Goal: Information Seeking & Learning: Learn about a topic

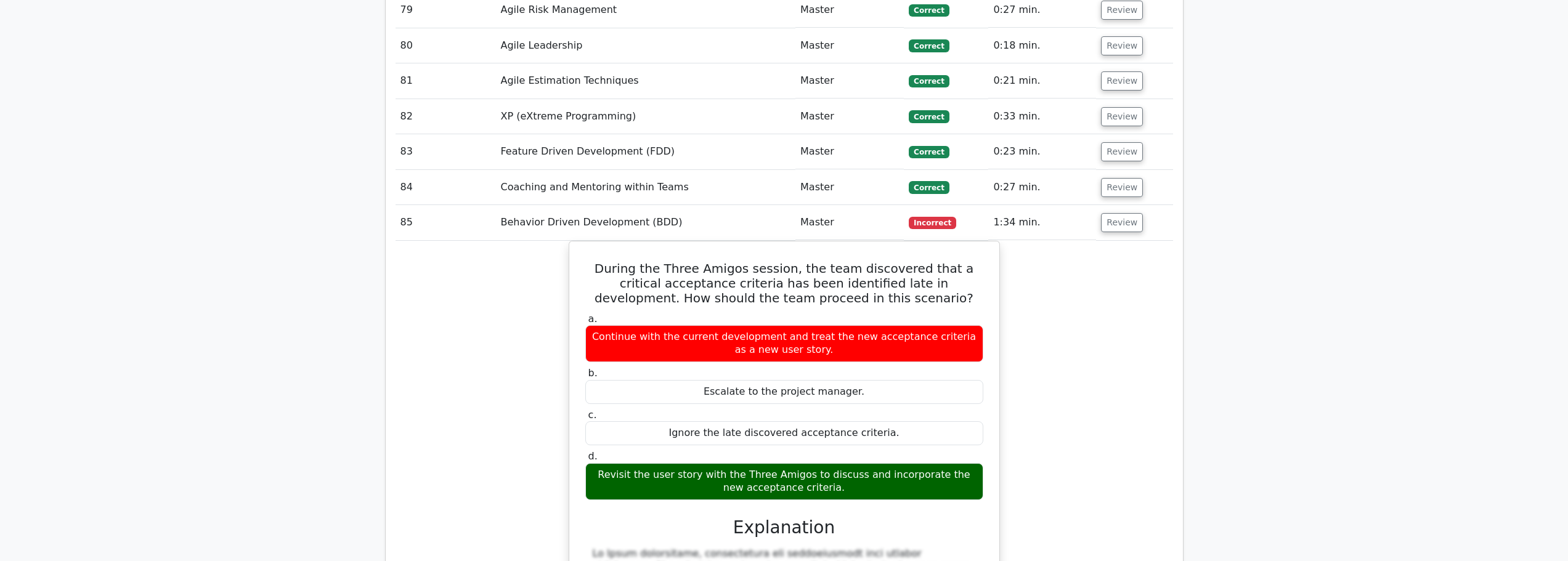
click at [1115, 213] on button "Review" at bounding box center [1122, 223] width 42 height 19
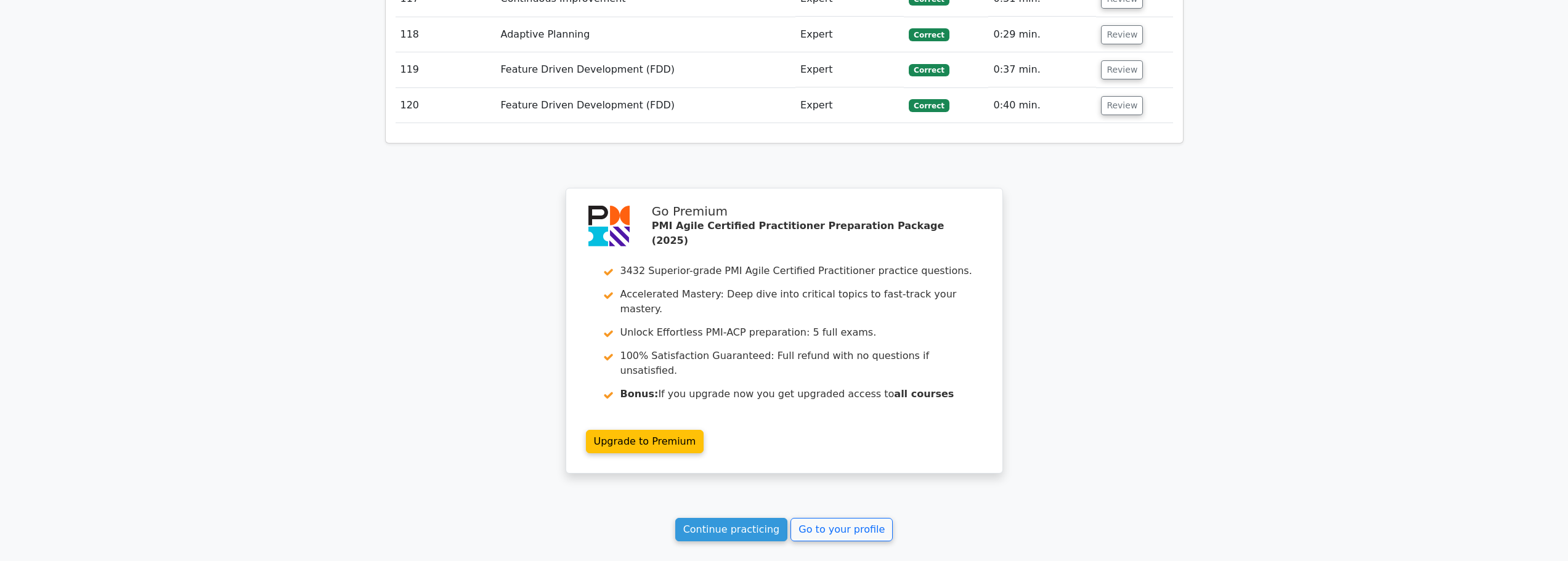
scroll to position [5953, 0]
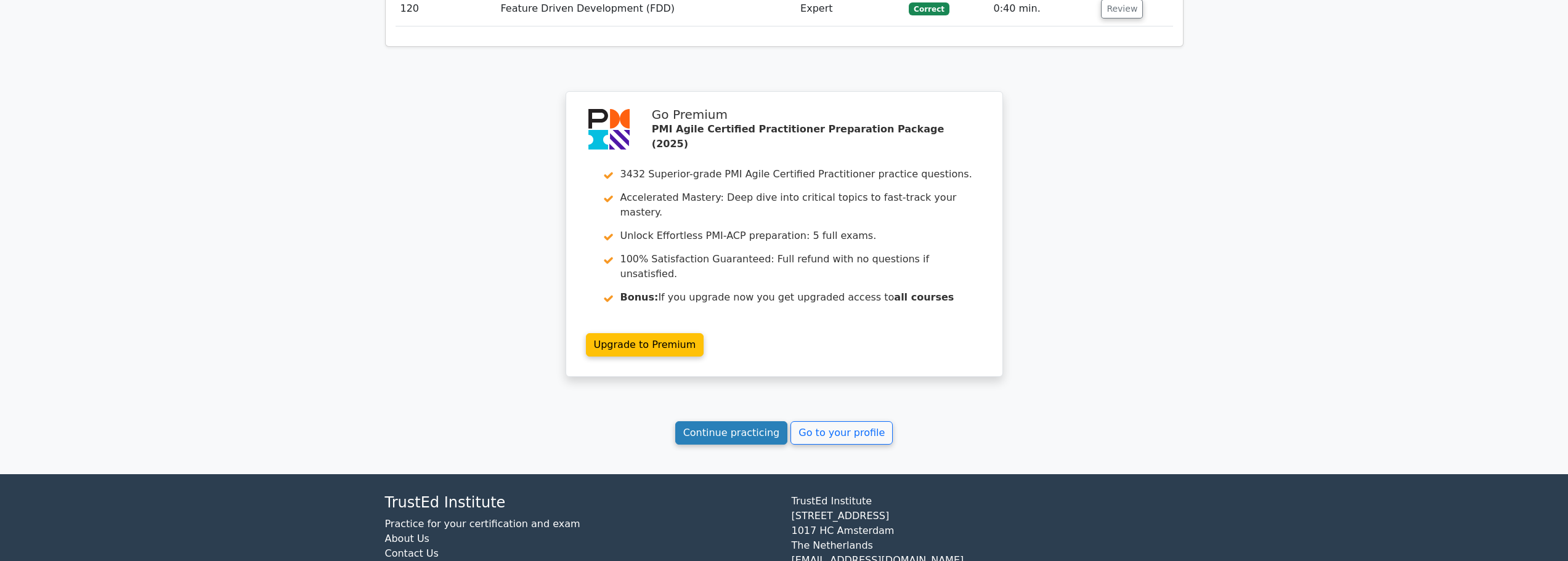
click at [740, 422] on link "Continue practicing" at bounding box center [731, 433] width 113 height 24
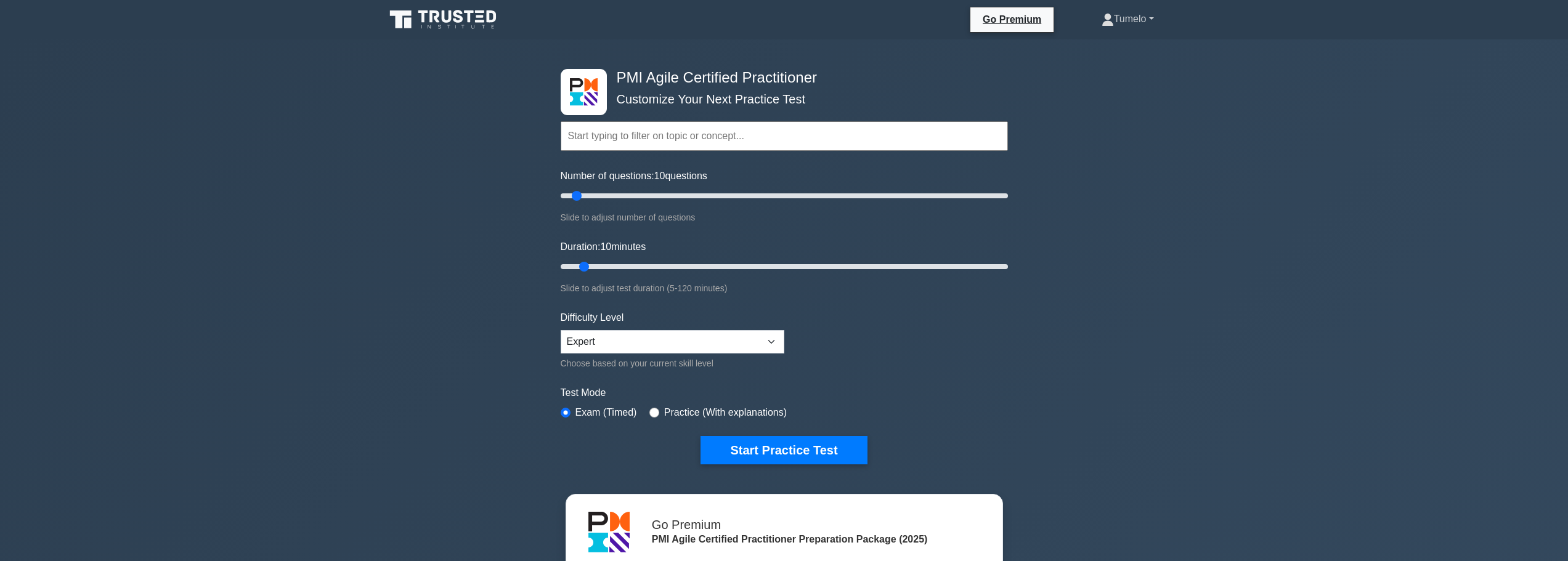
click at [1151, 22] on link "Tumelo" at bounding box center [1128, 19] width 112 height 25
click at [1096, 45] on link "Profile" at bounding box center [1121, 47] width 98 height 20
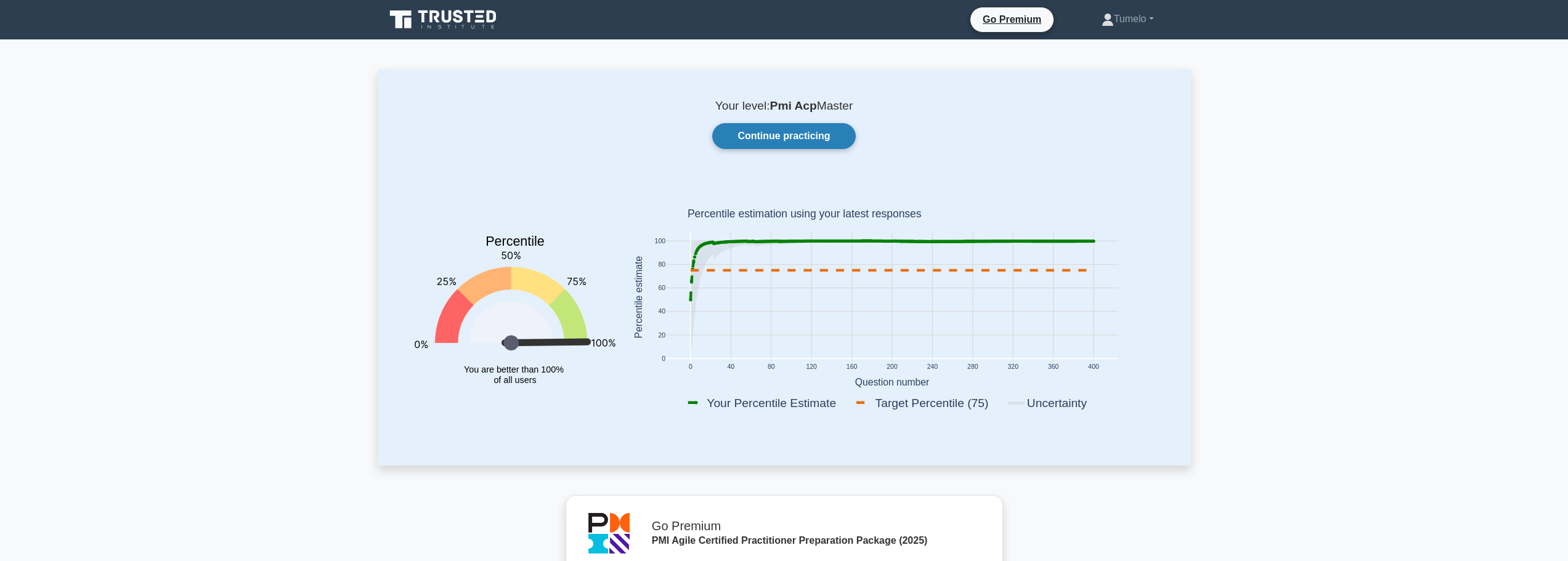
click at [801, 134] on link "Continue practicing" at bounding box center [784, 136] width 143 height 26
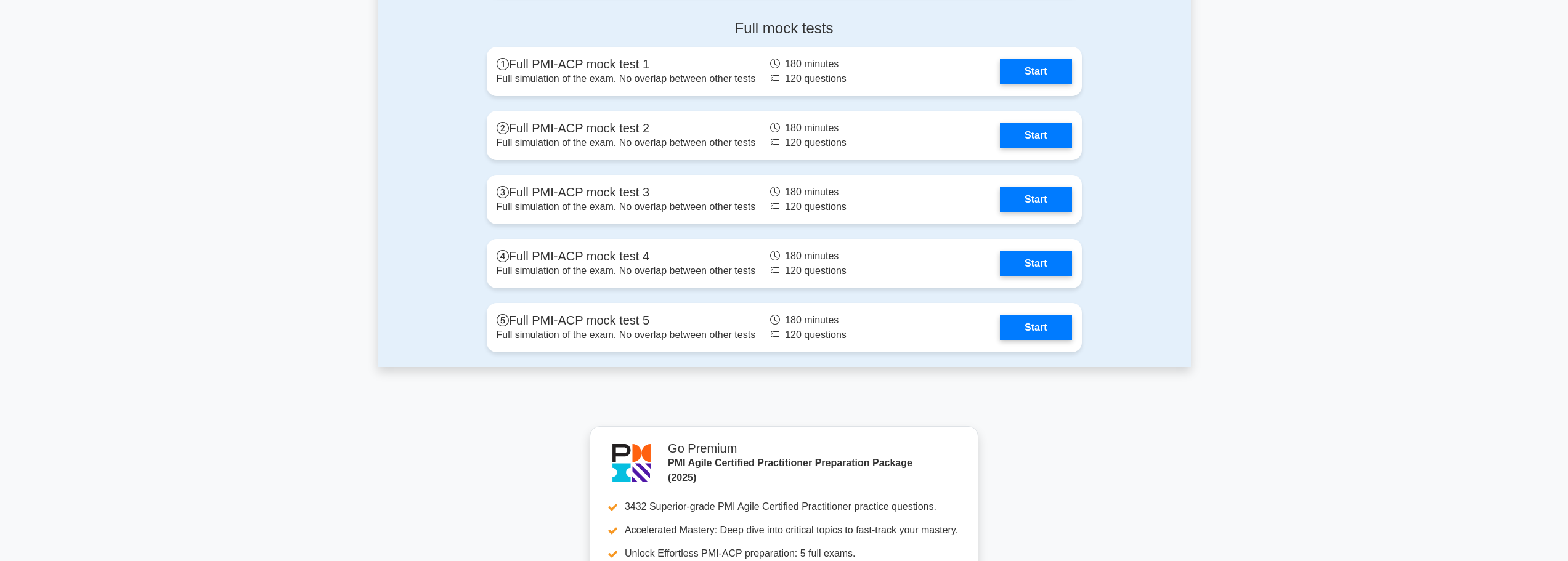
scroll to position [3882, 0]
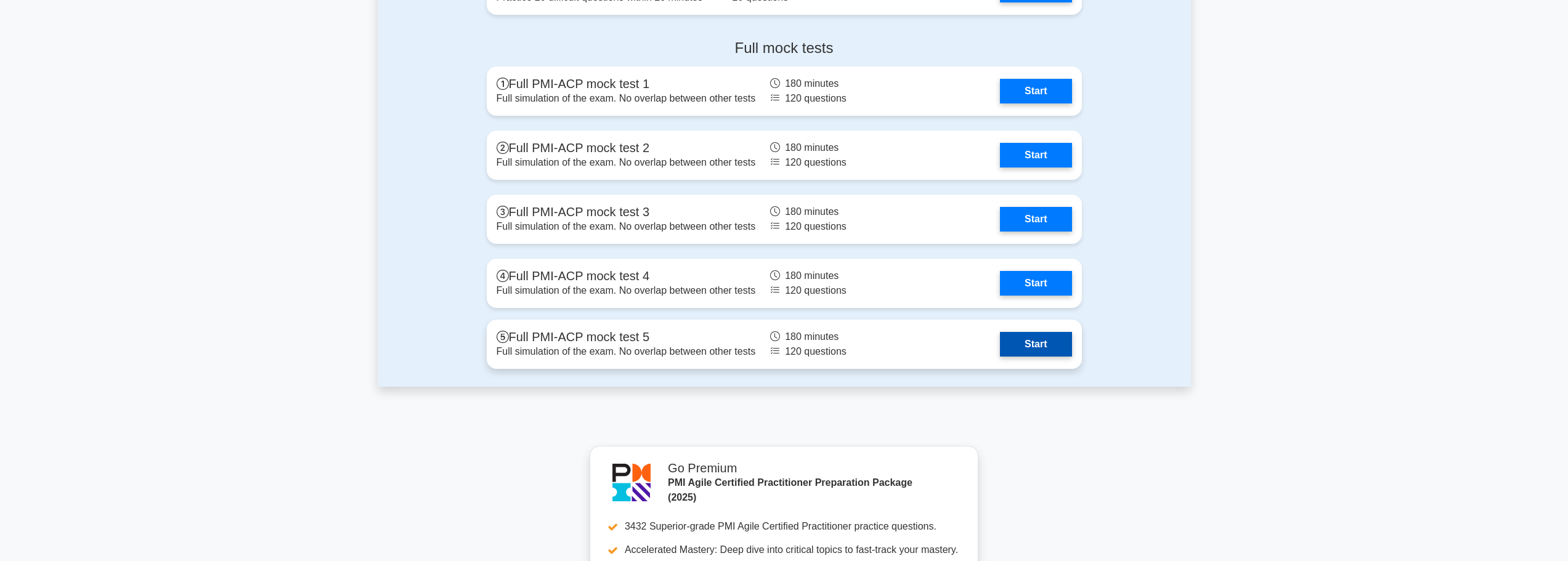
click at [1036, 346] on link "Start" at bounding box center [1035, 345] width 71 height 25
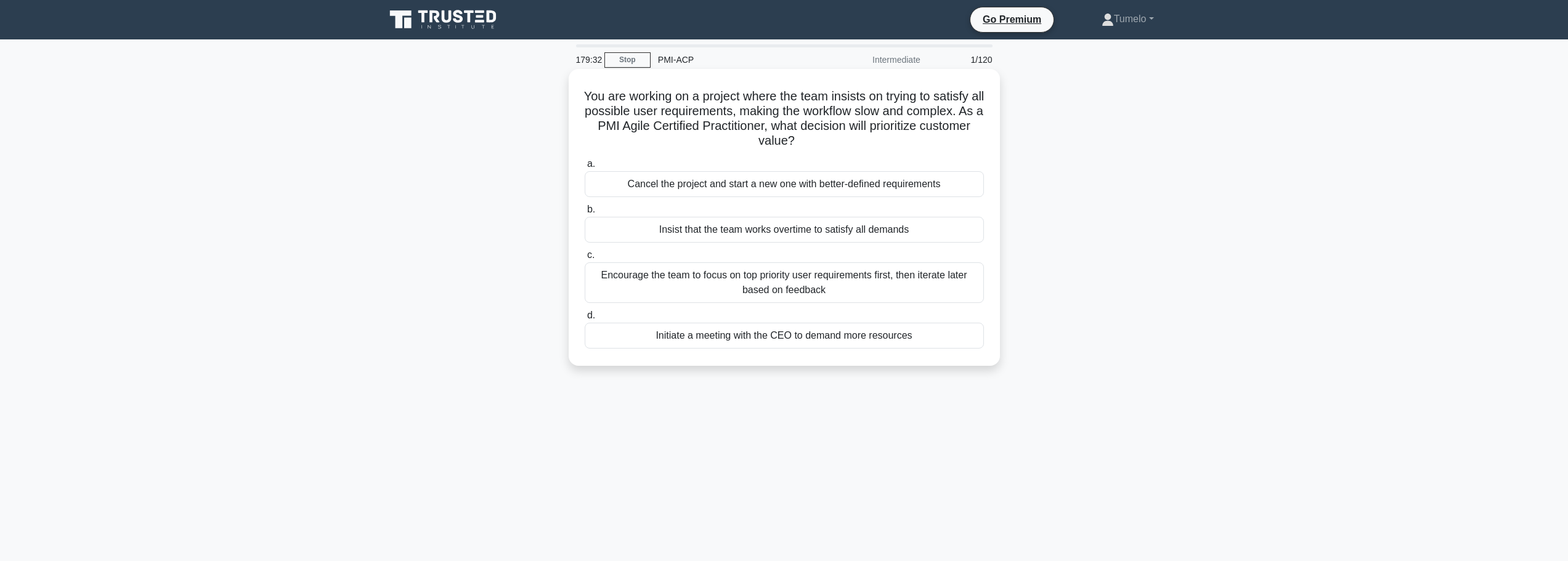
click at [823, 295] on div "Encourage the team to focus on top priority user requirements first, then itera…" at bounding box center [784, 282] width 399 height 41
click at [585, 260] on input "c. Encourage the team to focus on top priority user requirements first, then it…" at bounding box center [585, 255] width 0 height 8
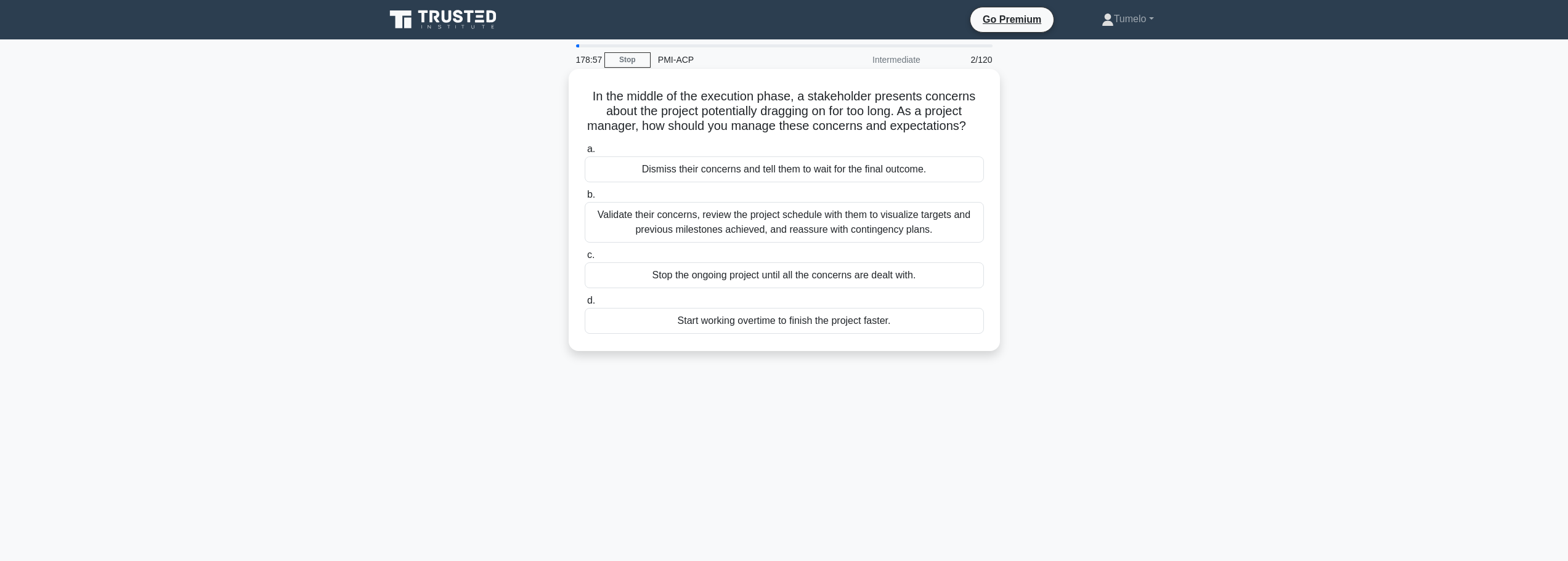
click at [895, 223] on div "Validate their concerns, review the project schedule with them to visualize tar…" at bounding box center [784, 222] width 399 height 41
click at [585, 199] on input "b. Validate their concerns, review the project schedule with them to visualize …" at bounding box center [585, 195] width 0 height 8
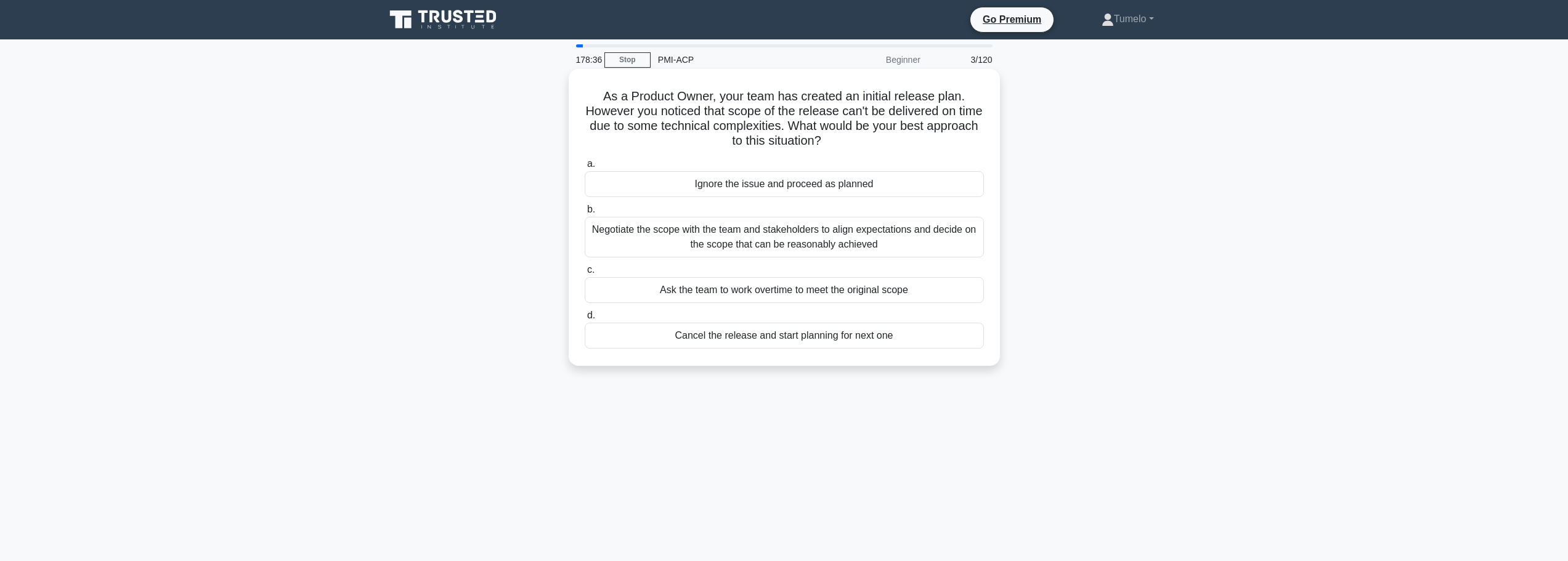
click at [872, 239] on div "Negotiate the scope with the team and stakeholders to align expectations and de…" at bounding box center [784, 237] width 399 height 41
click at [585, 214] on input "b. Negotiate the scope with the team and stakeholders to align expectations and…" at bounding box center [585, 209] width 0 height 8
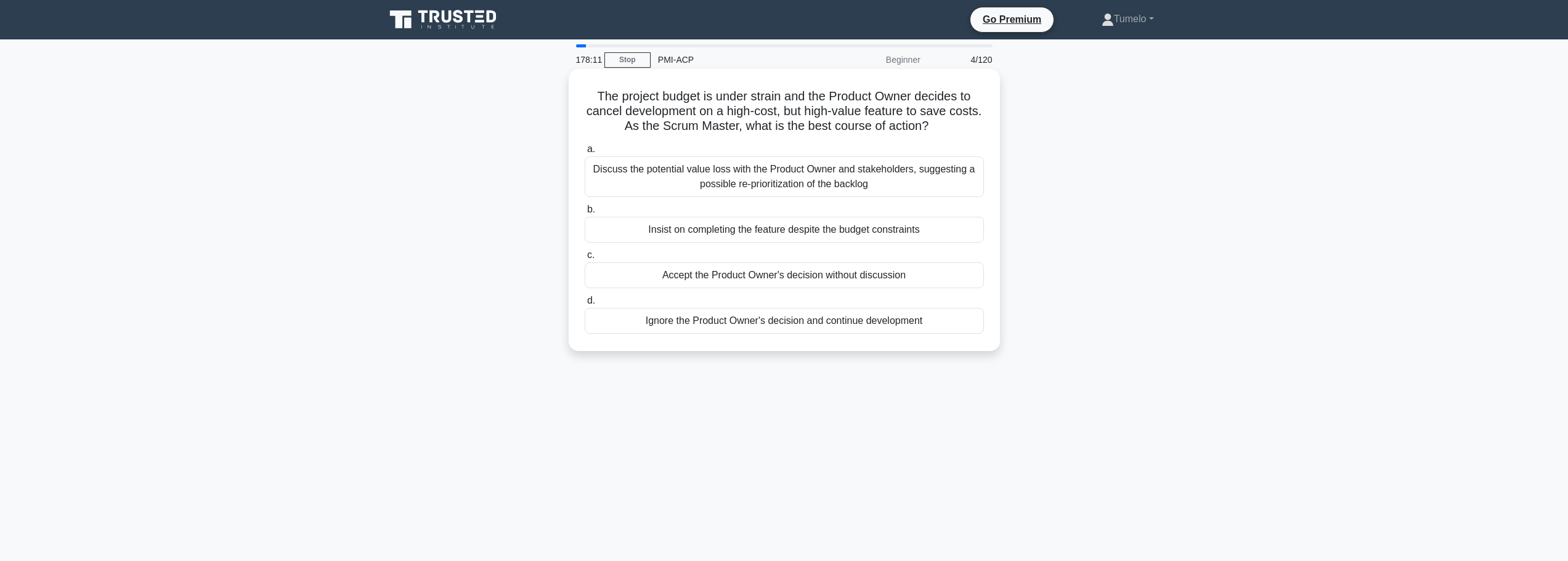
click at [886, 190] on div "Discuss the potential value loss with the Product Owner and stakeholders, sugge…" at bounding box center [784, 176] width 399 height 41
click at [585, 154] on input "a. Discuss the potential value loss with the Product Owner and stakeholders, su…" at bounding box center [585, 149] width 0 height 8
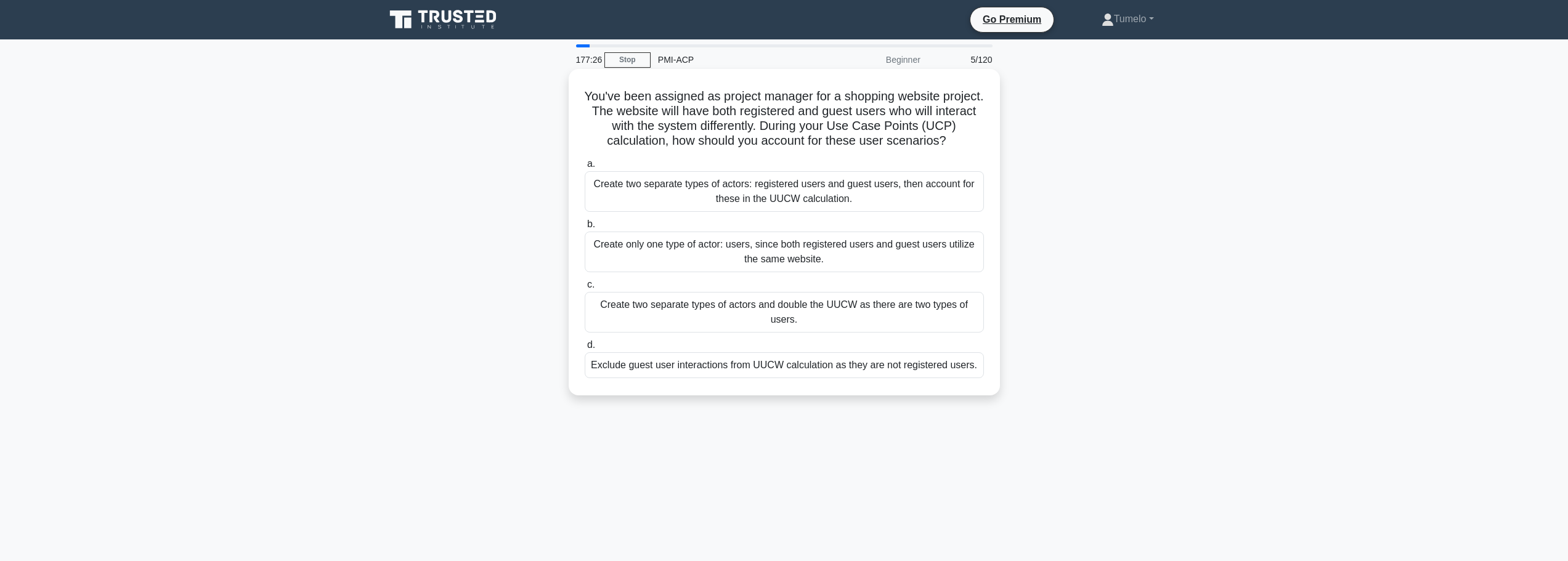
click at [794, 190] on div "Create two separate types of actors: registered users and guest users, then acc…" at bounding box center [784, 191] width 399 height 41
click at [585, 169] on input "a. Create two separate types of actors: registered users and guest users, then …" at bounding box center [585, 164] width 0 height 8
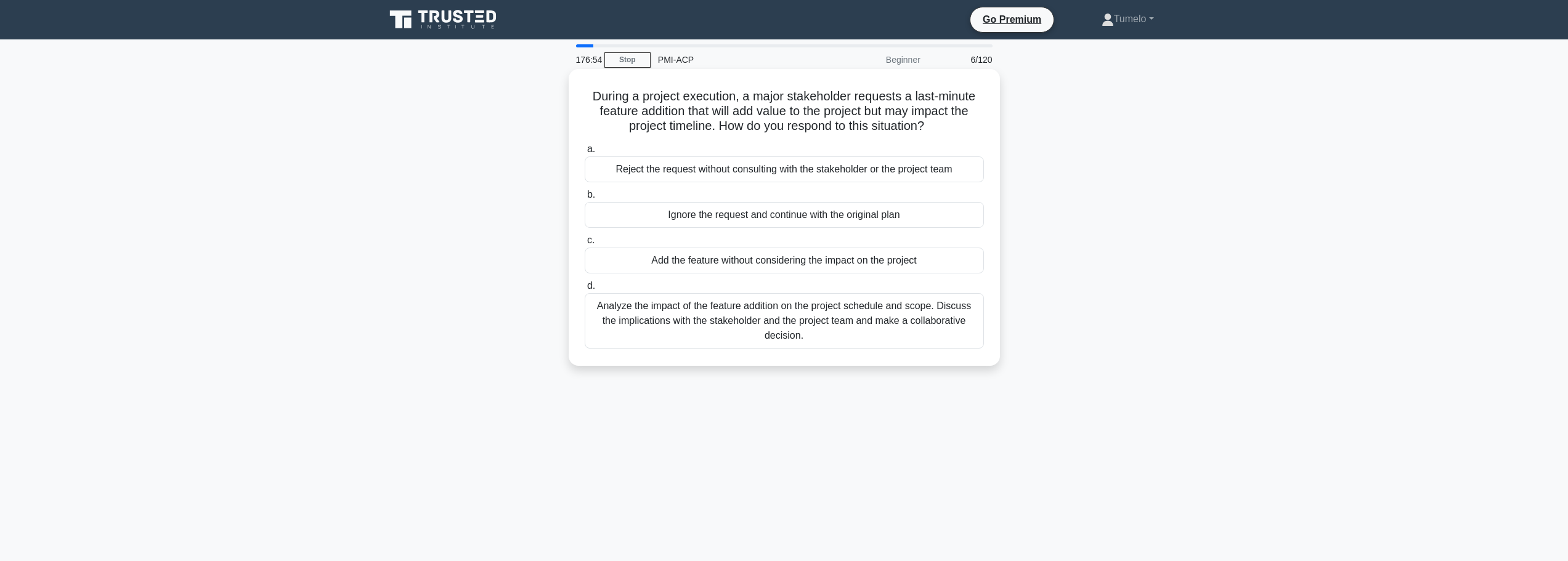
click at [833, 328] on div "Analyze the impact of the feature addition on the project schedule and scope. D…" at bounding box center [784, 321] width 399 height 56
click at [585, 290] on input "d. Analyze the impact of the feature addition on the project schedule and scope…" at bounding box center [585, 286] width 0 height 8
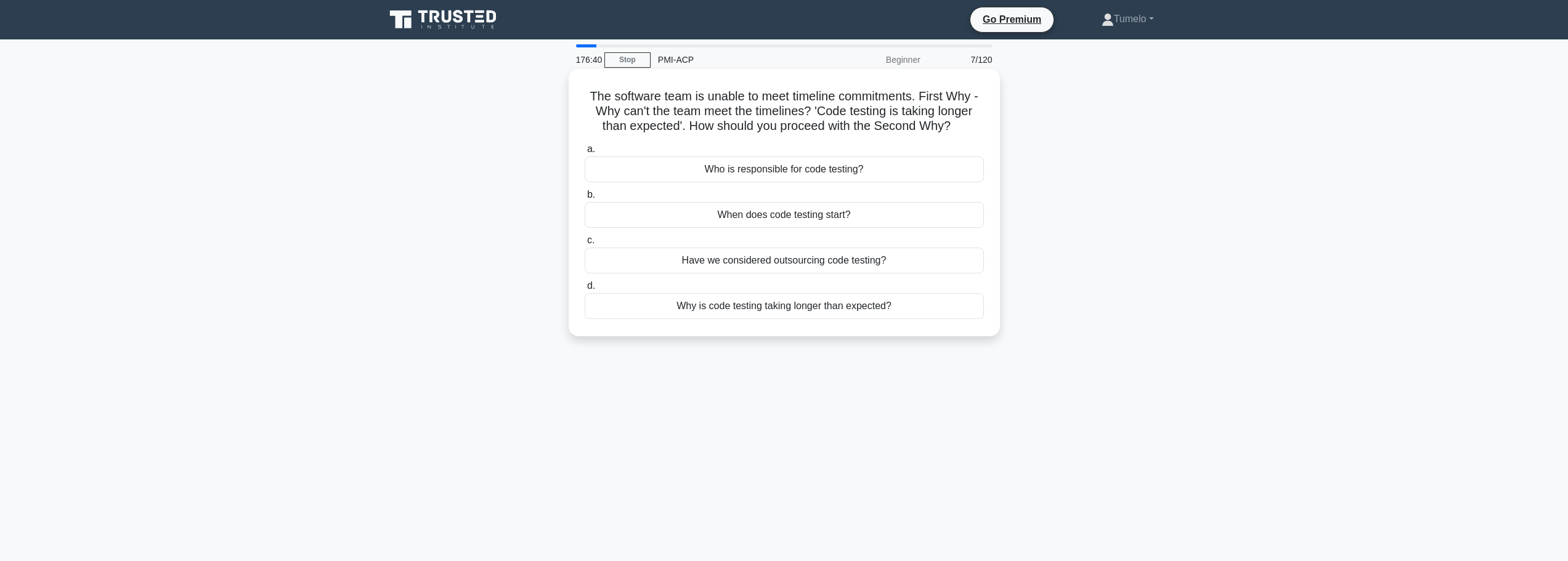
click at [745, 310] on div "Why is code testing taking longer than expected?" at bounding box center [784, 306] width 399 height 26
click at [585, 290] on input "d. Why is code testing taking longer than expected?" at bounding box center [585, 286] width 0 height 8
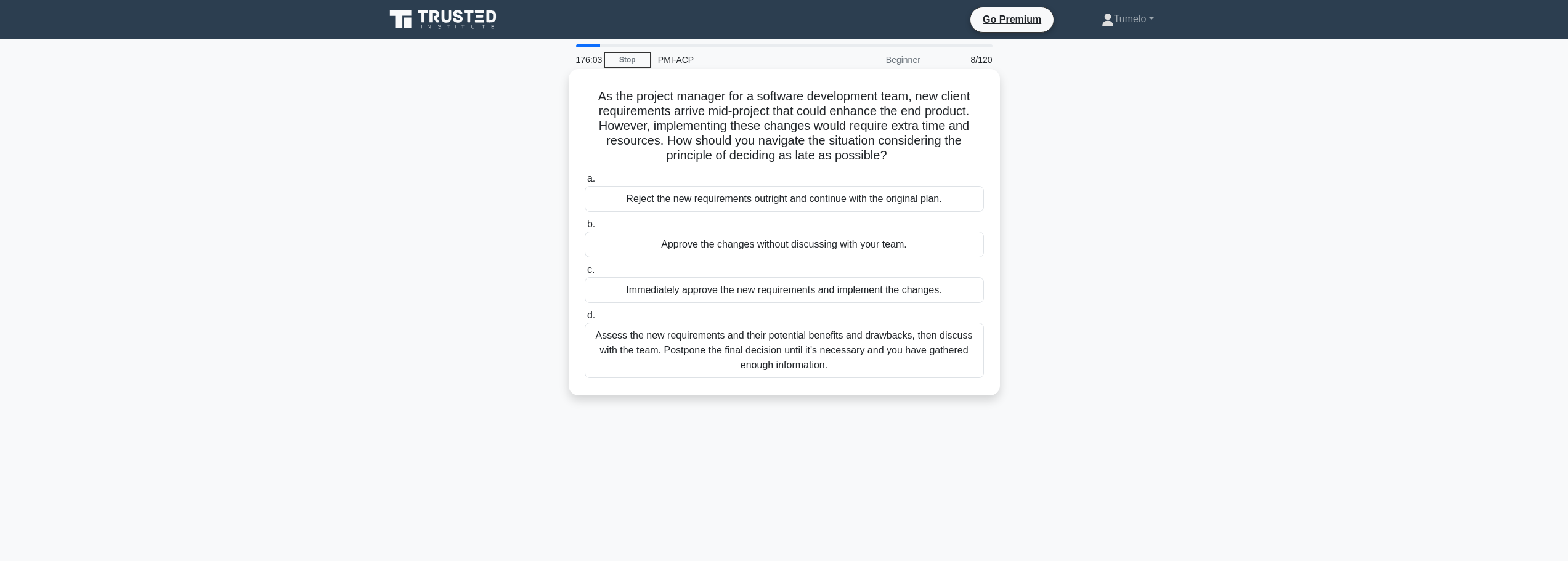
click at [821, 344] on div "Assess the new requirements and their potential benefits and drawbacks, then di…" at bounding box center [784, 351] width 399 height 56
click at [585, 320] on input "d. Assess the new requirements and their potential benefits and drawbacks, then…" at bounding box center [585, 316] width 0 height 8
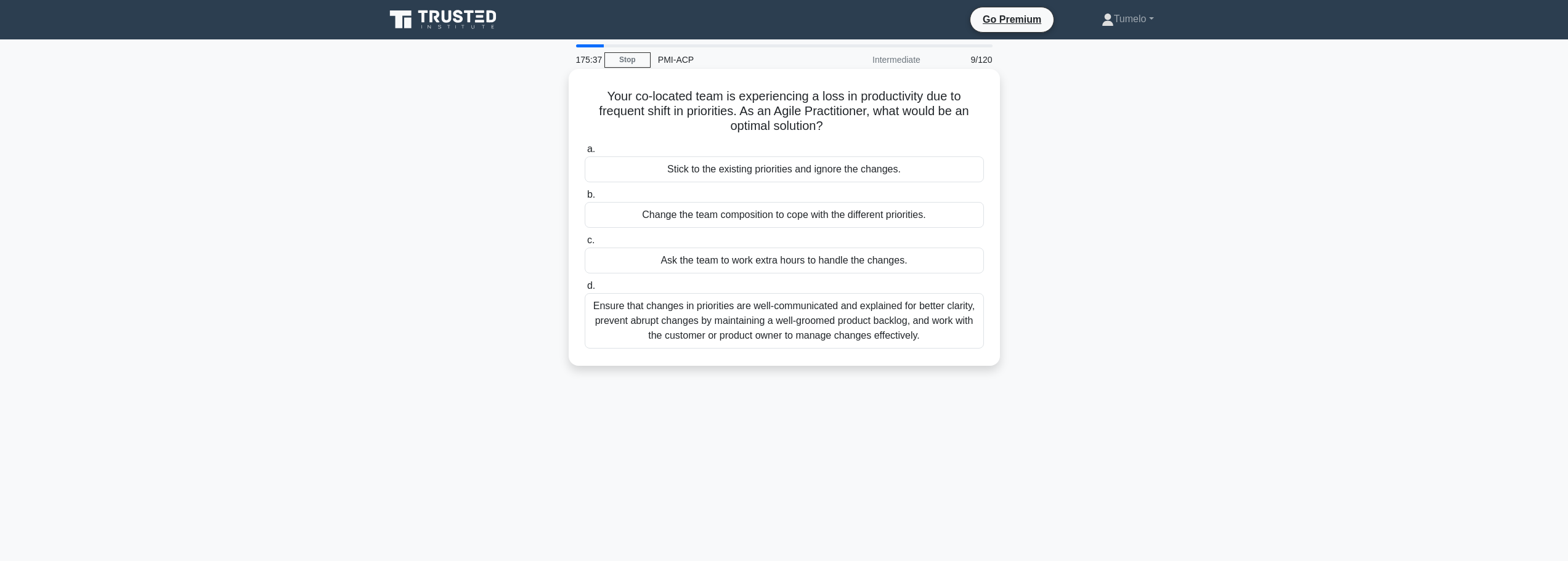
click at [803, 322] on div "Ensure that changes in priorities are well-communicated and explained for bette…" at bounding box center [784, 321] width 399 height 56
click at [585, 290] on input "d. Ensure that changes in priorities are well-communicated and explained for be…" at bounding box center [585, 286] width 0 height 8
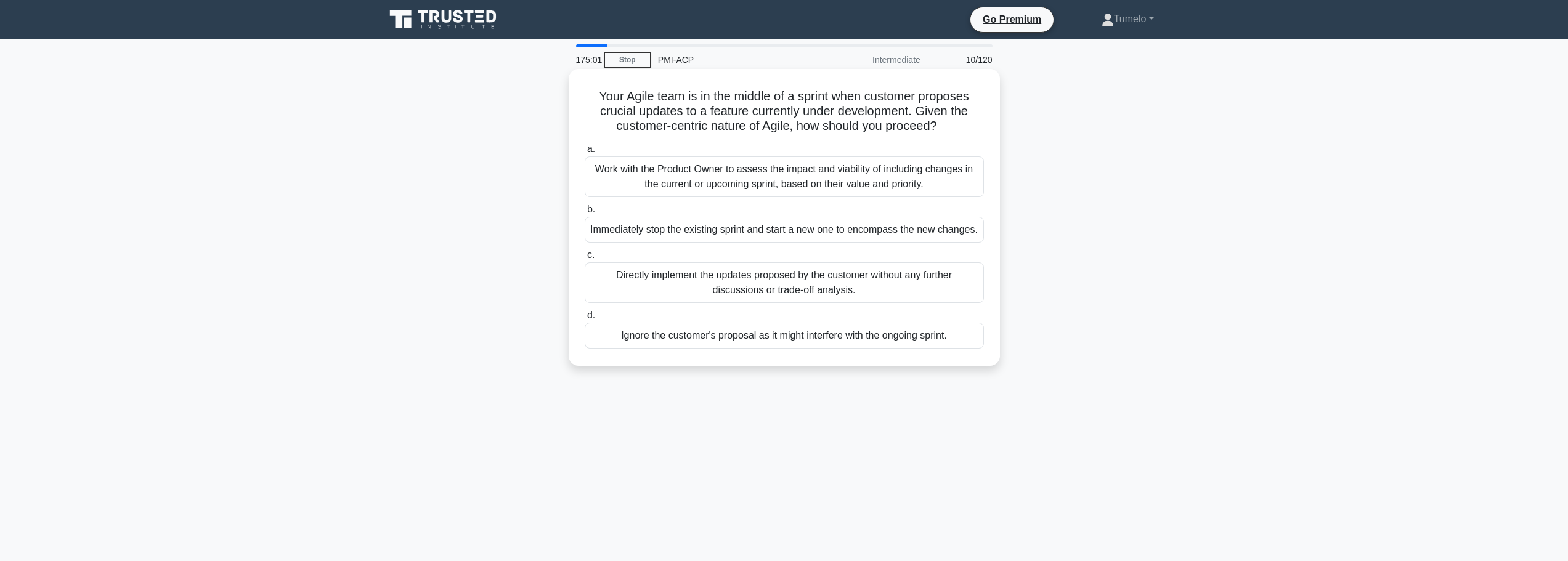
click at [821, 181] on div "Work with the Product Owner to assess the impact and viability of including cha…" at bounding box center [784, 176] width 399 height 41
click at [585, 154] on input "a. Work with the Product Owner to assess the impact and viability of including …" at bounding box center [585, 149] width 0 height 8
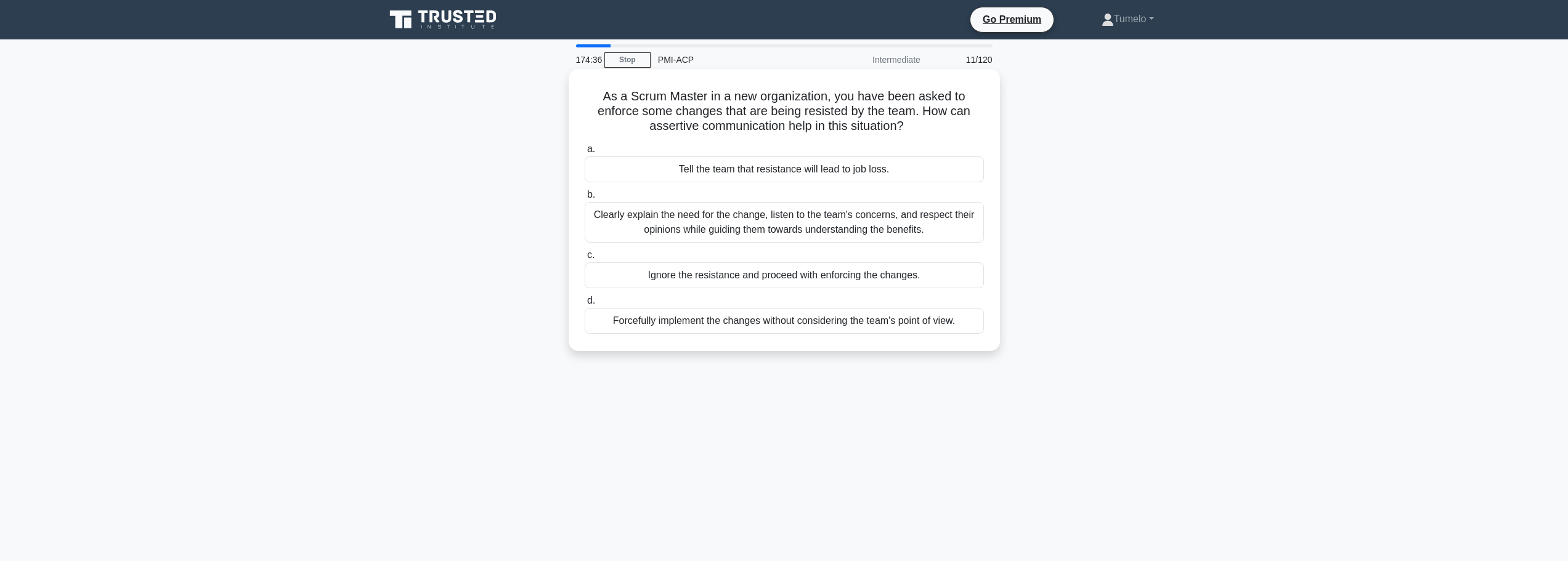
click at [856, 228] on div "Clearly explain the need for the change, listen to the team's concerns, and res…" at bounding box center [784, 222] width 399 height 41
click at [585, 199] on input "b. Clearly explain the need for the change, listen to the team's concerns, and …" at bounding box center [585, 195] width 0 height 8
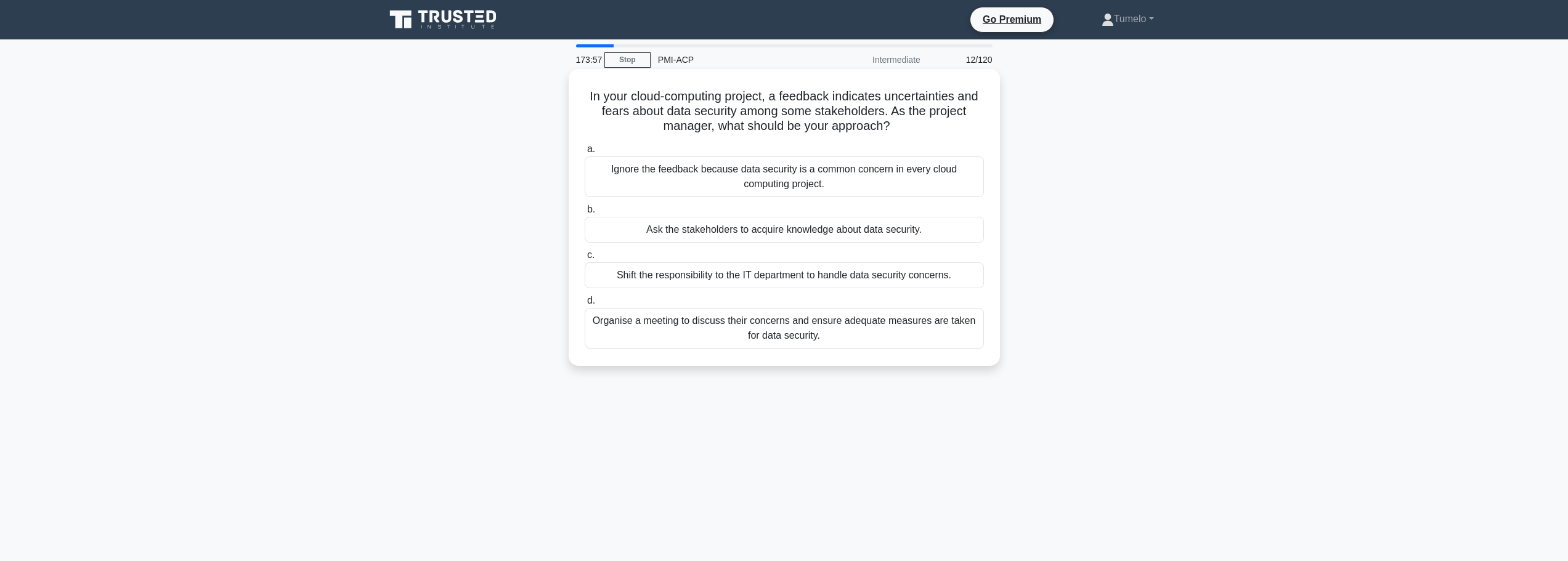
click at [809, 335] on div "Organise a meeting to discuss their concerns and ensure adequate measures are t…" at bounding box center [784, 328] width 399 height 41
click at [585, 305] on input "d. Organise a meeting to discuss their concerns and ensure adequate measures ar…" at bounding box center [585, 300] width 0 height 8
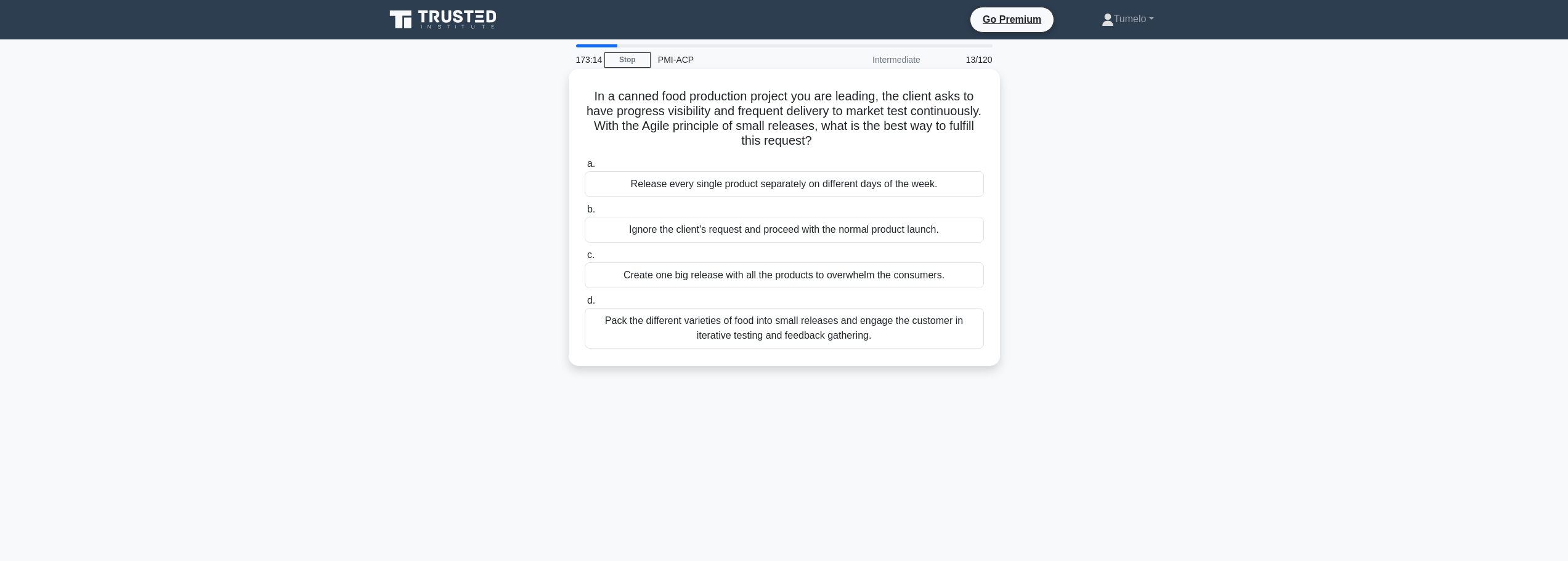
click at [808, 334] on div "Pack the different varieties of food into small releases and engage the custome…" at bounding box center [784, 328] width 399 height 41
click at [585, 305] on input "d. Pack the different varieties of food into small releases and engage the cust…" at bounding box center [585, 300] width 0 height 8
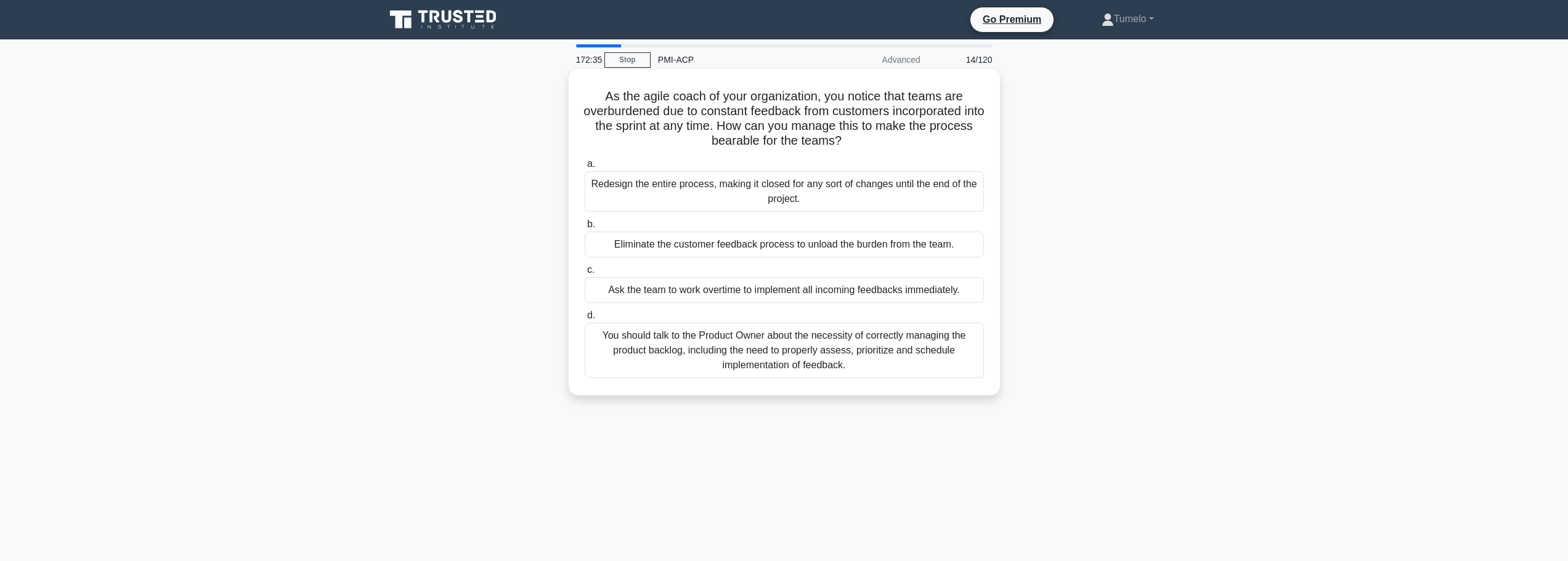
click at [841, 371] on div "You should talk to the Product Owner about the necessity of correctly managing …" at bounding box center [784, 351] width 399 height 56
click at [585, 320] on input "d. You should talk to the Product Owner about the necessity of correctly managi…" at bounding box center [585, 316] width 0 height 8
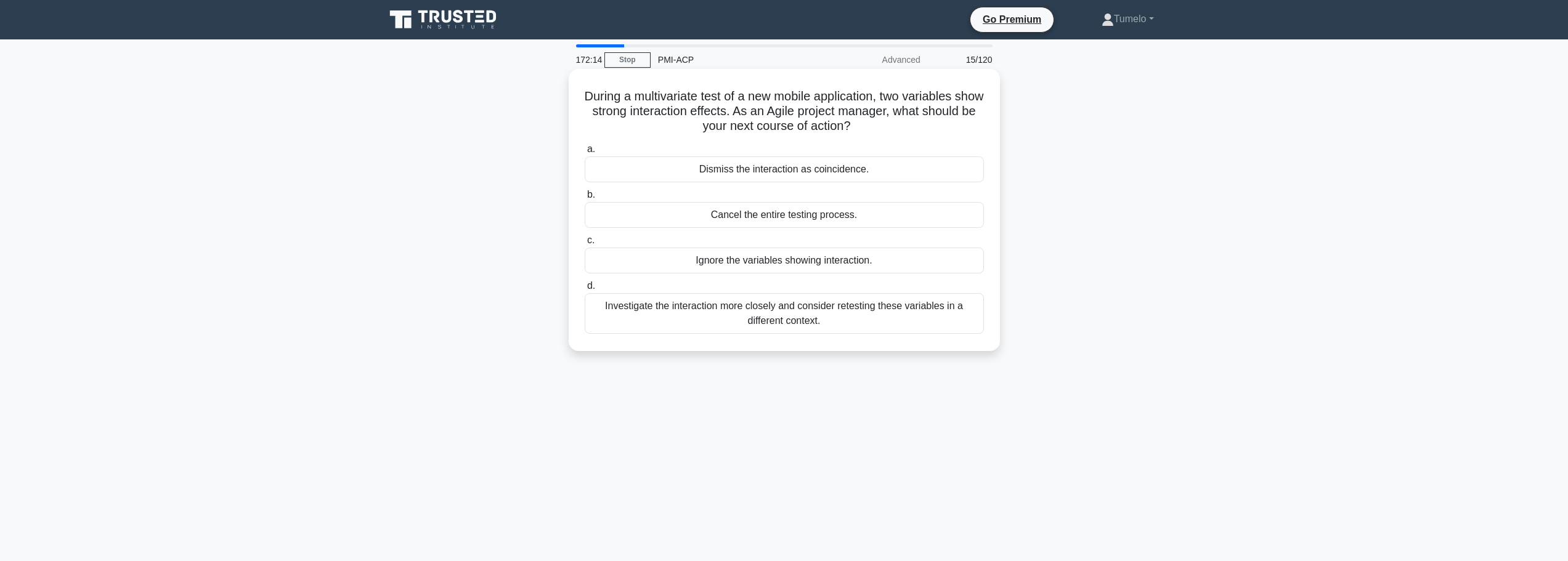
click at [839, 324] on div "Investigate the interaction more closely and consider retesting these variables…" at bounding box center [784, 314] width 399 height 41
click at [585, 290] on input "d. Investigate the interaction more closely and consider retesting these variab…" at bounding box center [585, 286] width 0 height 8
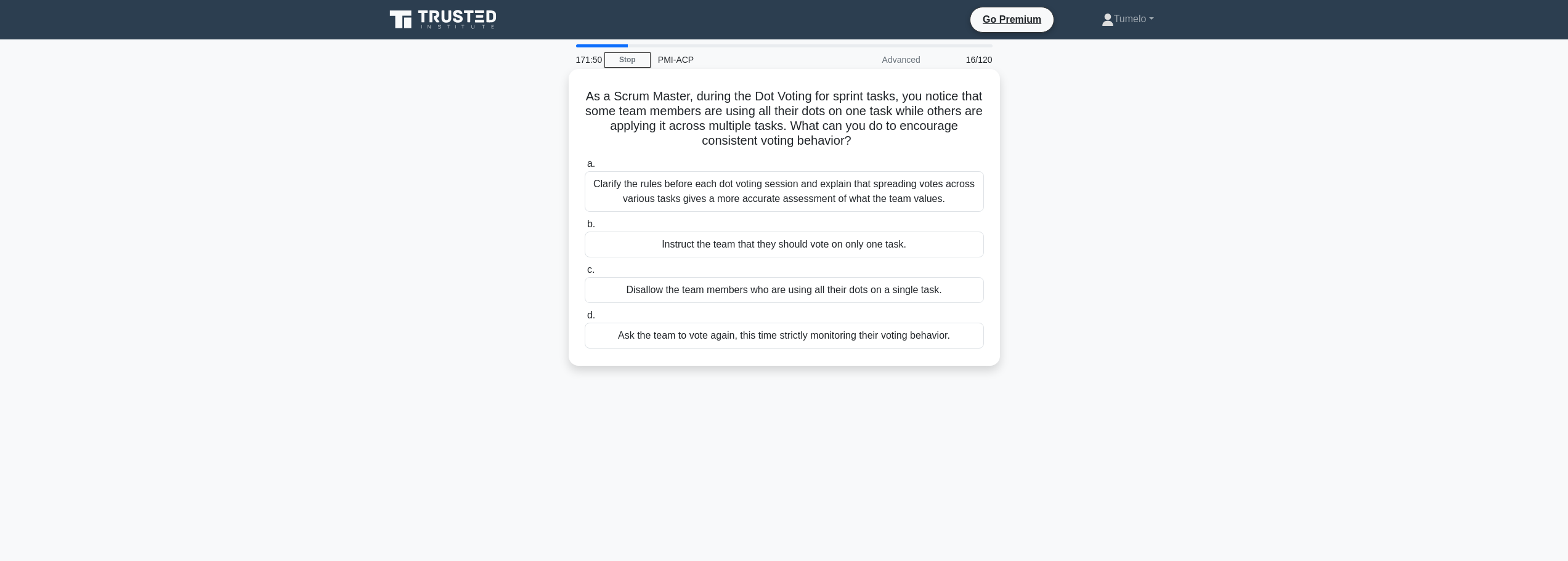
click at [798, 191] on div "Clarify the rules before each dot voting session and explain that spreading vot…" at bounding box center [784, 191] width 399 height 41
click at [585, 169] on input "a. Clarify the rules before each dot voting session and explain that spreading …" at bounding box center [585, 164] width 0 height 8
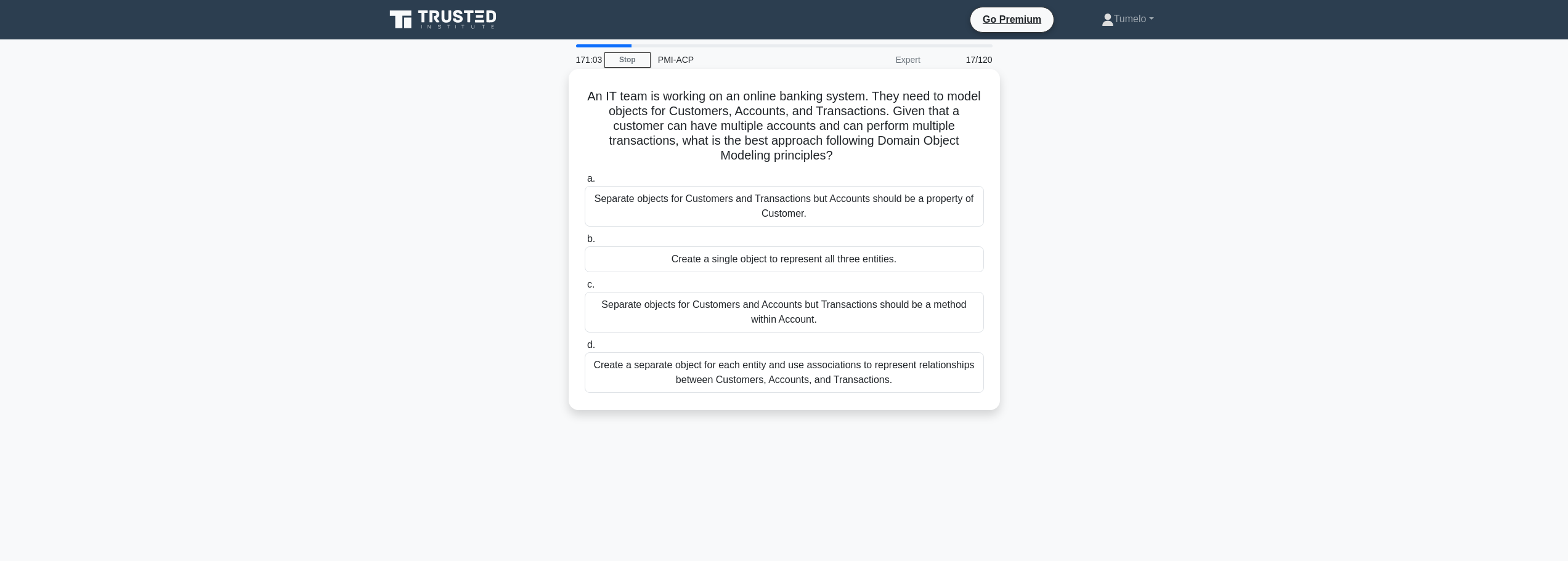
click at [901, 382] on div "Create a separate object for each entity and use associations to represent rela…" at bounding box center [784, 372] width 399 height 41
click at [585, 350] on input "d. Create a separate object for each entity and use associations to represent r…" at bounding box center [585, 345] width 0 height 8
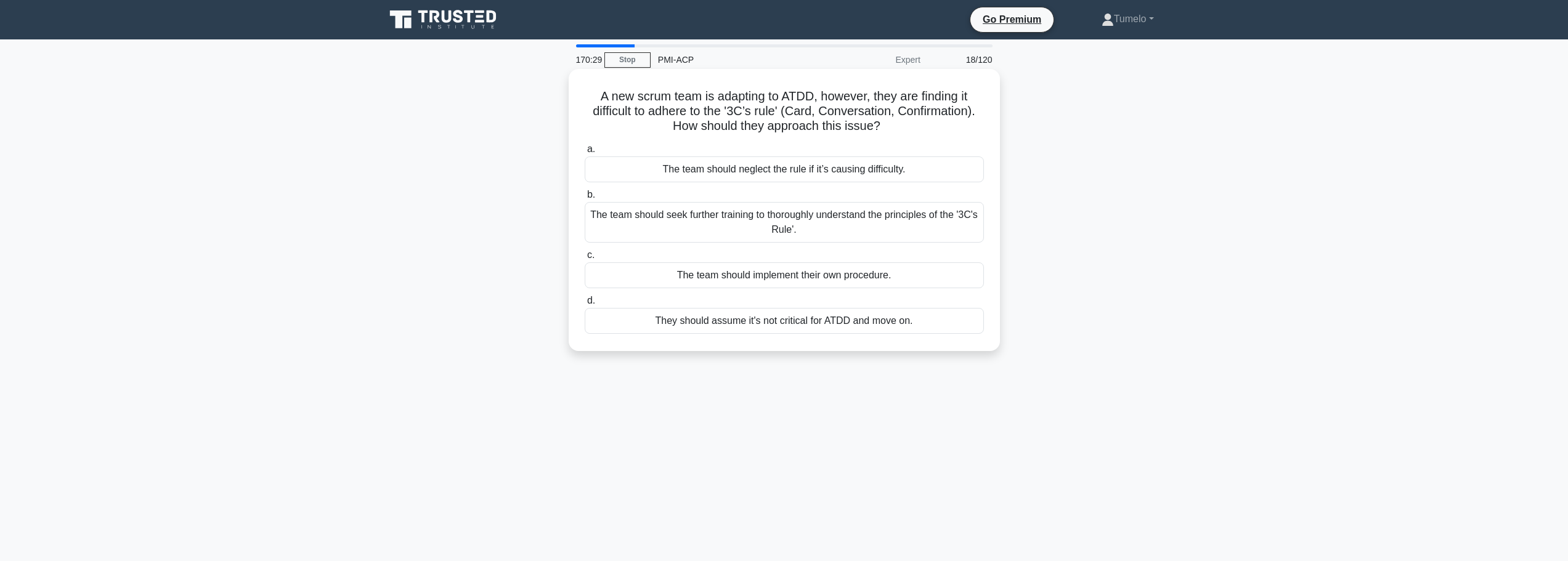
click at [804, 221] on div "The team should seek further training to thoroughly understand the principles o…" at bounding box center [784, 222] width 399 height 41
click at [585, 199] on input "b. The team should seek further training to thoroughly understand the principle…" at bounding box center [585, 195] width 0 height 8
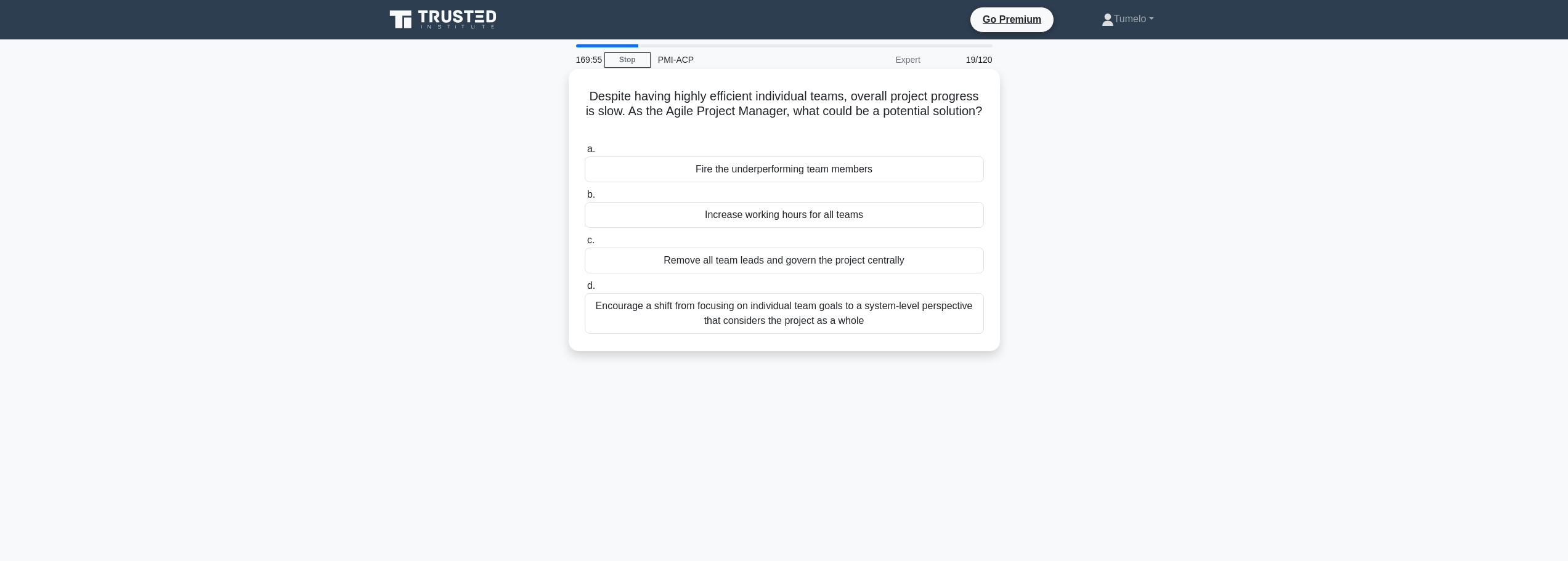
click at [751, 323] on div "Encourage a shift from focusing on individual team goals to a system-level pers…" at bounding box center [784, 314] width 399 height 41
click at [585, 290] on input "d. Encourage a shift from focusing on individual team goals to a system-level p…" at bounding box center [585, 286] width 0 height 8
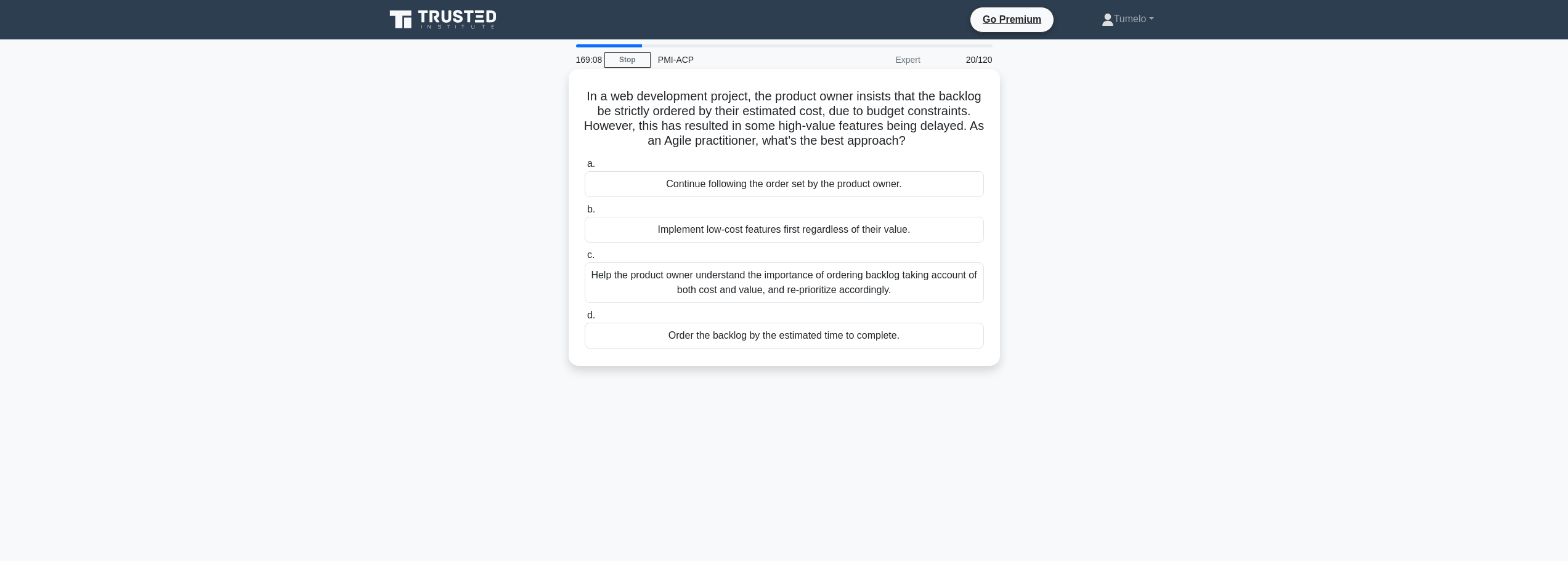
click at [748, 299] on div "Help the product owner understand the importance of ordering backlog taking acc…" at bounding box center [784, 282] width 399 height 41
click at [585, 260] on input "c. Help the product owner understand the importance of ordering backlog taking …" at bounding box center [585, 255] width 0 height 8
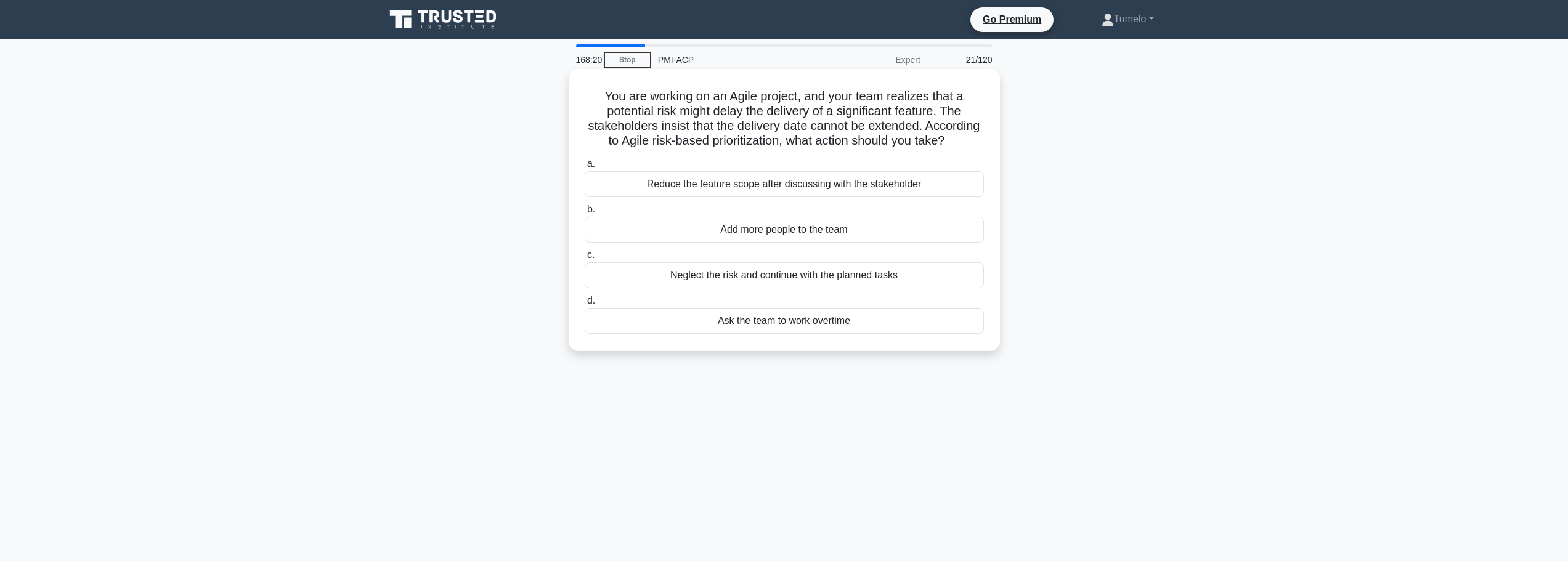
click at [728, 197] on div "Reduce the feature scope after discussing with the stakeholder" at bounding box center [784, 184] width 399 height 26
click at [585, 169] on input "a. Reduce the feature scope after discussing with the stakeholder" at bounding box center [585, 164] width 0 height 8
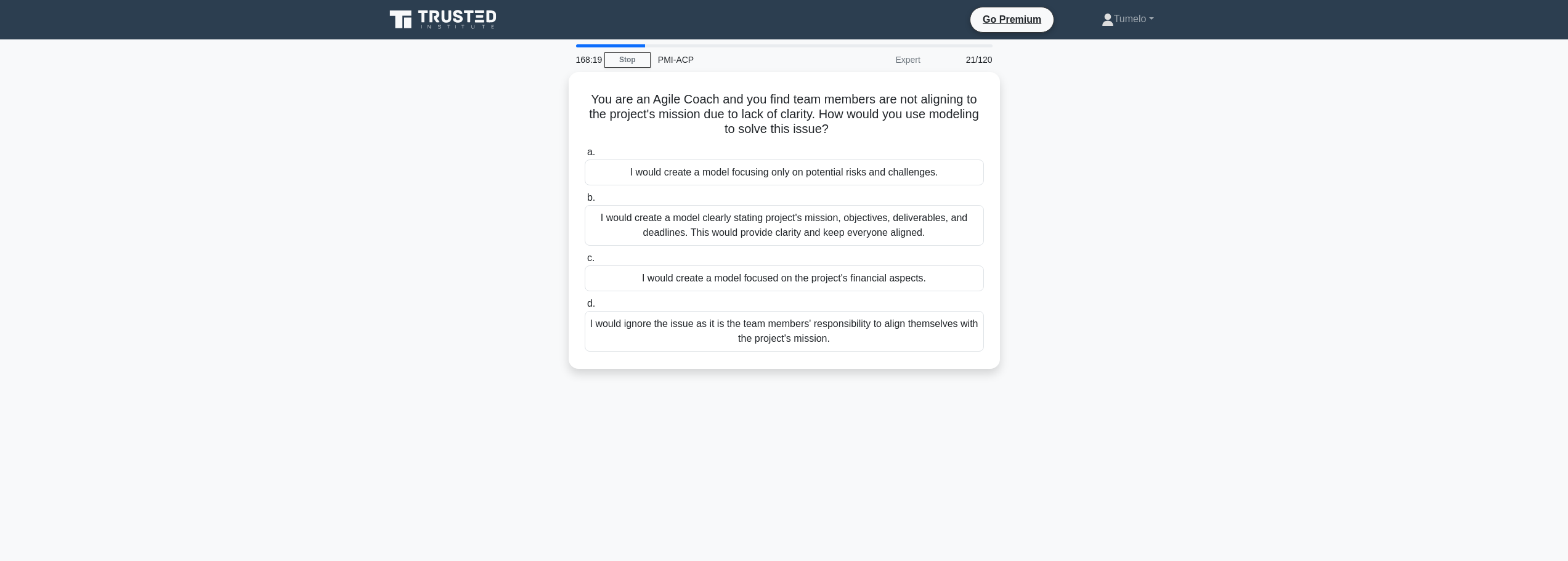
click at [728, 201] on label "b. I would create a model clearly stating project's mission, objectives, delive…" at bounding box center [784, 218] width 399 height 56
click at [585, 201] on input "b. I would create a model clearly stating project's mission, objectives, delive…" at bounding box center [585, 198] width 0 height 8
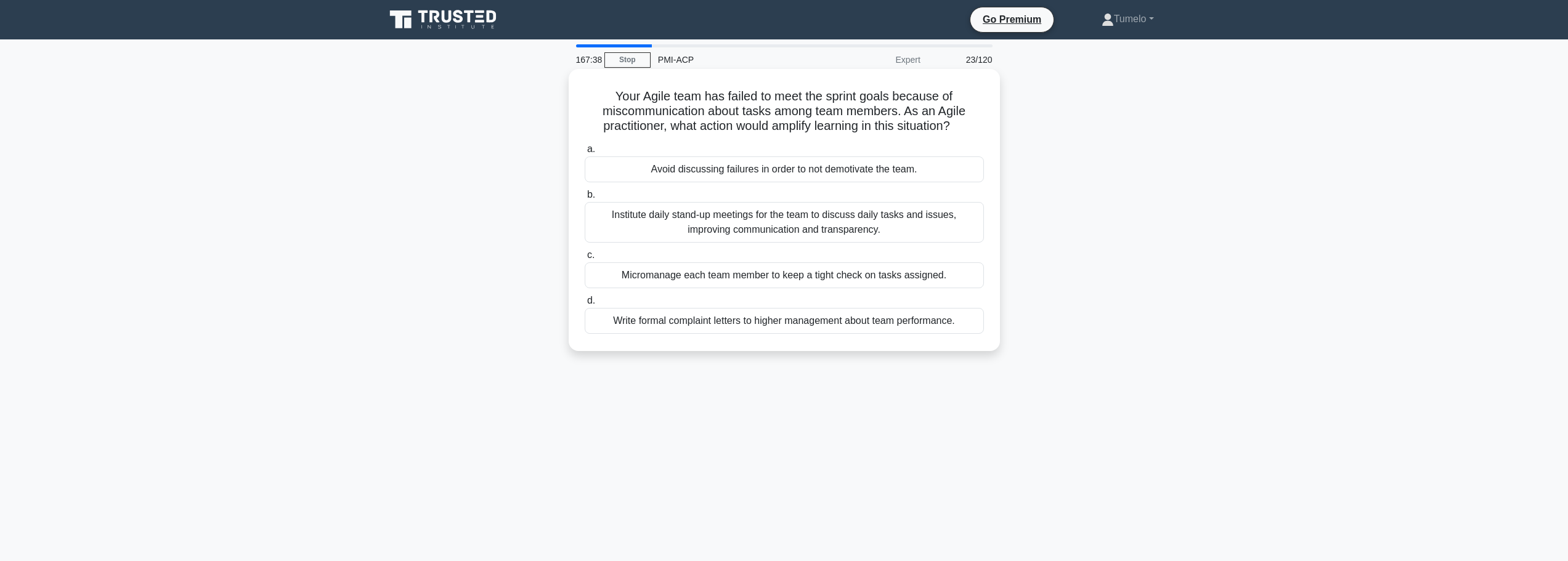
click at [760, 226] on div "Institute daily stand-up meetings for the team to discuss daily tasks and issue…" at bounding box center [784, 222] width 399 height 41
click at [585, 199] on input "b. Institute daily stand-up meetings for the team to discuss daily tasks and is…" at bounding box center [585, 195] width 0 height 8
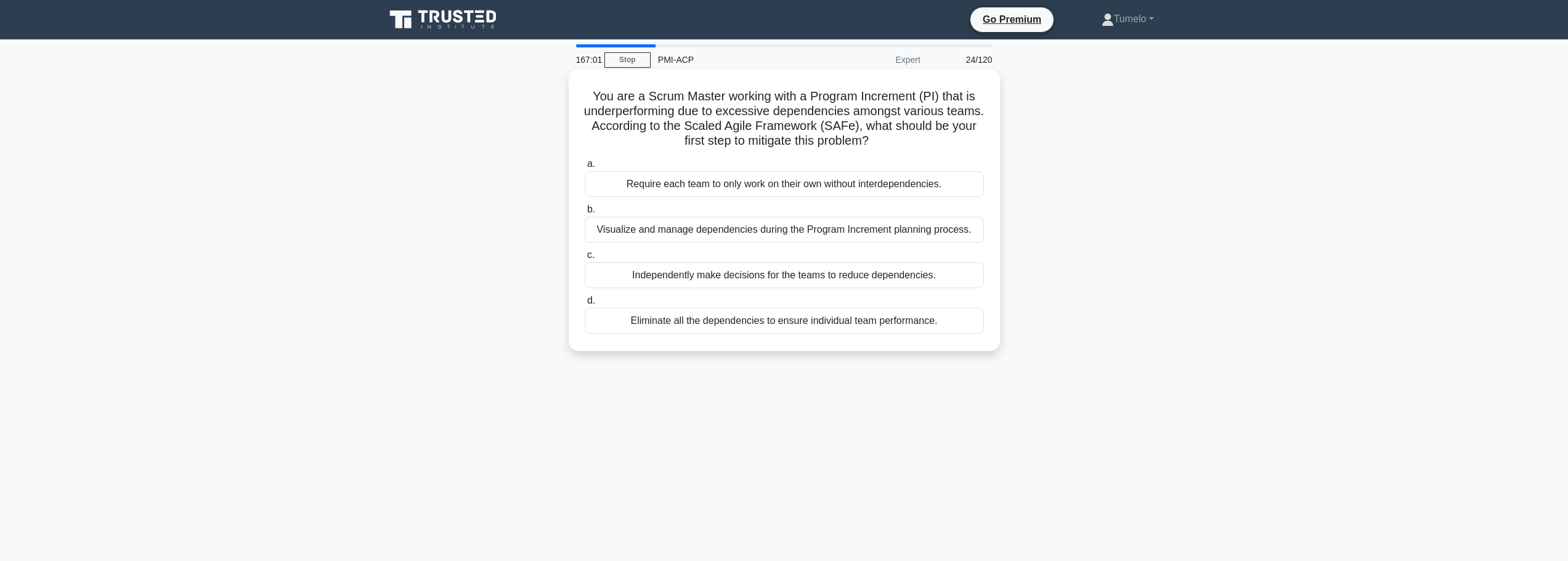
click at [889, 234] on div "Visualize and manage dependencies during the Program Increment planning process." at bounding box center [784, 229] width 399 height 26
click at [585, 214] on input "b. Visualize and manage dependencies during the Program Increment planning proc…" at bounding box center [585, 209] width 0 height 8
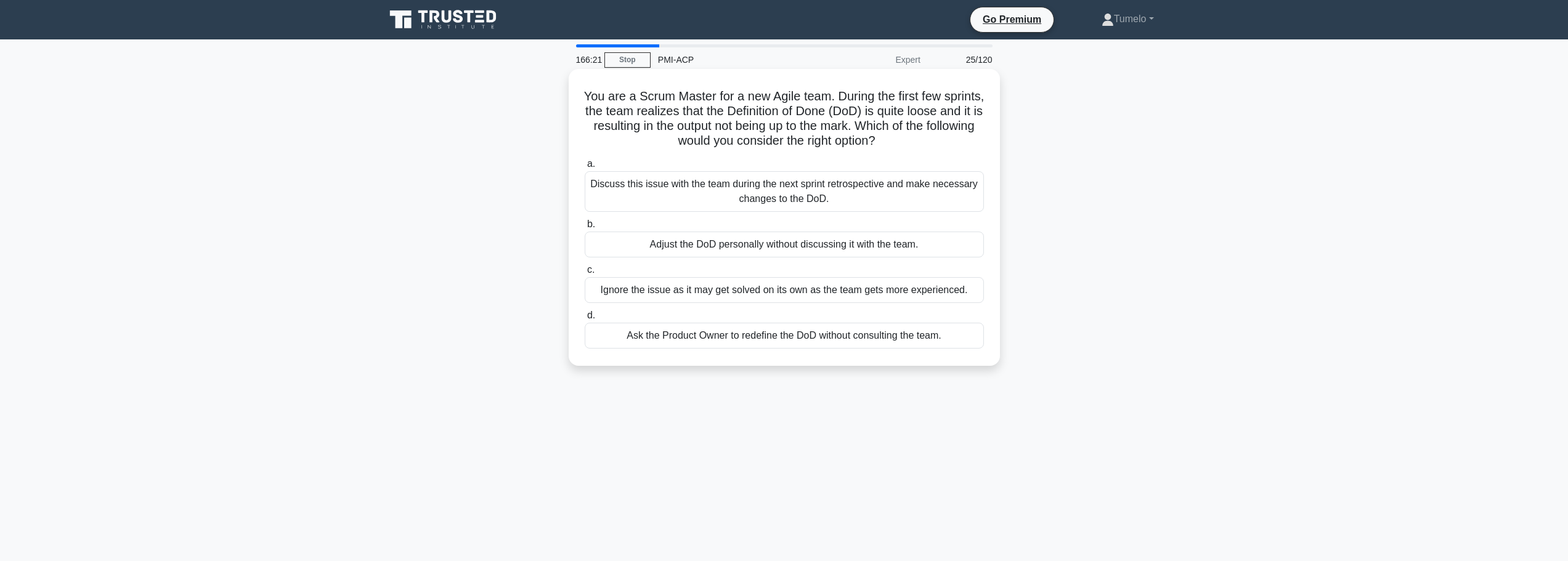
click at [838, 197] on div "Discuss this issue with the team during the next sprint retrospective and make …" at bounding box center [784, 191] width 399 height 41
click at [585, 169] on input "a. Discuss this issue with the team during the next sprint retrospective and ma…" at bounding box center [585, 164] width 0 height 8
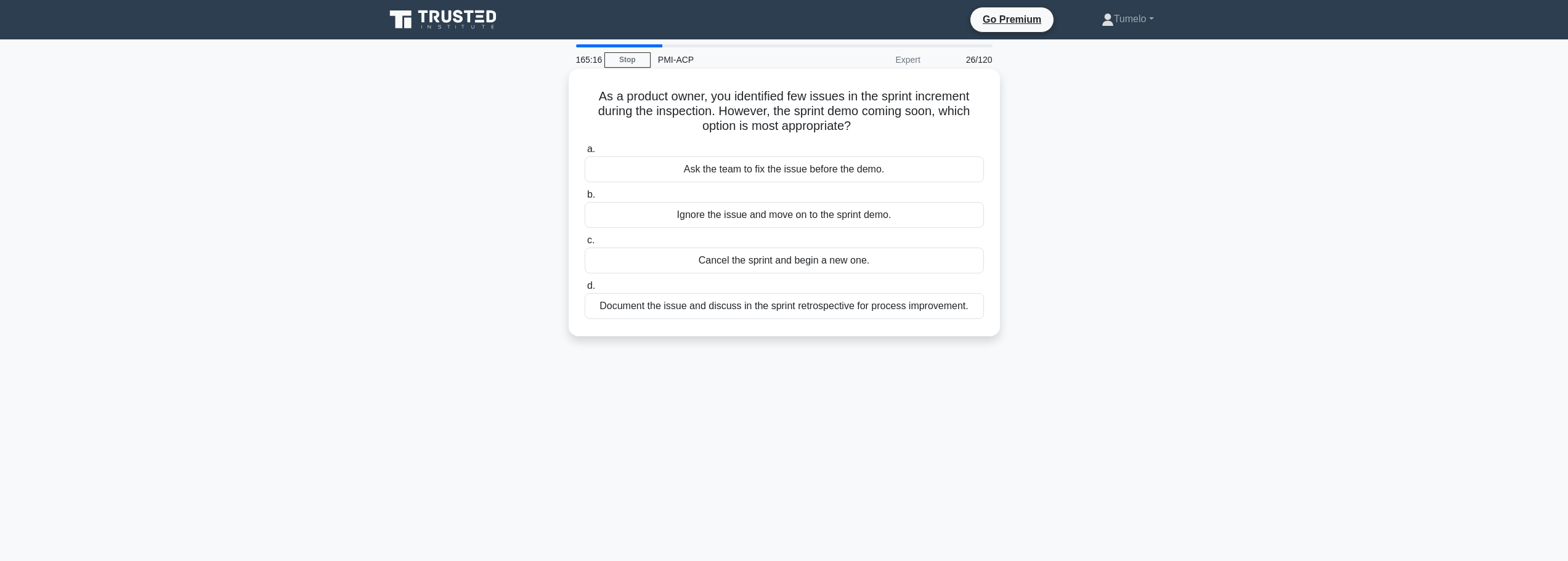
click at [811, 172] on div "Ask the team to fix the issue before the demo." at bounding box center [784, 169] width 399 height 26
click at [585, 154] on input "a. Ask the team to fix the issue before the demo." at bounding box center [585, 149] width 0 height 8
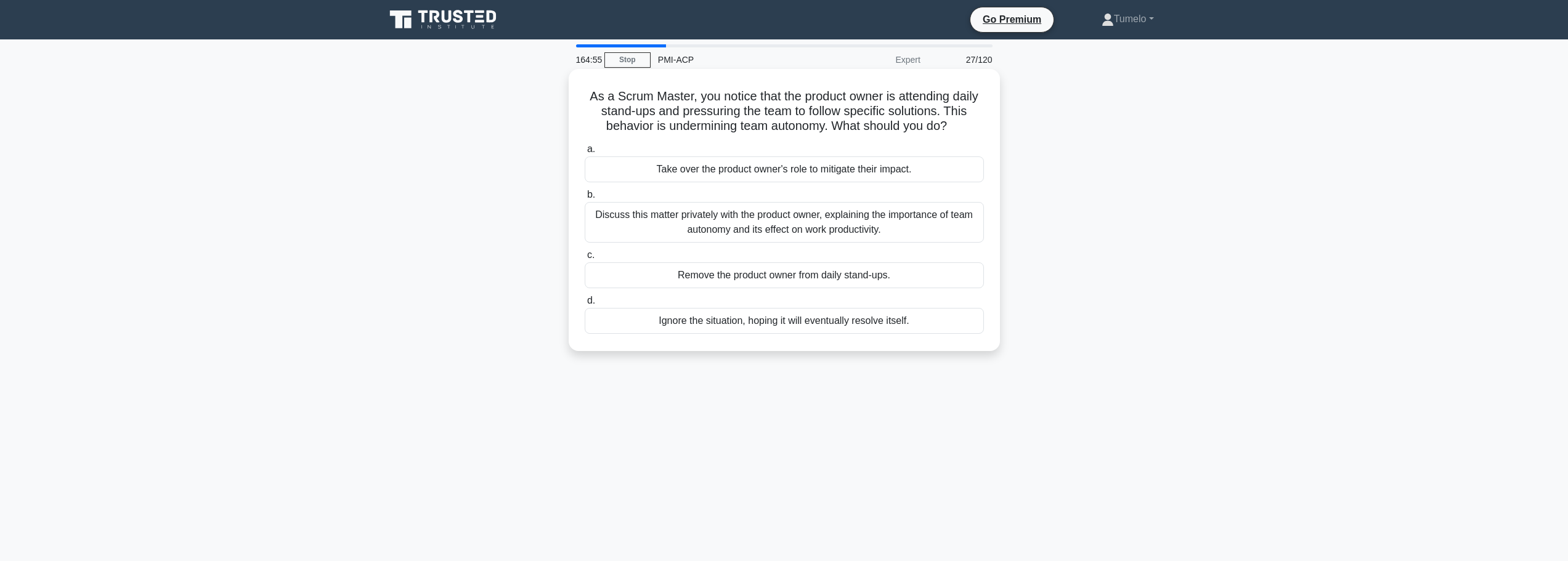
click at [791, 232] on div "Discuss this matter privately with the product owner, explaining the importance…" at bounding box center [784, 222] width 399 height 41
click at [585, 199] on input "b. Discuss this matter privately with the product owner, explaining the importa…" at bounding box center [585, 195] width 0 height 8
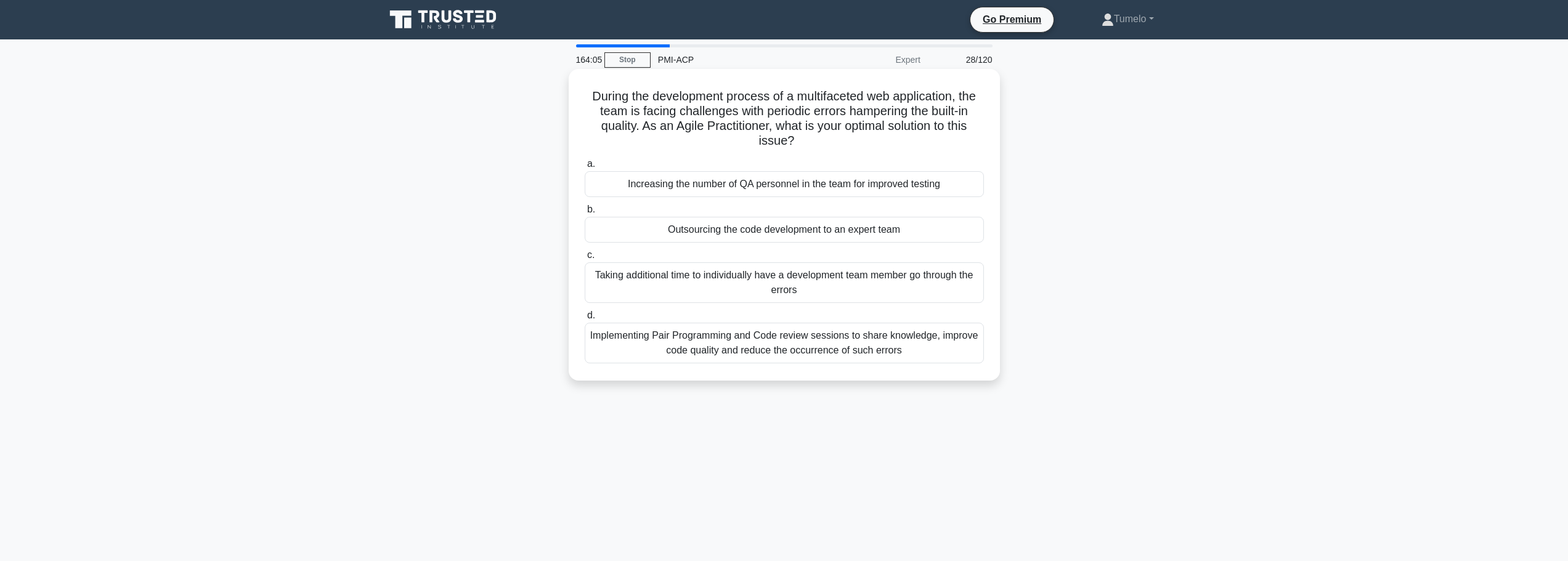
click at [832, 341] on div "Implementing Pair Programming and Code review sessions to share knowledge, impr…" at bounding box center [784, 343] width 399 height 41
click at [585, 320] on input "d. Implementing Pair Programming and Code review sessions to share knowledge, i…" at bounding box center [585, 316] width 0 height 8
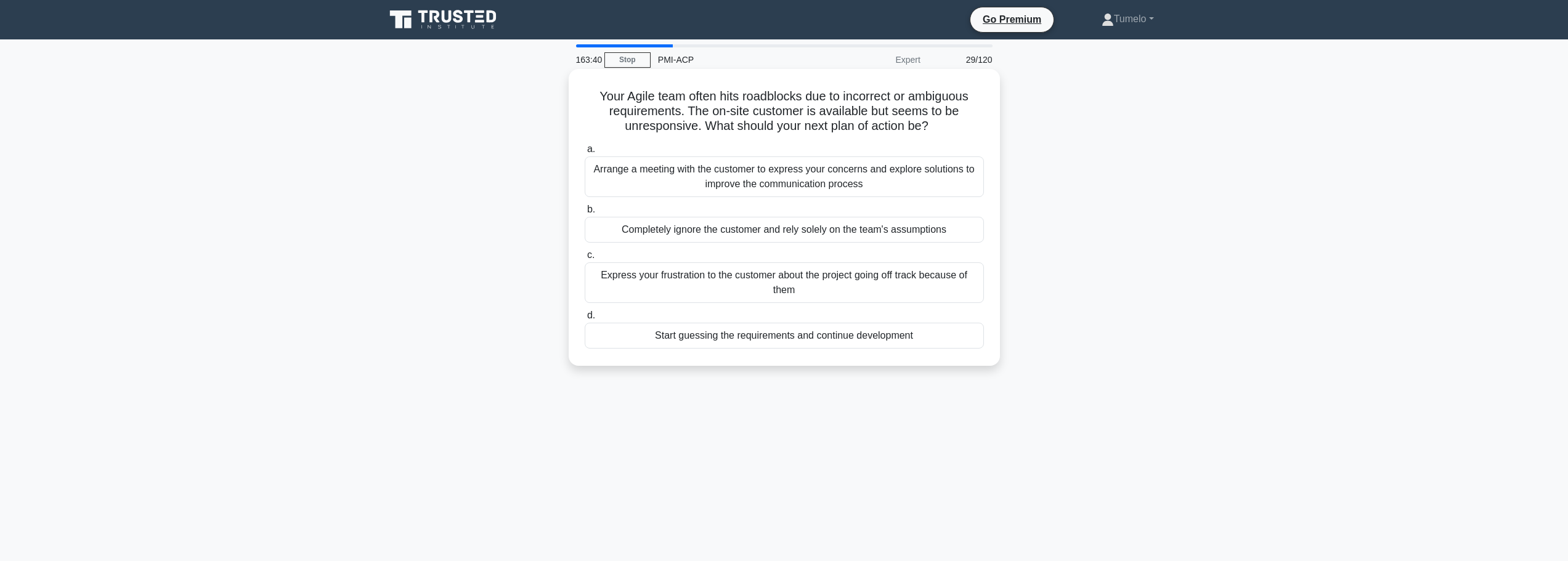
click at [852, 179] on div "Arrange a meeting with the customer to express your concerns and explore soluti…" at bounding box center [784, 176] width 399 height 41
click at [585, 154] on input "a. Arrange a meeting with the customer to express your concerns and explore sol…" at bounding box center [585, 149] width 0 height 8
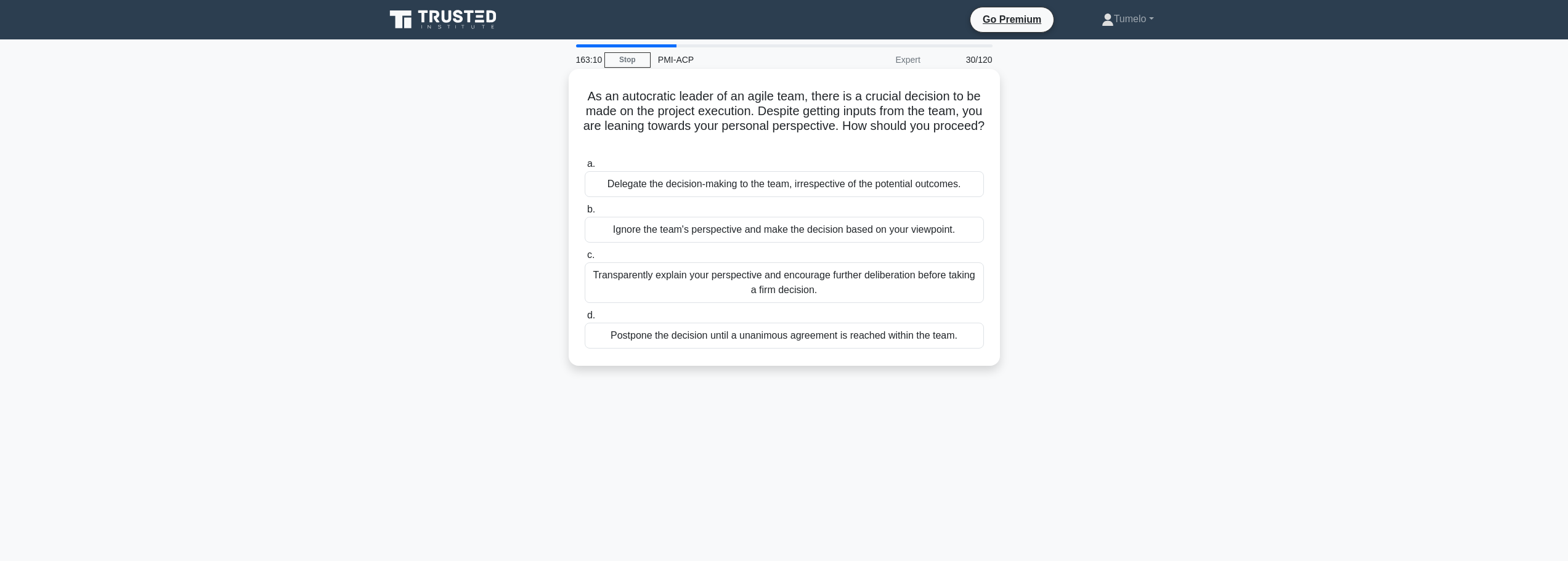
click at [901, 282] on div "Transparently explain your perspective and encourage further deliberation befor…" at bounding box center [784, 282] width 399 height 41
click at [585, 260] on input "c. Transparently explain your perspective and encourage further deliberation be…" at bounding box center [585, 255] width 0 height 8
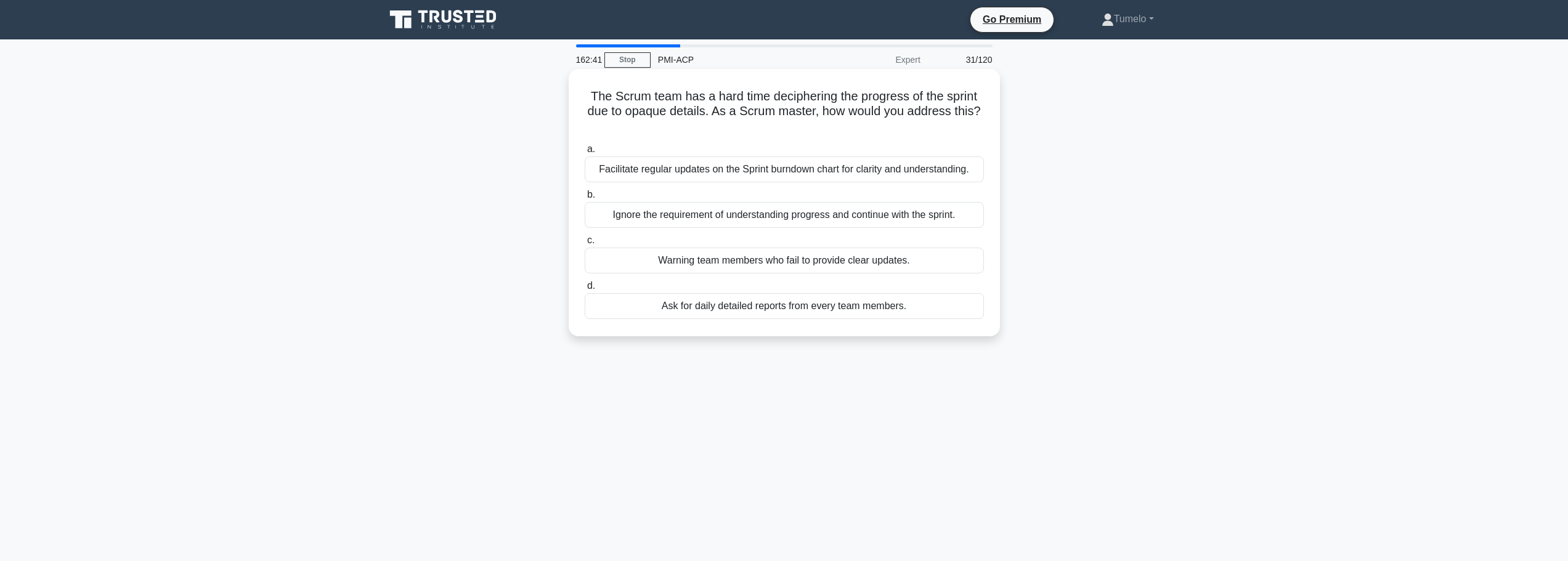
click at [925, 172] on div "Facilitate regular updates on the Sprint burndown chart for clarity and underst…" at bounding box center [784, 169] width 399 height 26
click at [585, 154] on input "a. Facilitate regular updates on the Sprint burndown chart for clarity and unde…" at bounding box center [585, 149] width 0 height 8
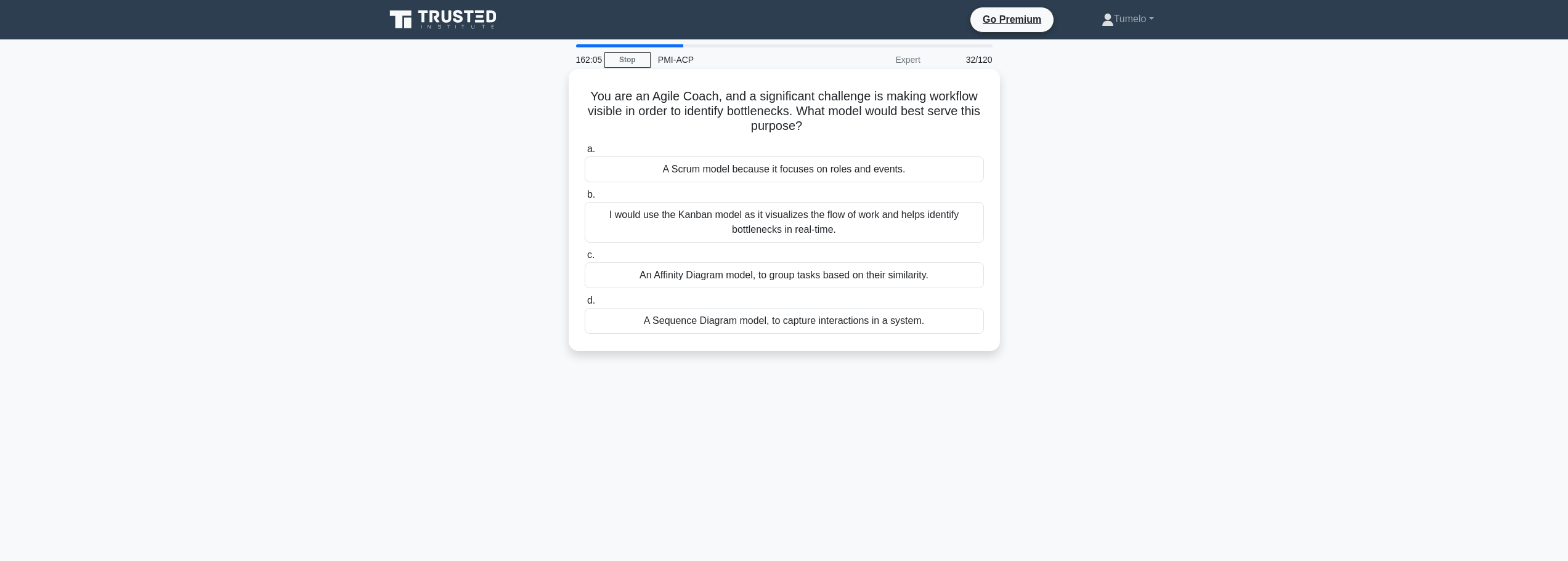
click at [786, 226] on div "I would use the Kanban model as it visualizes the flow of work and helps identi…" at bounding box center [784, 222] width 399 height 41
click at [585, 199] on input "b. I would use the Kanban model as it visualizes the flow of work and helps ide…" at bounding box center [585, 195] width 0 height 8
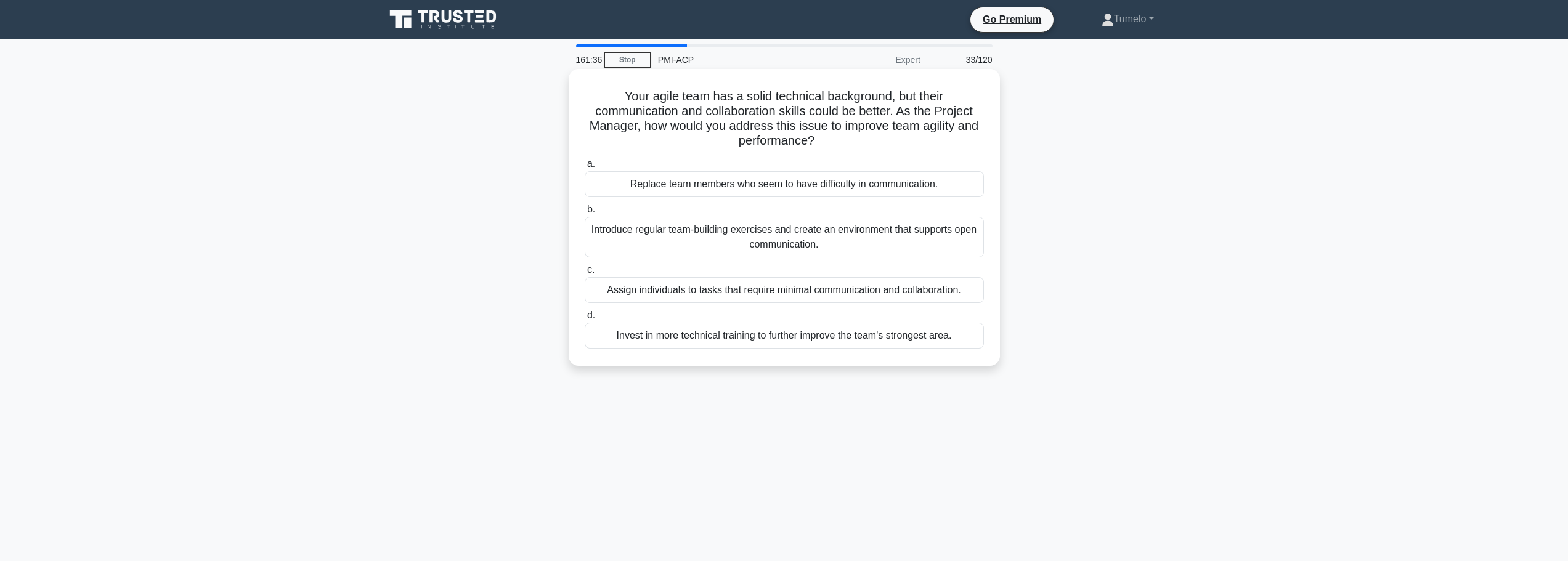
click at [815, 230] on div "Introduce regular team-building exercises and create an environment that suppor…" at bounding box center [784, 237] width 399 height 41
click at [585, 214] on input "b. Introduce regular team-building exercises and create an environment that sup…" at bounding box center [585, 209] width 0 height 8
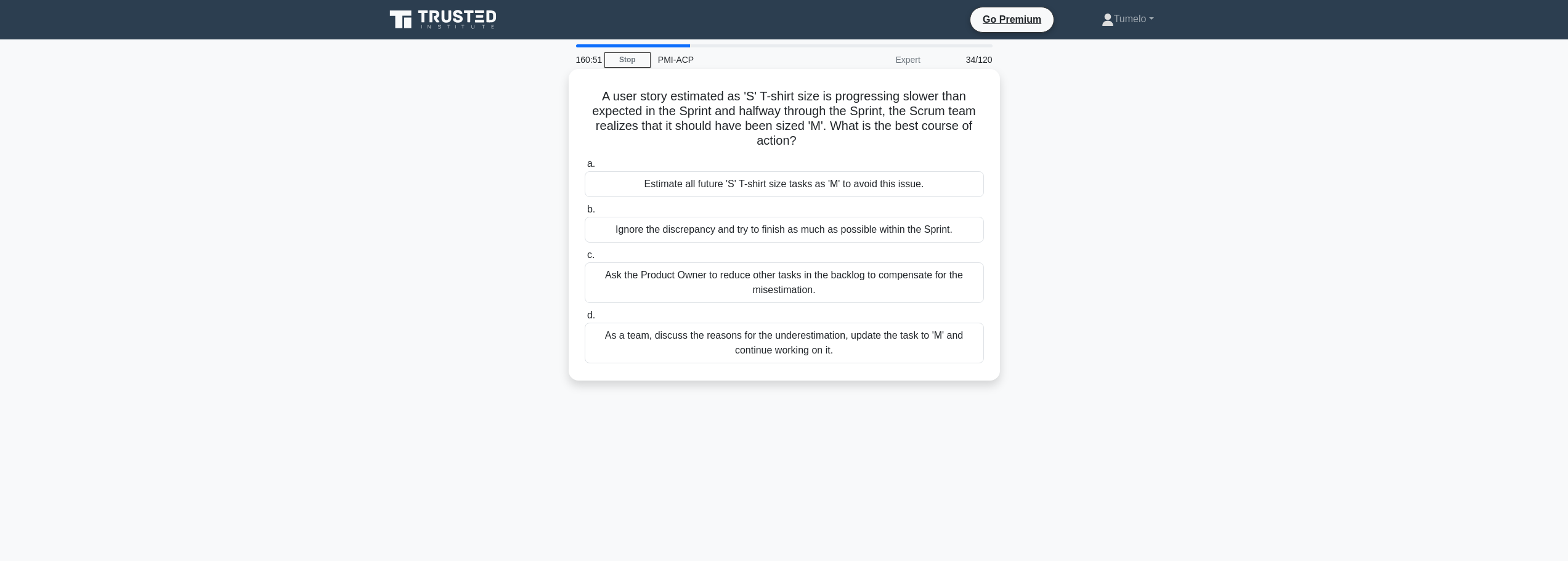
click at [893, 343] on div "As a team, discuss the reasons for the underestimation, update the task to 'M' …" at bounding box center [784, 343] width 399 height 41
click at [585, 320] on input "d. As a team, discuss the reasons for the underestimation, update the task to '…" at bounding box center [585, 316] width 0 height 8
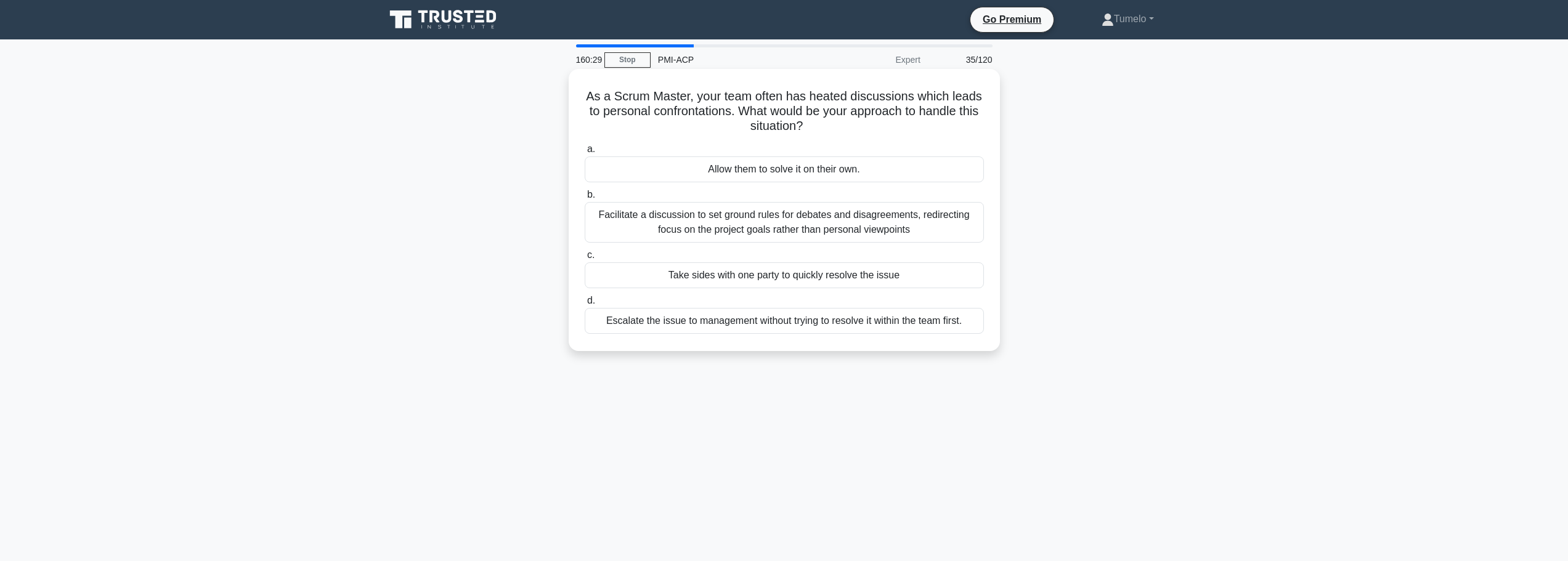
click at [859, 230] on div "Facilitate a discussion to set ground rules for debates and disagreements, redi…" at bounding box center [784, 222] width 399 height 41
click at [585, 199] on input "b. Facilitate a discussion to set ground rules for debates and disagreements, r…" at bounding box center [585, 195] width 0 height 8
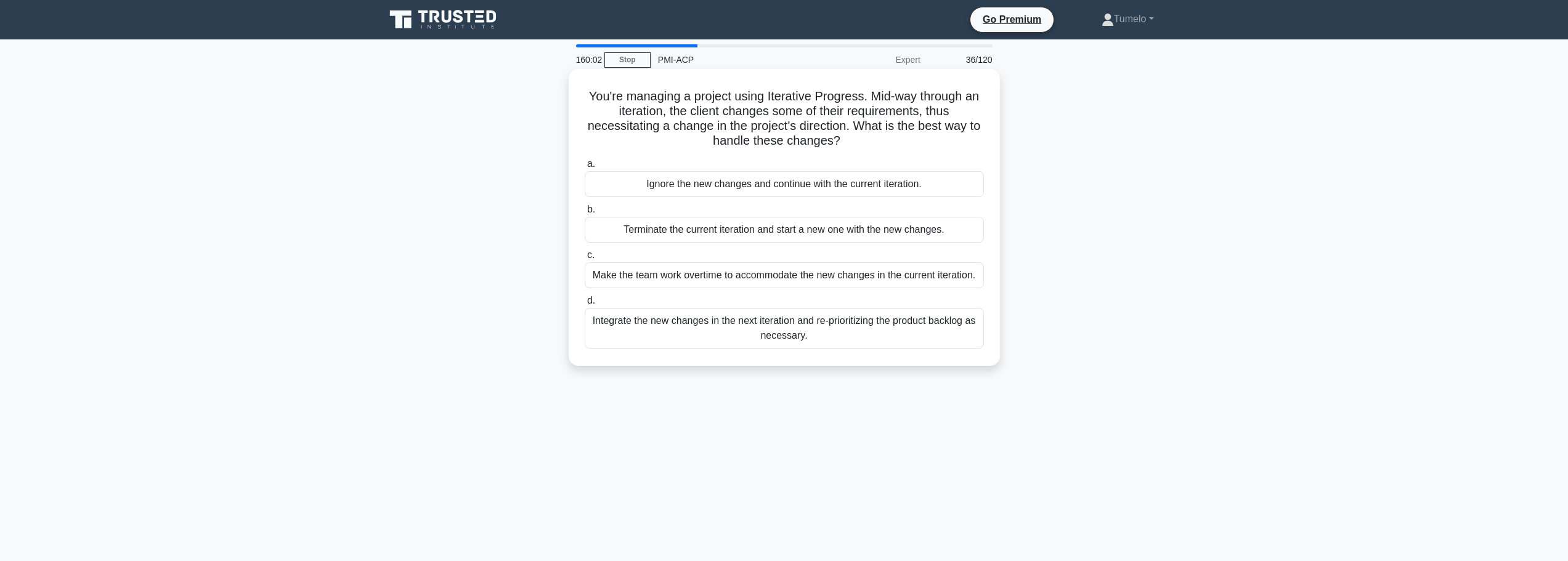
click at [898, 325] on div "Integrate the new changes in the next iteration and re-prioritizing the product…" at bounding box center [784, 328] width 399 height 41
click at [585, 305] on input "d. Integrate the new changes in the next iteration and re-prioritizing the prod…" at bounding box center [585, 300] width 0 height 8
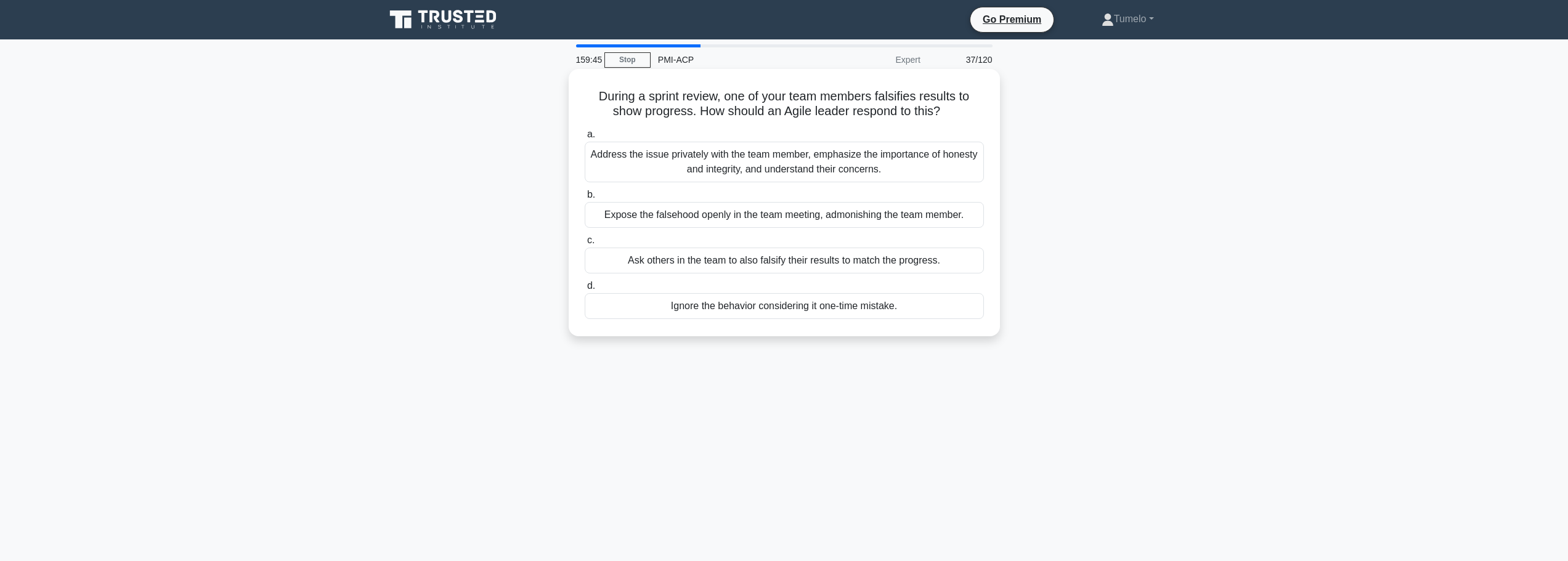
click at [900, 163] on div "Address the issue privately with the team member, emphasize the importance of h…" at bounding box center [784, 162] width 399 height 41
click at [585, 138] on input "a. Address the issue privately with the team member, emphasize the importance o…" at bounding box center [585, 135] width 0 height 8
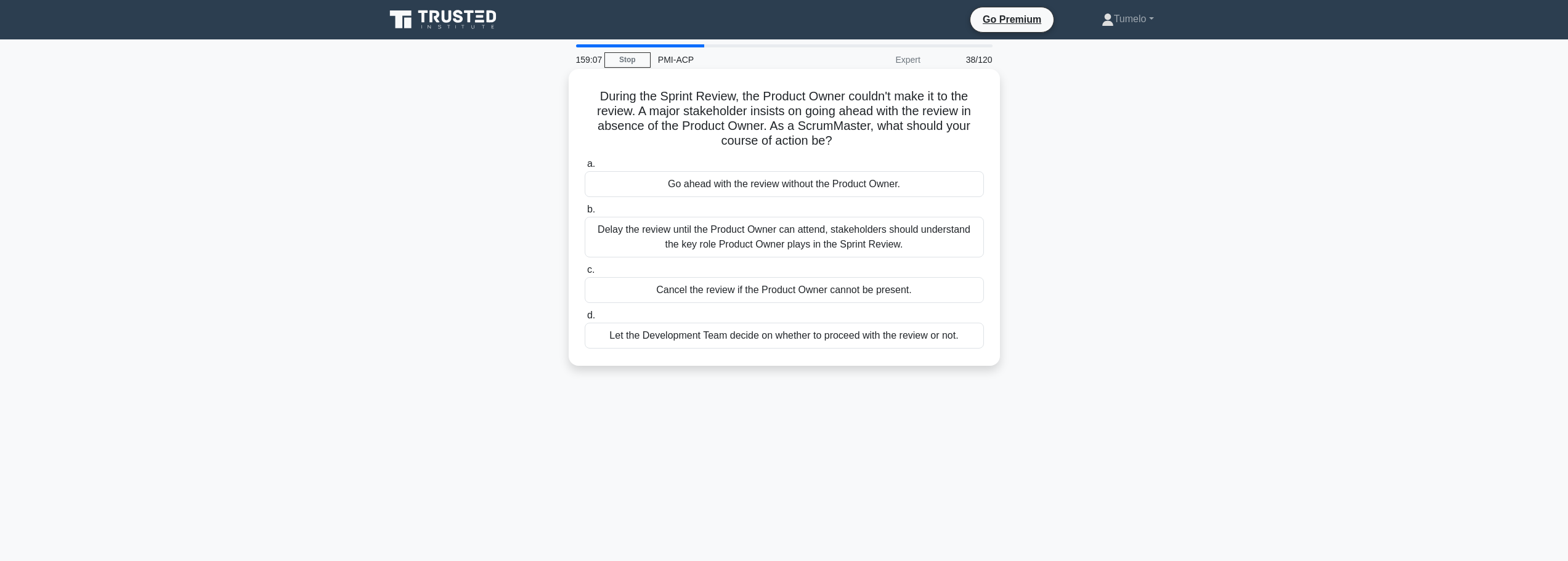
click at [771, 243] on div "Delay the review until the Product Owner can attend, stakeholders should unders…" at bounding box center [784, 237] width 399 height 41
click at [585, 214] on input "b. Delay the review until the Product Owner can attend, stakeholders should und…" at bounding box center [585, 209] width 0 height 8
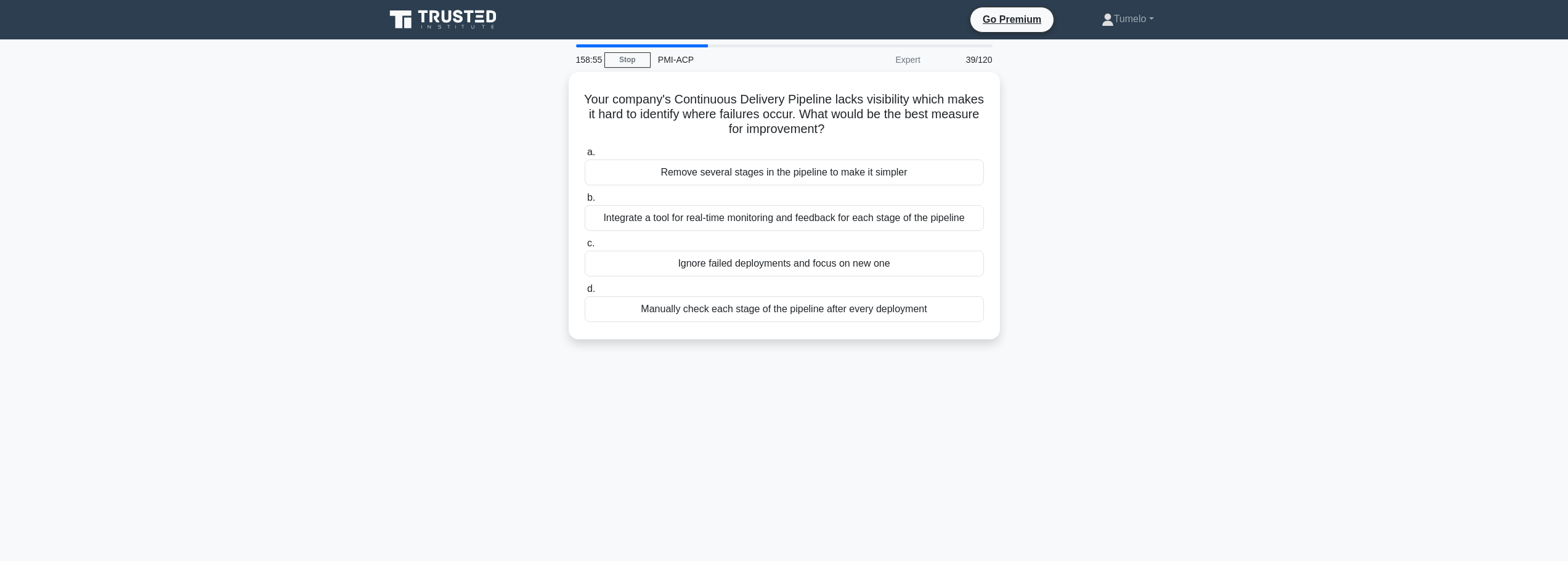
drag, startPoint x: 745, startPoint y: 254, endPoint x: 1116, endPoint y: 268, distance: 371.3
drag, startPoint x: 1116, startPoint y: 268, endPoint x: 723, endPoint y: 225, distance: 395.3
click at [723, 225] on div "Integrate a tool for real-time monitoring and feedback for each stage of the pi…" at bounding box center [784, 214] width 399 height 26
click at [585, 199] on input "b. Integrate a tool for real-time monitoring and feedback for each stage of the…" at bounding box center [585, 195] width 0 height 8
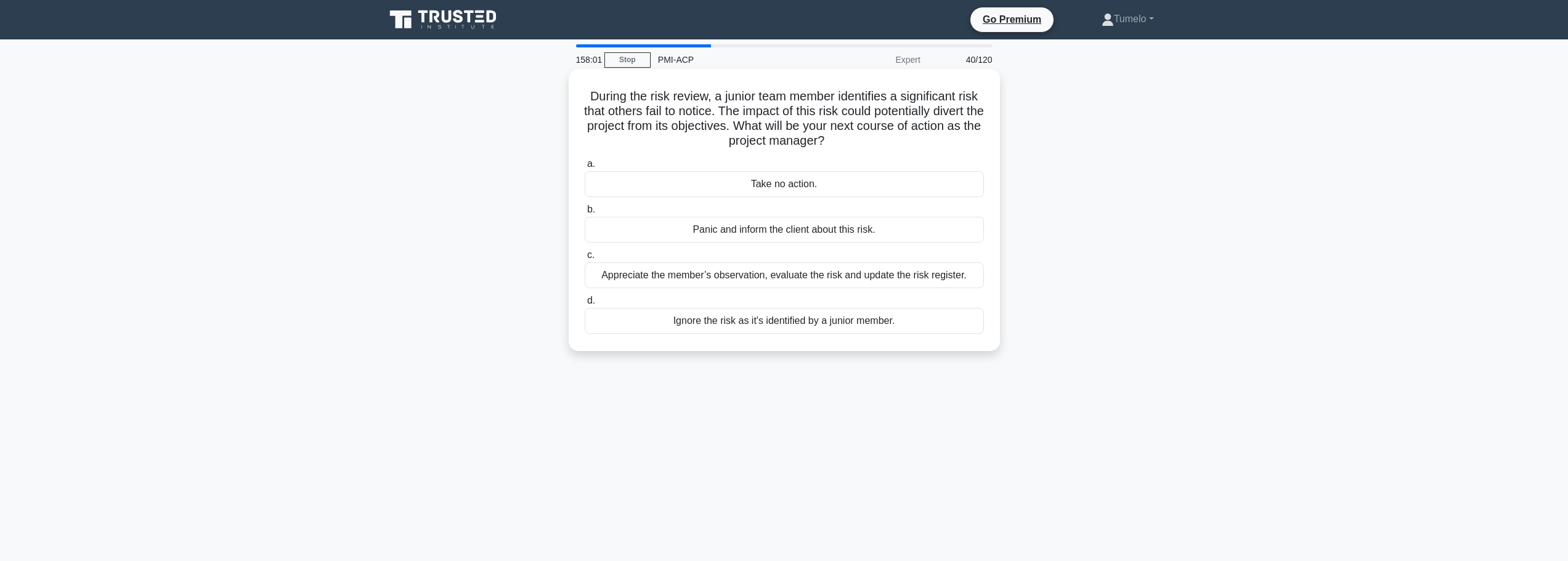
click at [793, 277] on div "Appreciate the member’s observation, evaluate the risk and update the risk regi…" at bounding box center [784, 275] width 399 height 26
click at [585, 260] on input "c. Appreciate the member’s observation, evaluate the risk and update the risk r…" at bounding box center [585, 255] width 0 height 8
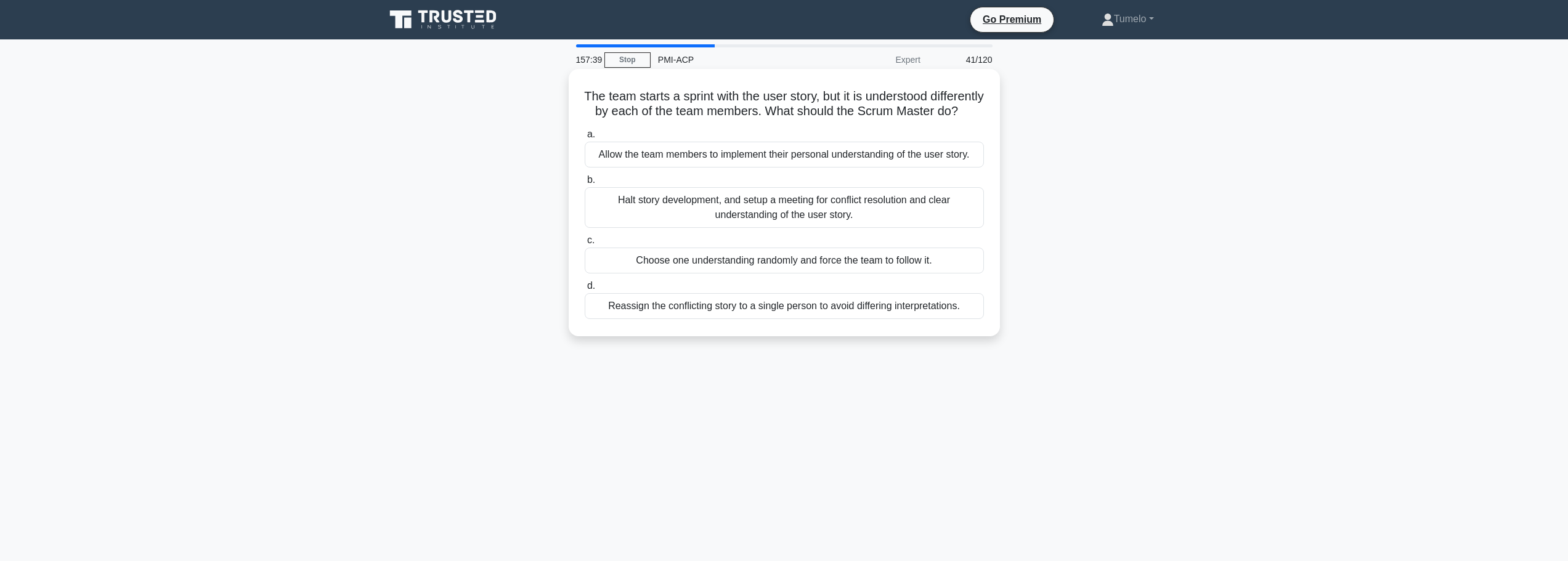
click at [874, 228] on div "Halt story development, and setup a meeting for conflict resolution and clear u…" at bounding box center [784, 208] width 399 height 41
click at [585, 184] on input "b. Halt story development, and setup a meeting for conflict resolution and clea…" at bounding box center [585, 180] width 0 height 8
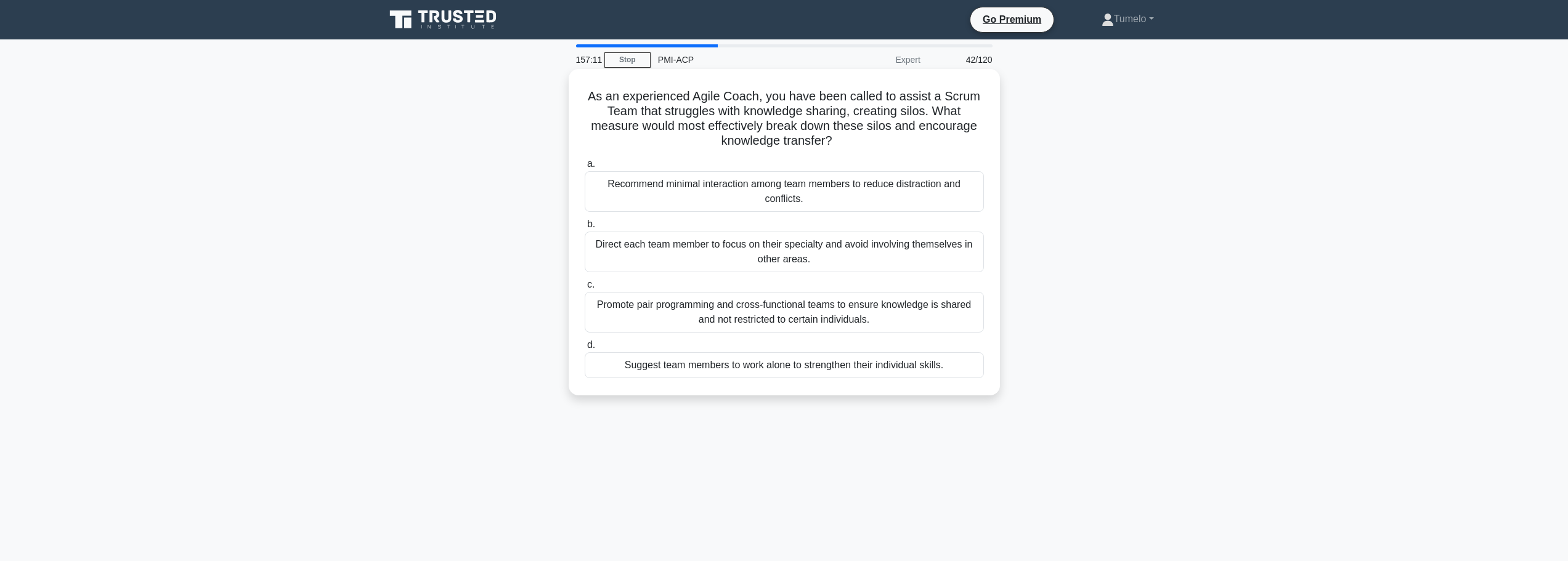
click at [856, 312] on div "Promote pair programming and cross-functional teams to ensure knowledge is shar…" at bounding box center [784, 312] width 399 height 41
click at [585, 289] on input "c. Promote pair programming and cross-functional teams to ensure knowledge is s…" at bounding box center [585, 285] width 0 height 8
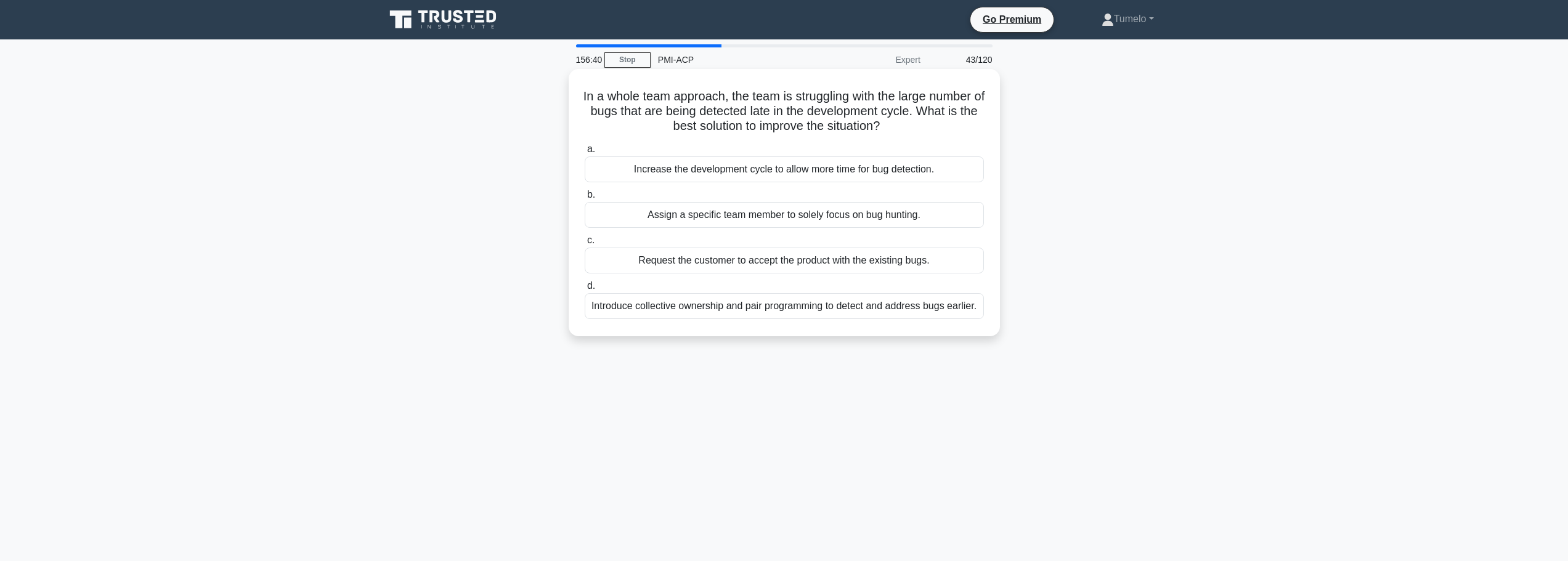
click at [891, 307] on div "Introduce collective ownership and pair programming to detect and address bugs …" at bounding box center [784, 306] width 399 height 26
click at [585, 290] on input "d. Introduce collective ownership and pair programming to detect and address bu…" at bounding box center [585, 286] width 0 height 8
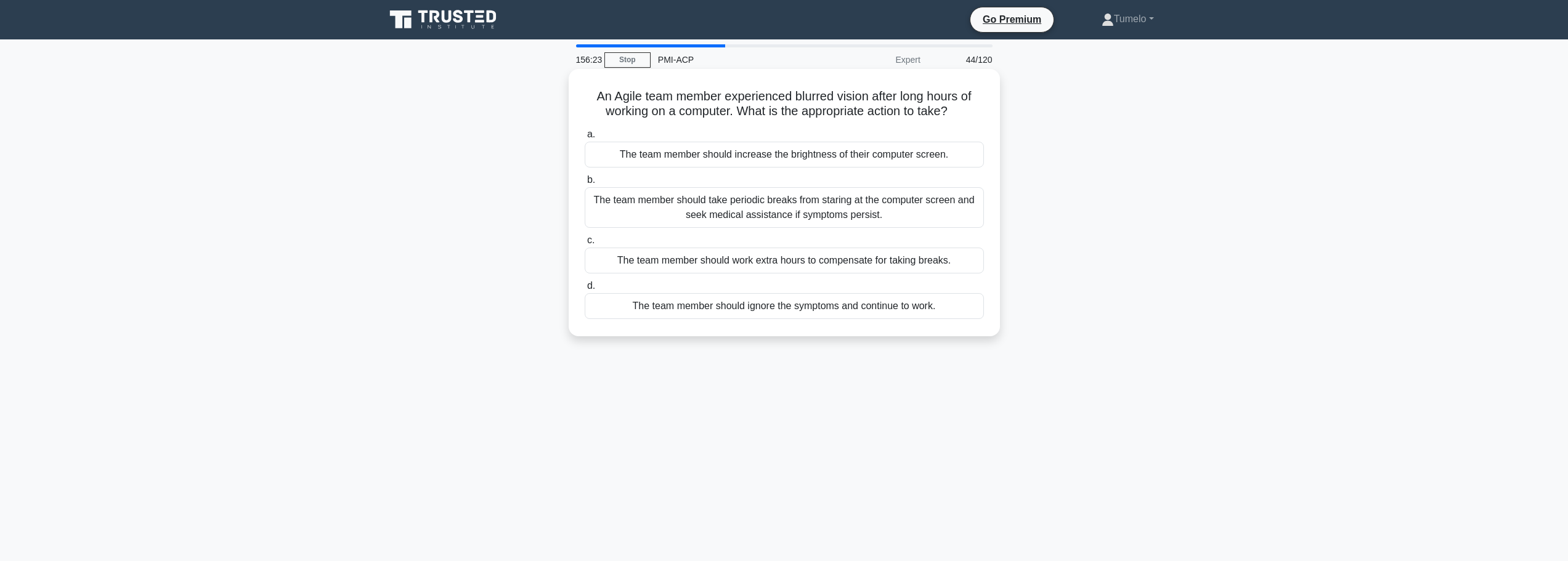
click at [728, 204] on div "The team member should take periodic breaks from staring at the computer screen…" at bounding box center [784, 208] width 399 height 41
click at [585, 184] on input "b. The team member should take periodic breaks from staring at the computer scr…" at bounding box center [585, 180] width 0 height 8
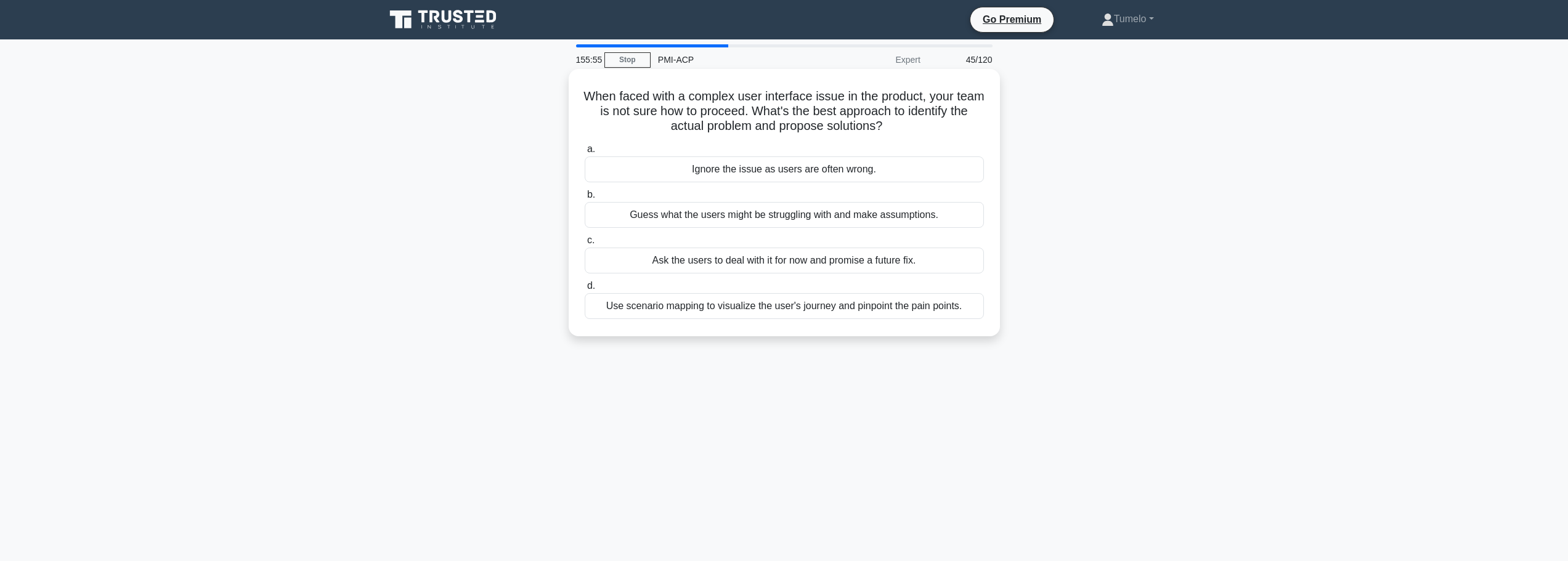
click at [816, 310] on div "Use scenario mapping to visualize the user's journey and pinpoint the pain poin…" at bounding box center [784, 306] width 399 height 26
click at [585, 290] on input "d. Use scenario mapping to visualize the user's journey and pinpoint the pain p…" at bounding box center [585, 286] width 0 height 8
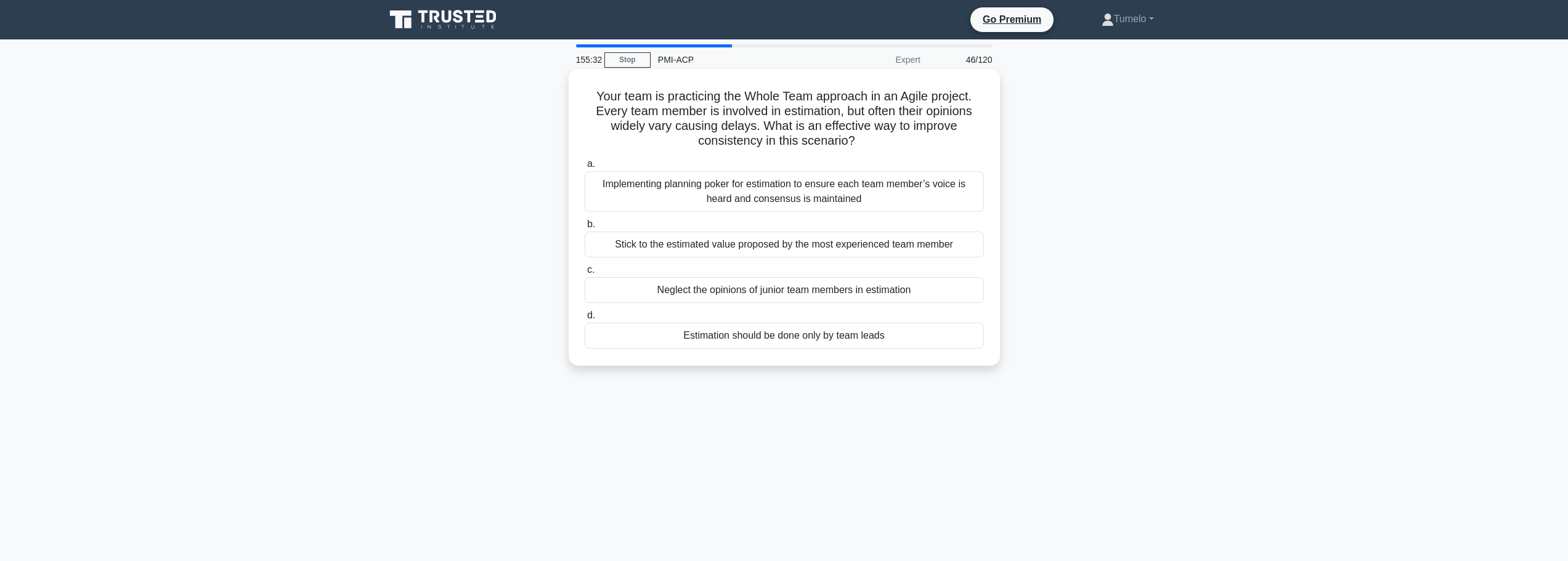
click at [788, 193] on div "Implementing planning poker for estimation to ensure each team member’s voice i…" at bounding box center [784, 191] width 399 height 41
click at [585, 169] on input "a. Implementing planning poker for estimation to ensure each team member’s voic…" at bounding box center [585, 164] width 0 height 8
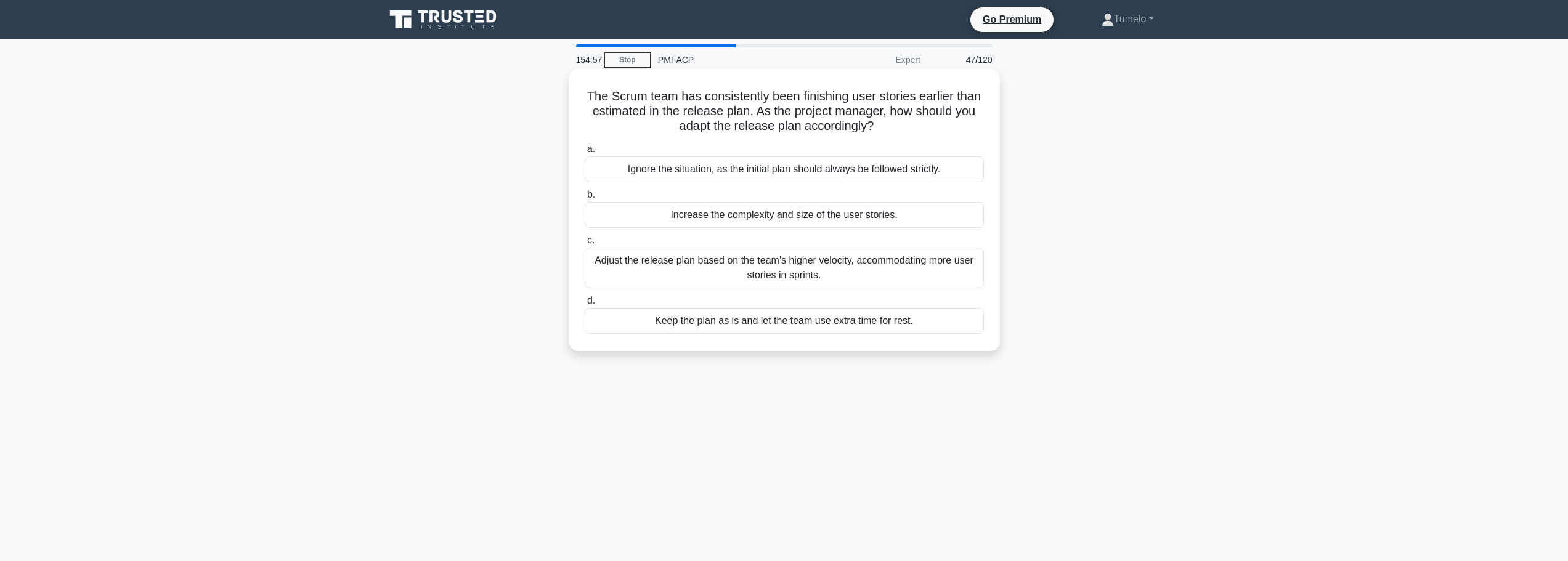
click at [827, 272] on div "Adjust the release plan based on the team's higher velocity, accommodating more…" at bounding box center [784, 267] width 399 height 41
click at [585, 244] on input "c. Adjust the release plan based on the team's higher velocity, accommodating m…" at bounding box center [585, 241] width 0 height 8
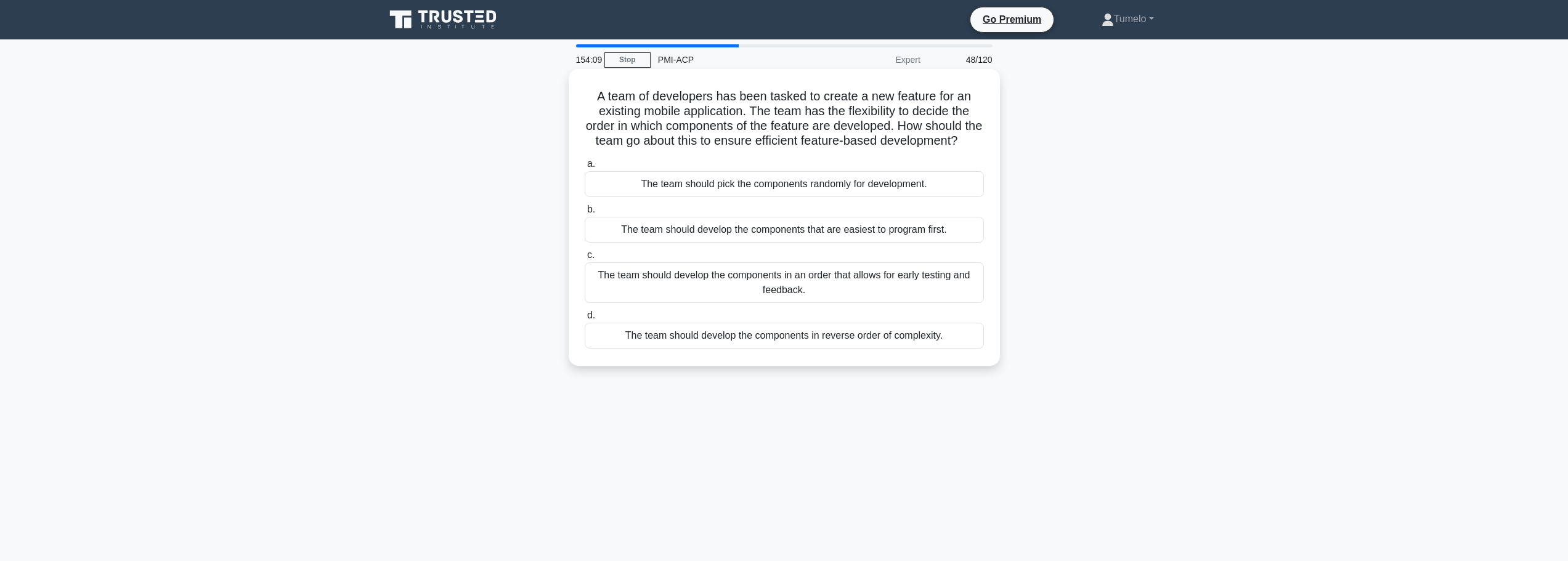
click at [891, 292] on div "The team should develop the components in an order that allows for early testin…" at bounding box center [784, 282] width 399 height 41
click at [585, 260] on input "c. The team should develop the components in an order that allows for early tes…" at bounding box center [585, 255] width 0 height 8
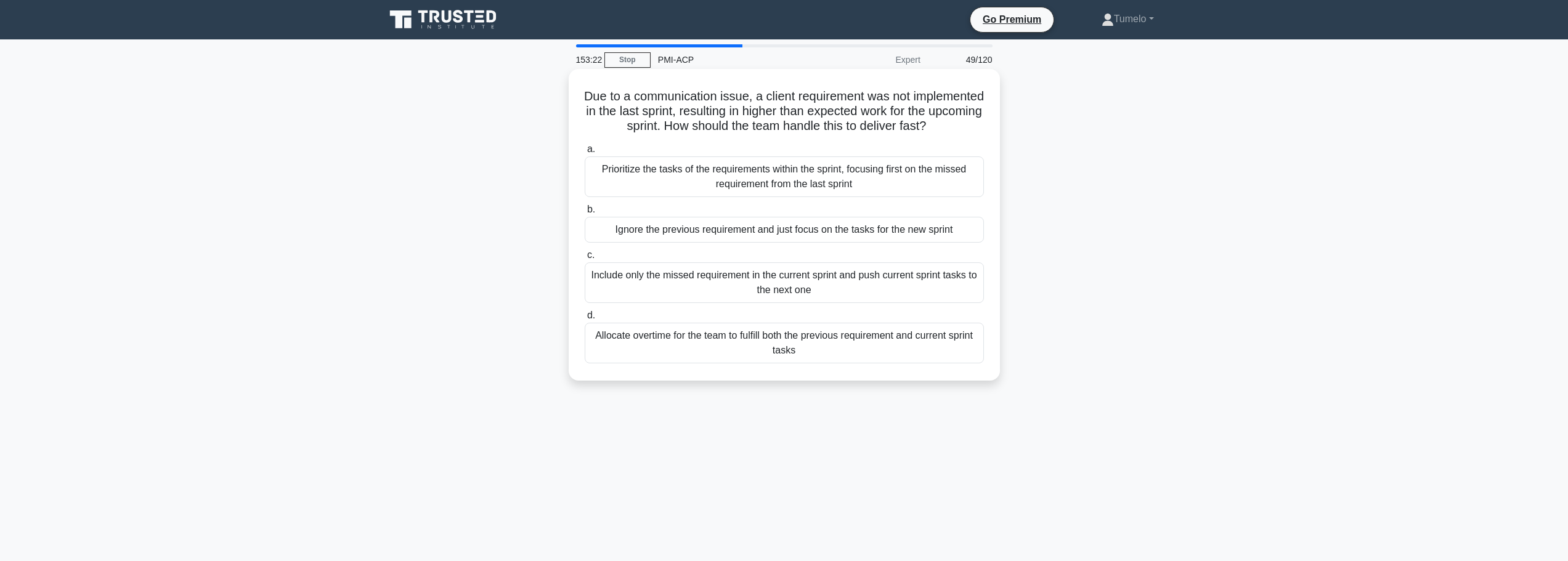
click at [834, 197] on div "Prioritize the tasks of the requirements within the sprint, focusing first on t…" at bounding box center [784, 176] width 399 height 41
click at [585, 154] on input "a. Prioritize the tasks of the requirements within the sprint, focusing first o…" at bounding box center [585, 149] width 0 height 8
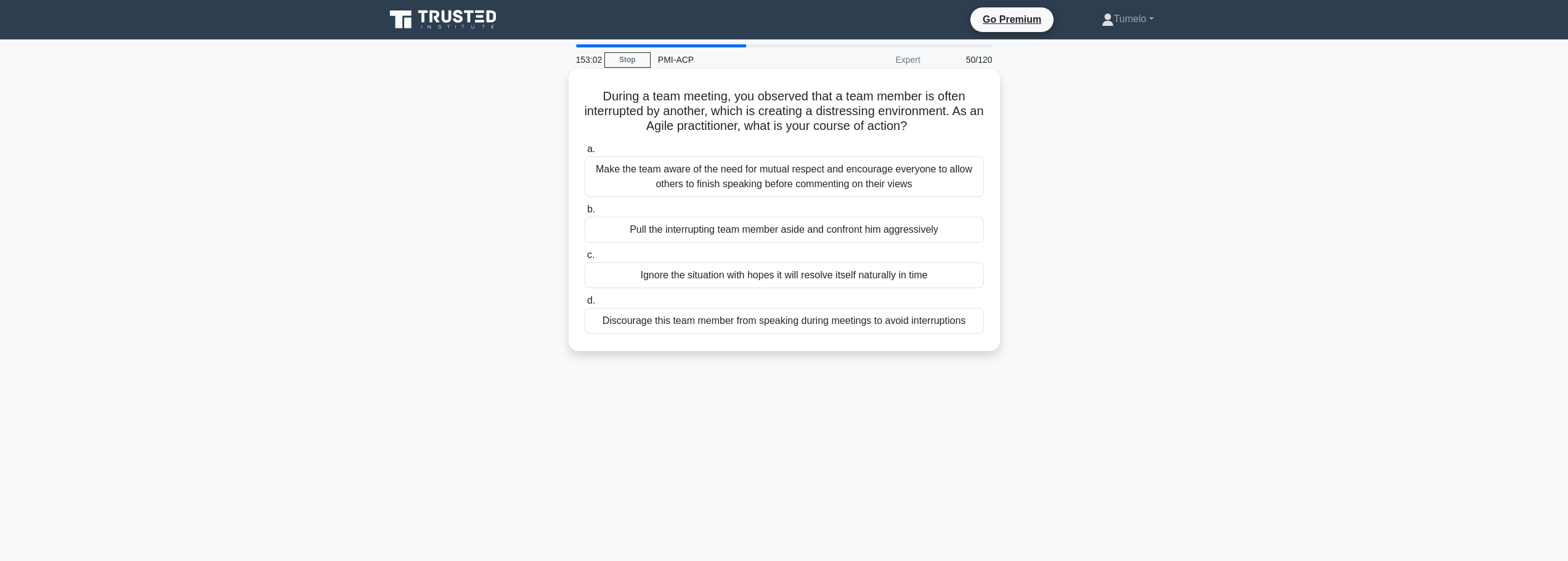
click at [846, 187] on div "Make the team aware of the need for mutual respect and encourage everyone to al…" at bounding box center [784, 176] width 399 height 41
click at [585, 154] on input "a. Make the team aware of the need for mutual respect and encourage everyone to…" at bounding box center [585, 149] width 0 height 8
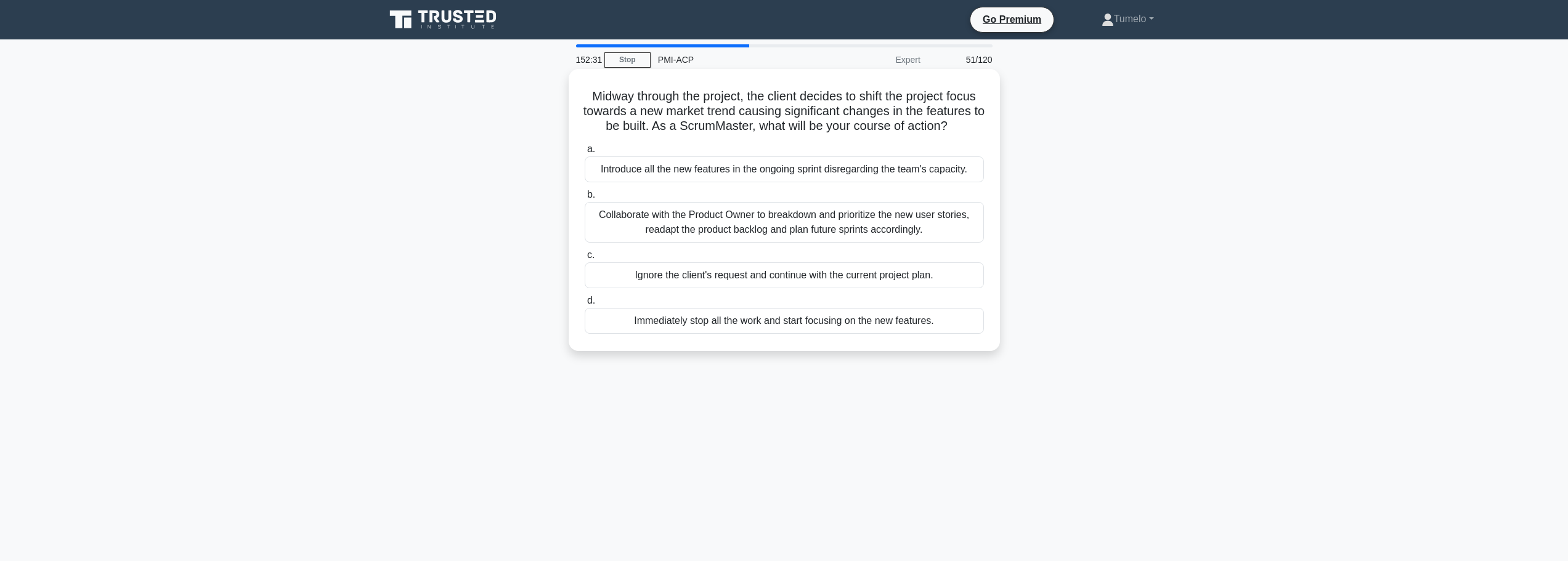
click at [783, 228] on div "Collaborate with the Product Owner to breakdown and prioritize the new user sto…" at bounding box center [784, 222] width 399 height 41
click at [585, 199] on input "b. Collaborate with the Product Owner to breakdown and prioritize the new user …" at bounding box center [585, 195] width 0 height 8
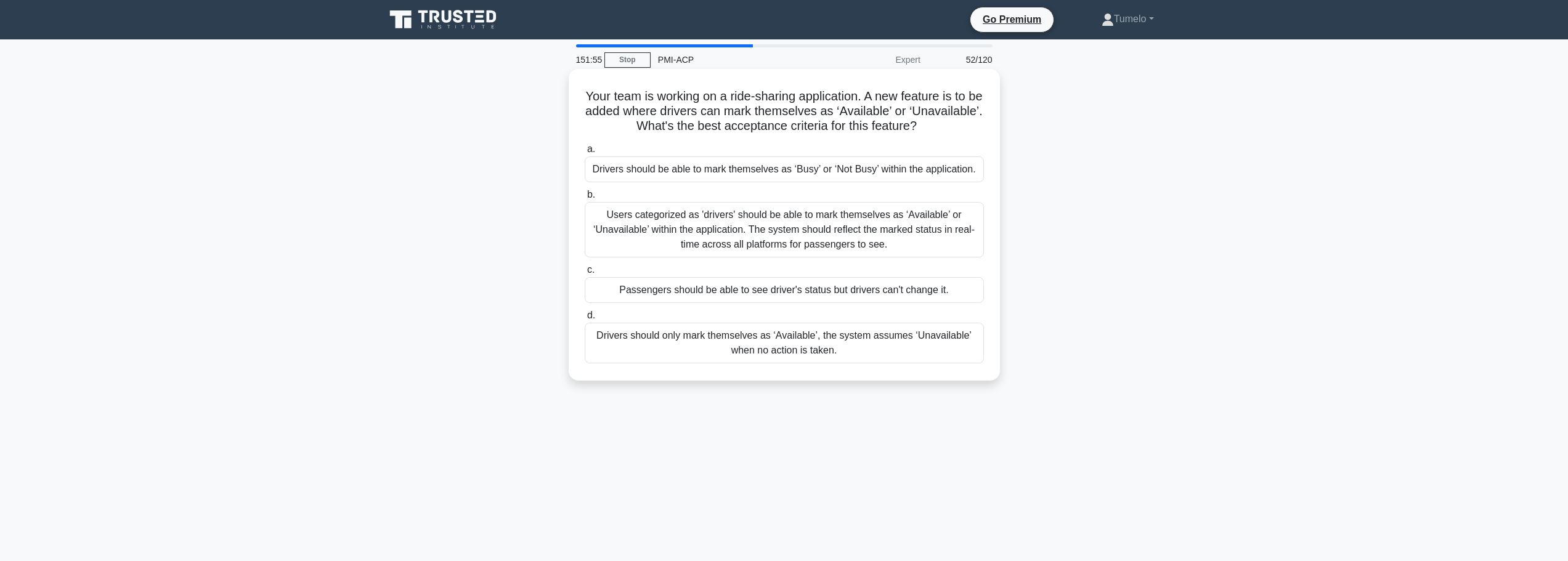
click at [815, 239] on div "Users categorized as 'drivers' should be able to mark themselves as ‘Available’…" at bounding box center [784, 229] width 399 height 56
click at [585, 199] on input "b. Users categorized as 'drivers' should be able to mark themselves as ‘Availab…" at bounding box center [585, 195] width 0 height 8
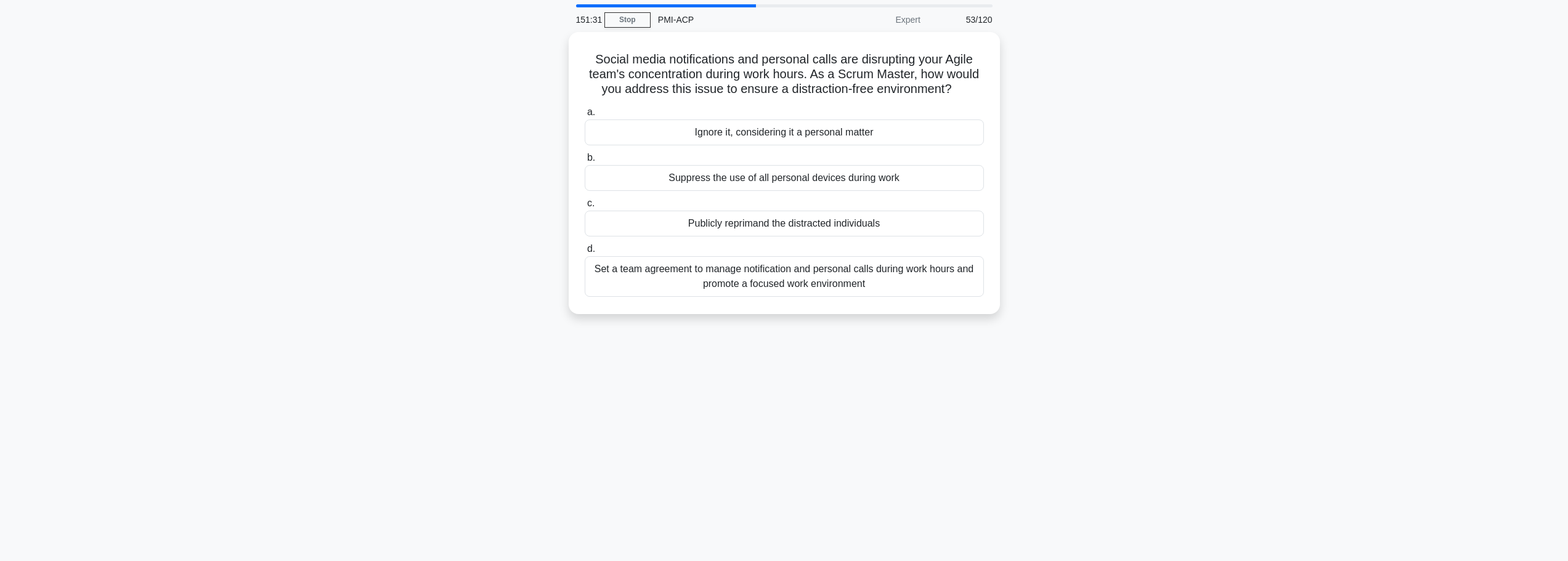
scroll to position [62, 0]
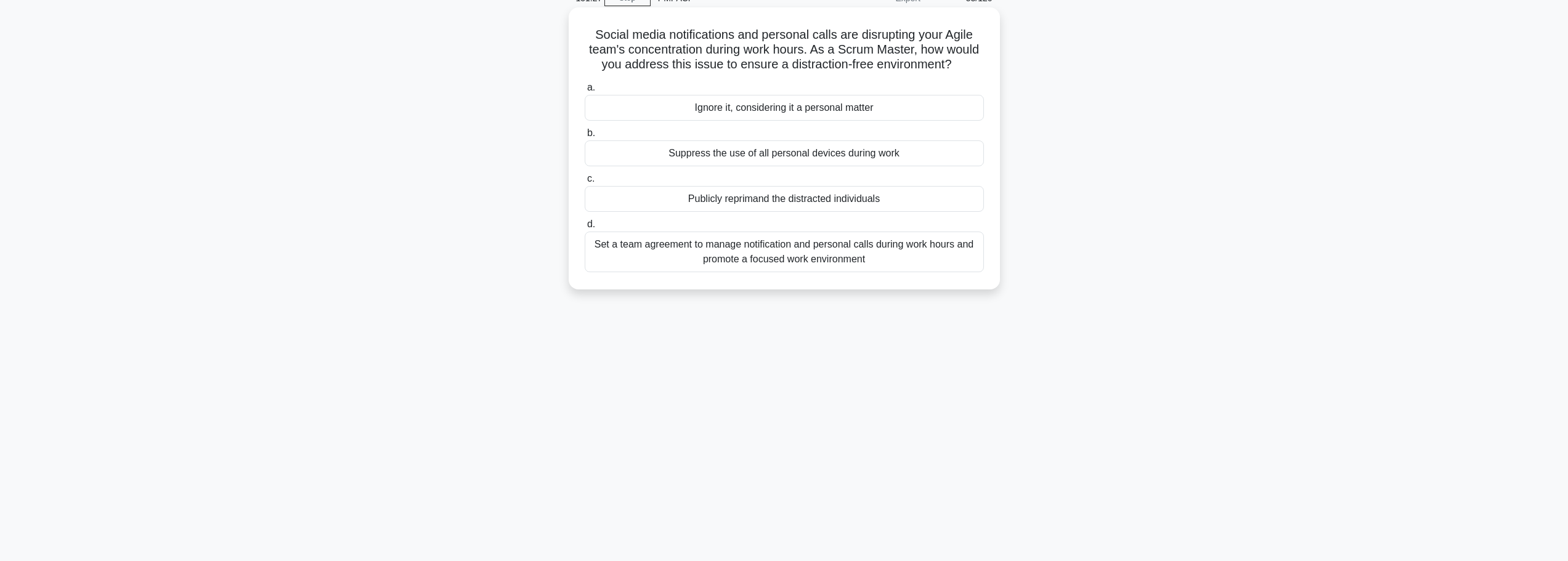
click at [745, 258] on div "Set a team agreement to manage notification and personal calls during work hour…" at bounding box center [784, 252] width 399 height 41
click at [585, 228] on input "d. Set a team agreement to manage notification and personal calls during work h…" at bounding box center [585, 225] width 0 height 8
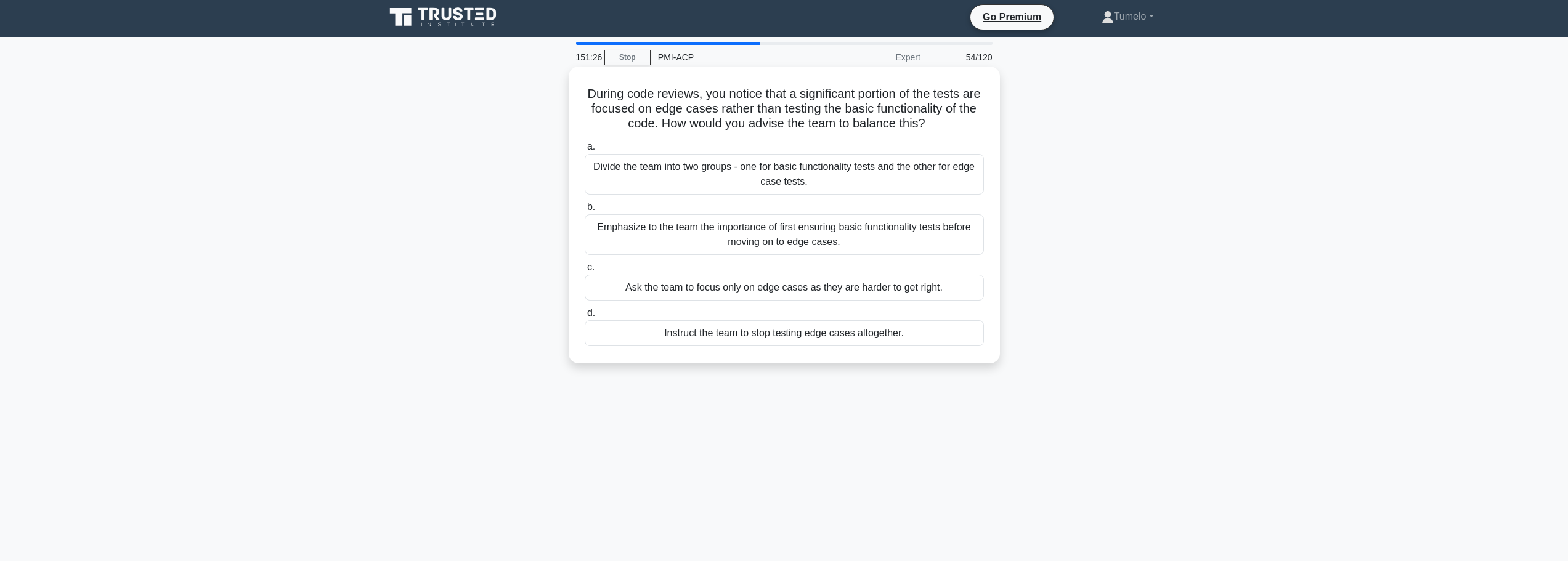
scroll to position [0, 0]
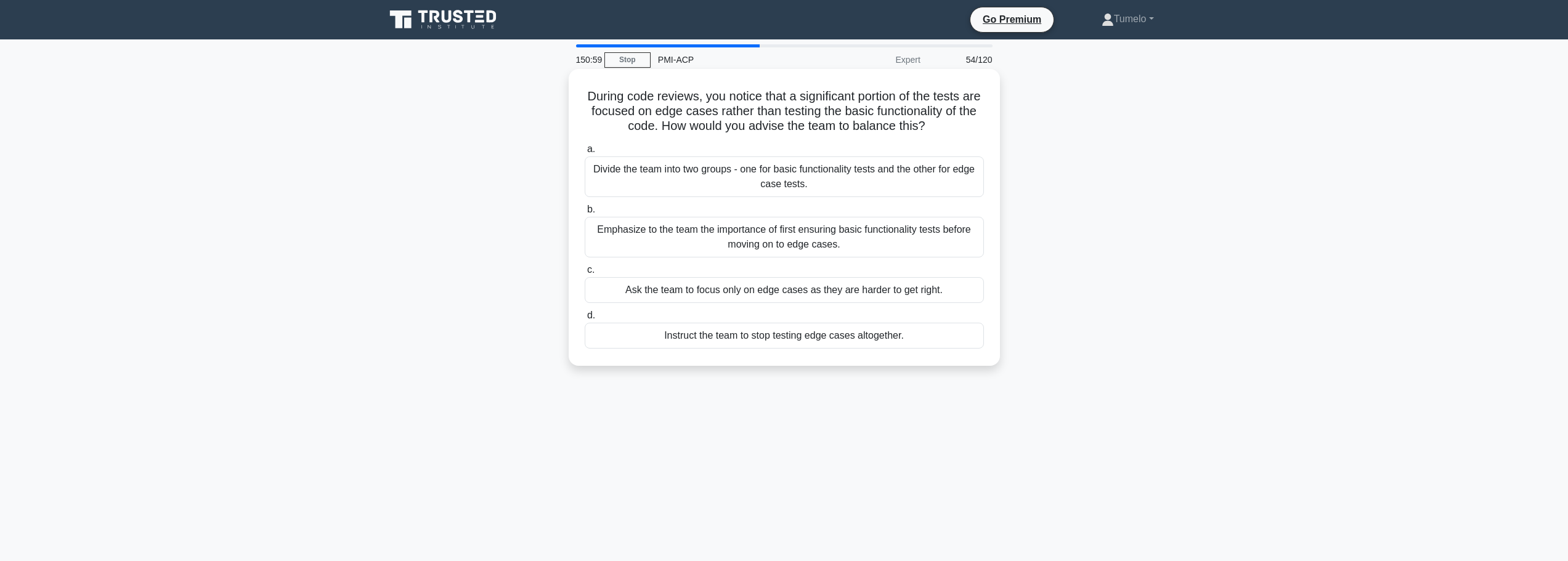
click at [823, 244] on div "Emphasize to the team the importance of first ensuring basic functionality test…" at bounding box center [784, 237] width 399 height 41
click at [585, 214] on input "b. Emphasize to the team the importance of first ensuring basic functionality t…" at bounding box center [585, 209] width 0 height 8
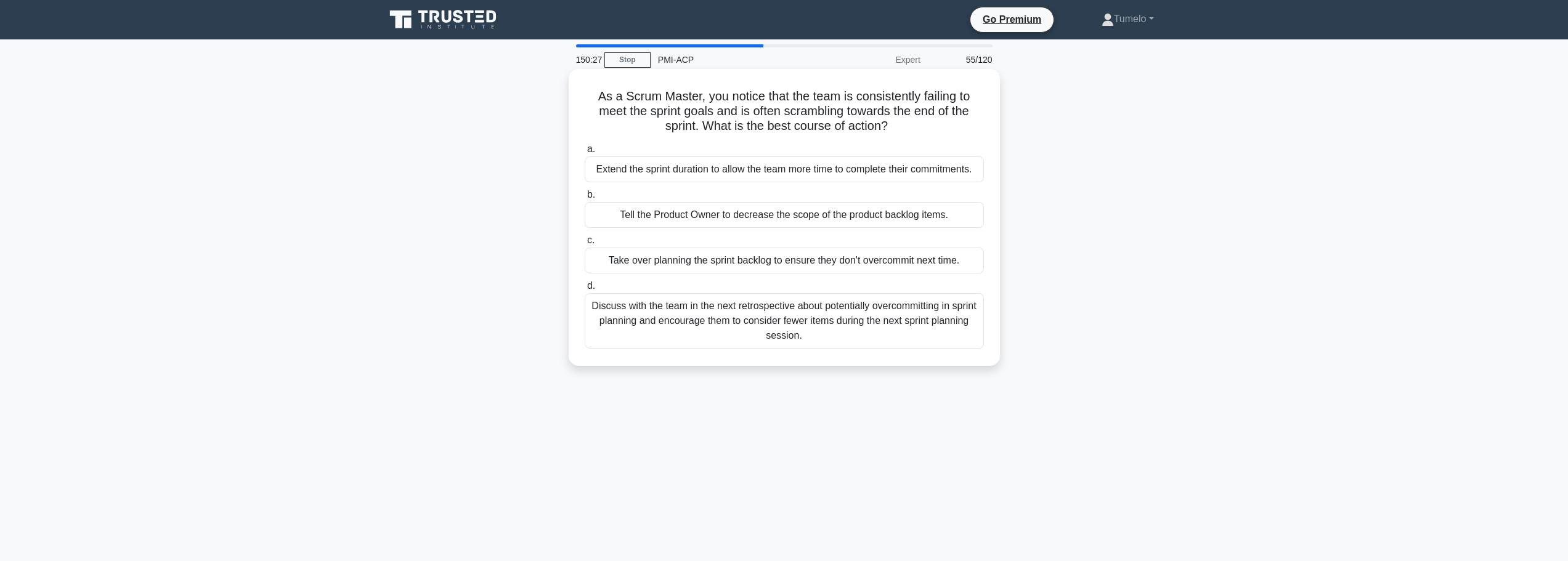
click at [808, 327] on div "Discuss with the team in the next retrospective about potentially overcommittin…" at bounding box center [784, 321] width 399 height 56
click at [585, 290] on input "d. Discuss with the team in the next retrospective about potentially overcommit…" at bounding box center [585, 286] width 0 height 8
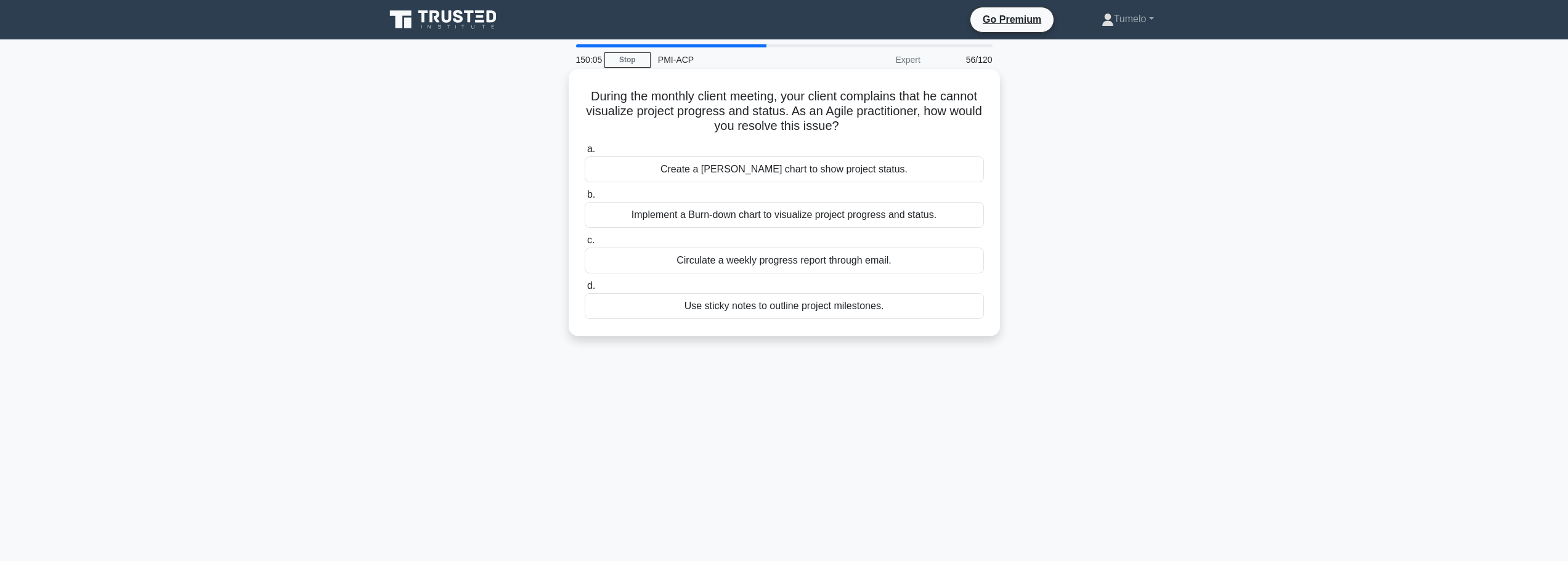
click at [808, 217] on div "Implement a Burn-down chart to visualize project progress and status." at bounding box center [784, 214] width 399 height 26
click at [585, 199] on input "b. Implement a Burn-down chart to visualize project progress and status." at bounding box center [585, 195] width 0 height 8
click at [823, 311] on div "To add buffer times in your project schedule accounting for the vendor's unpred…" at bounding box center [784, 306] width 399 height 26
click at [585, 290] on input "d. To add buffer times in your project schedule accounting for the vendor's unp…" at bounding box center [585, 286] width 0 height 8
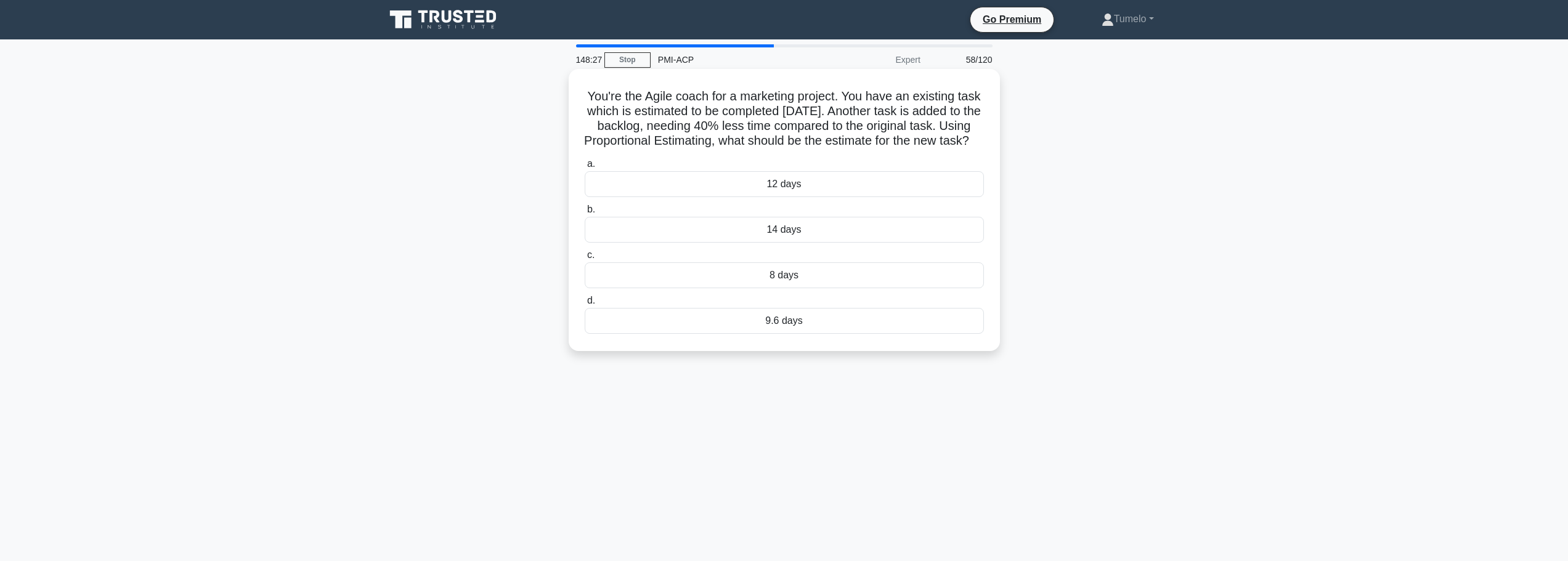
click at [761, 334] on div "9.6 days" at bounding box center [784, 320] width 399 height 26
click at [585, 305] on input "d. 9.6 days" at bounding box center [585, 300] width 0 height 8
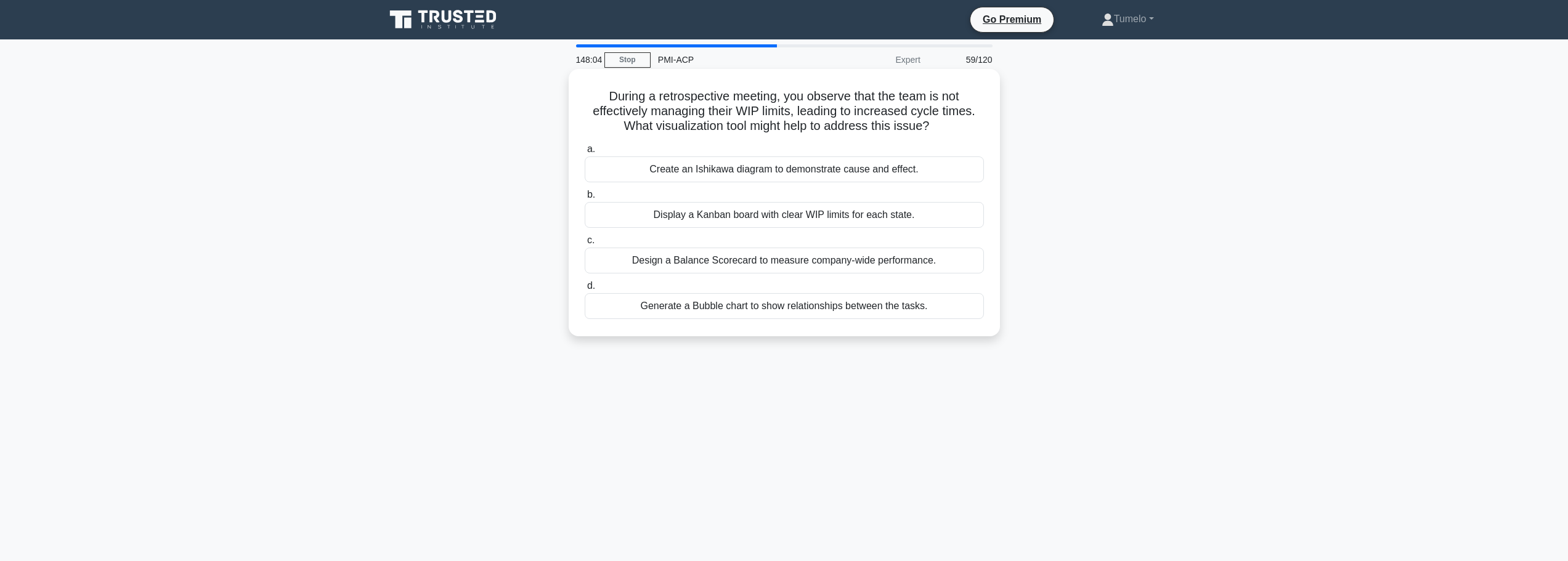
click at [748, 214] on div "Display a Kanban board with clear WIP limits for each state." at bounding box center [784, 214] width 399 height 26
click at [585, 199] on input "b. Display a Kanban board with clear WIP limits for each state." at bounding box center [585, 195] width 0 height 8
click at [823, 311] on div "Introduce the change in scope as a topic in the next Sprint planning meeting" at bounding box center [784, 306] width 399 height 26
click at [585, 290] on input "d. Introduce the change in scope as a topic in the next Sprint planning meeting" at bounding box center [585, 286] width 0 height 8
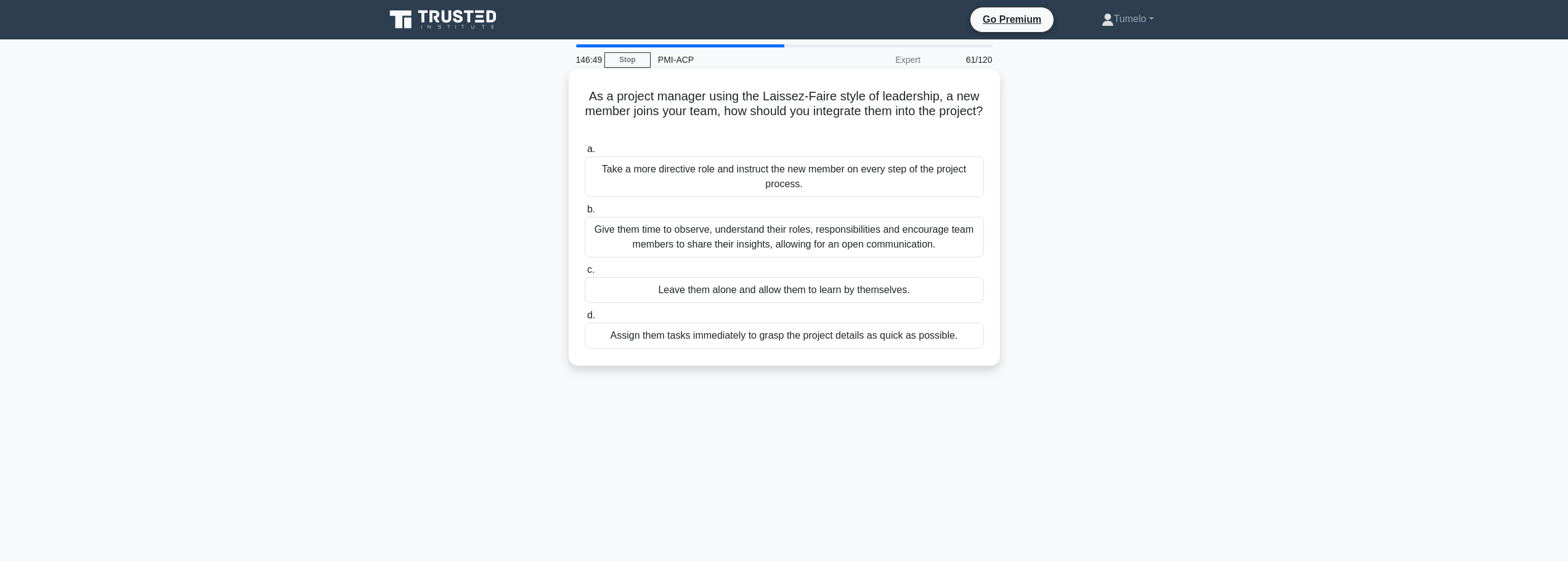
click at [834, 244] on div "Give them time to observe, understand their roles, responsibilities and encoura…" at bounding box center [784, 237] width 399 height 41
click at [585, 214] on input "b. Give them time to observe, understand their roles, responsibilities and enco…" at bounding box center [585, 209] width 0 height 8
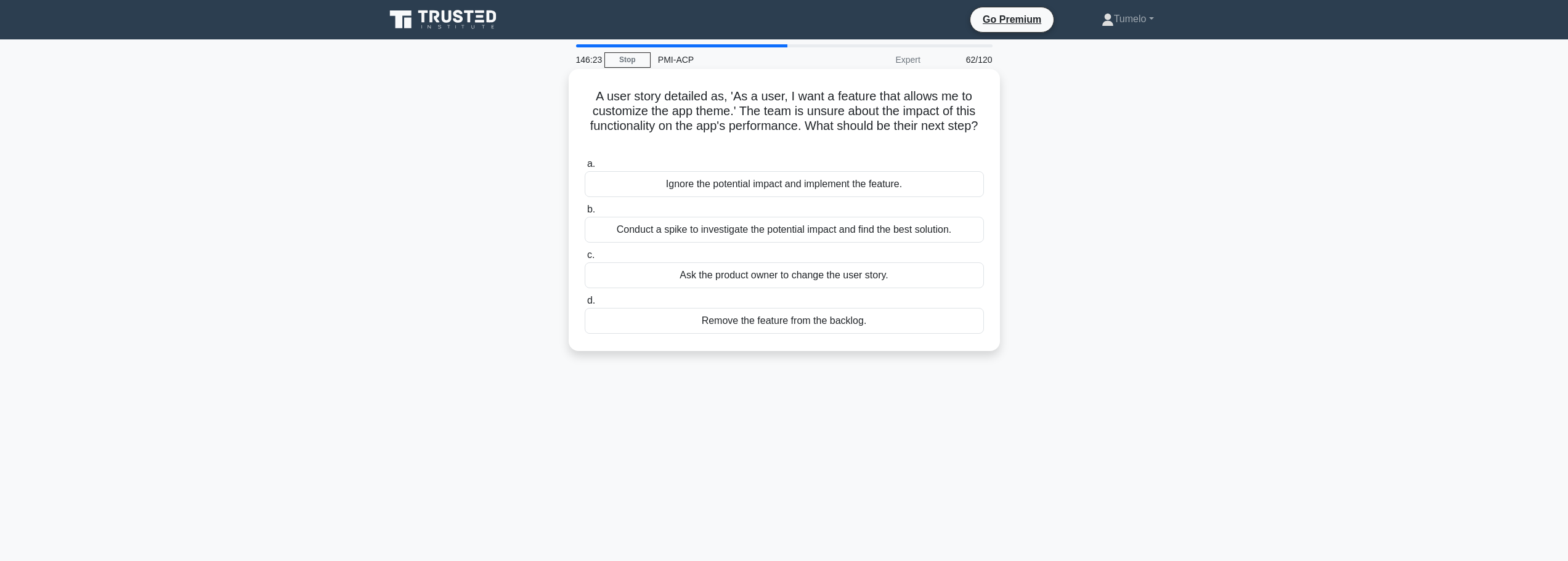
click at [833, 230] on div "Conduct a spike to investigate the potential impact and find the best solution." at bounding box center [784, 229] width 399 height 26
click at [585, 214] on input "b. Conduct a spike to investigate the potential impact and find the best soluti…" at bounding box center [585, 209] width 0 height 8
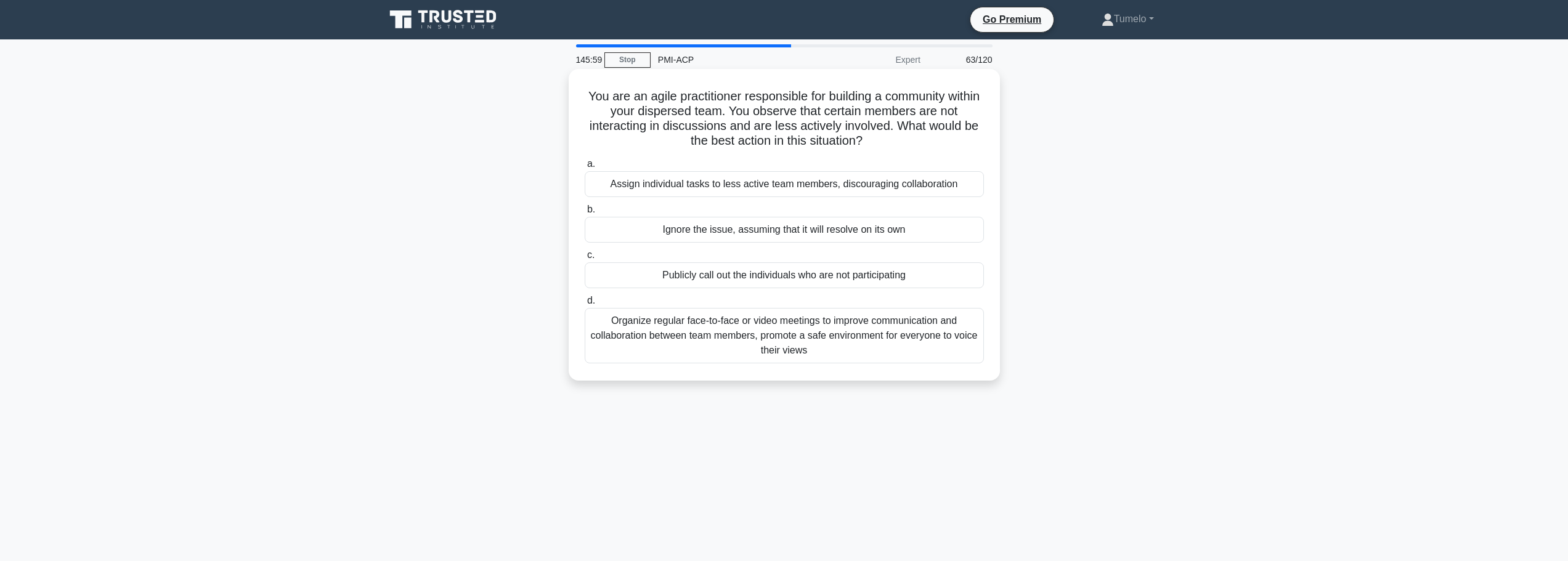
click at [712, 332] on div "Organize regular face-to-face or video meetings to improve communication and co…" at bounding box center [784, 335] width 399 height 56
click at [585, 305] on input "d. Organize regular face-to-face or video meetings to improve communication and…" at bounding box center [585, 300] width 0 height 8
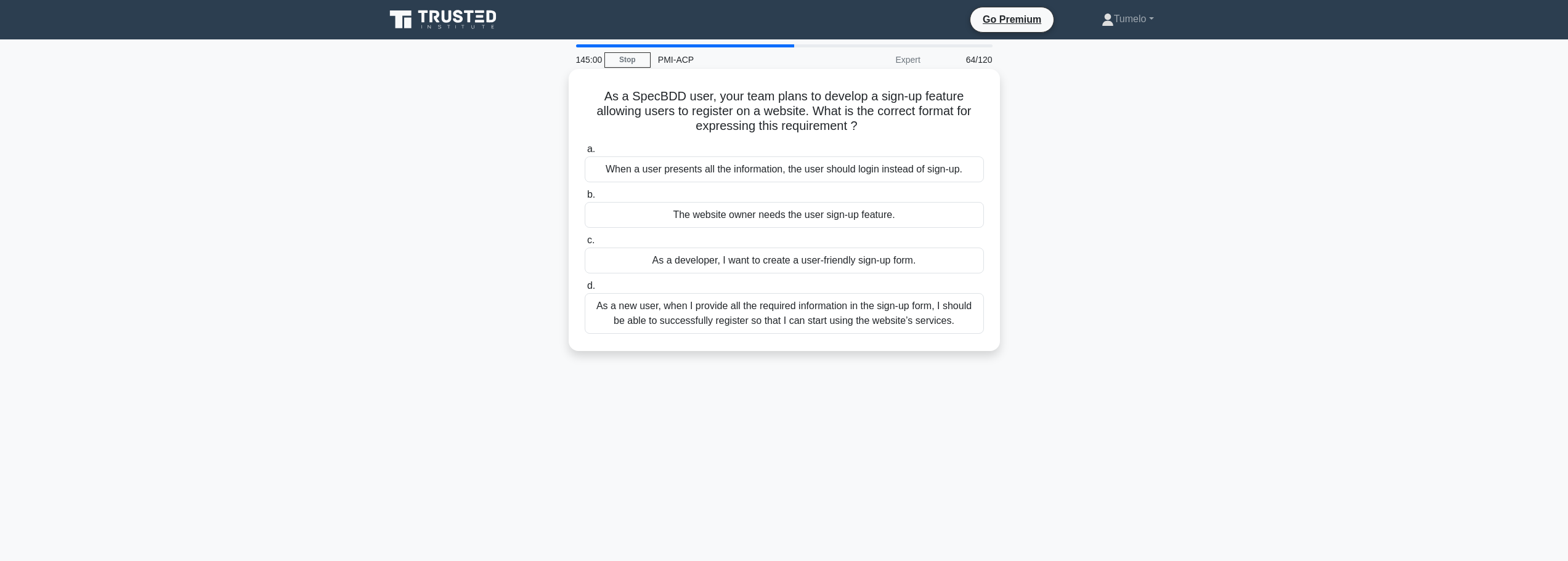
click at [802, 321] on div "As a new user, when I provide all the required information in the sign-up form,…" at bounding box center [784, 314] width 399 height 41
click at [765, 316] on div "As a new user, when I provide all the required information in the sign-up form,…" at bounding box center [784, 314] width 399 height 41
click at [585, 290] on input "d. As a new user, when I provide all the required information in the sign-up fo…" at bounding box center [585, 286] width 0 height 8
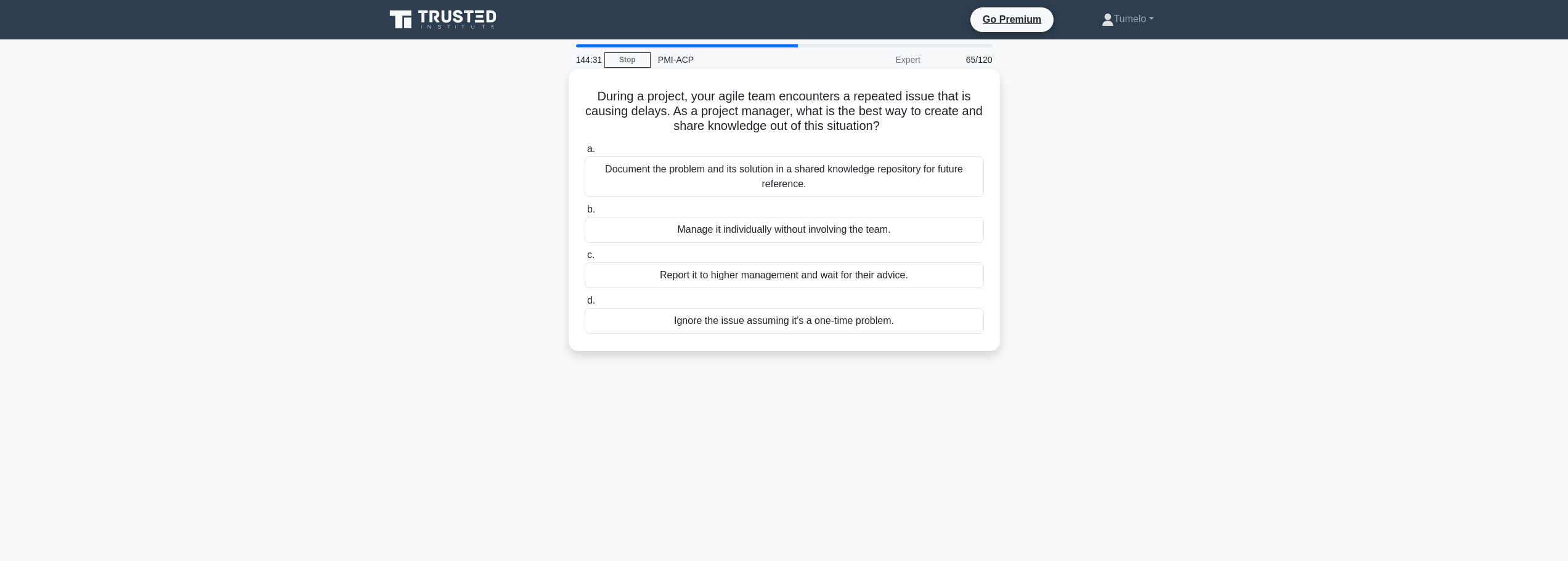
click at [834, 182] on div "Document the problem and its solution in a shared knowledge repository for futu…" at bounding box center [784, 176] width 399 height 41
click at [585, 154] on input "a. Document the problem and its solution in a shared knowledge repository for f…" at bounding box center [585, 149] width 0 height 8
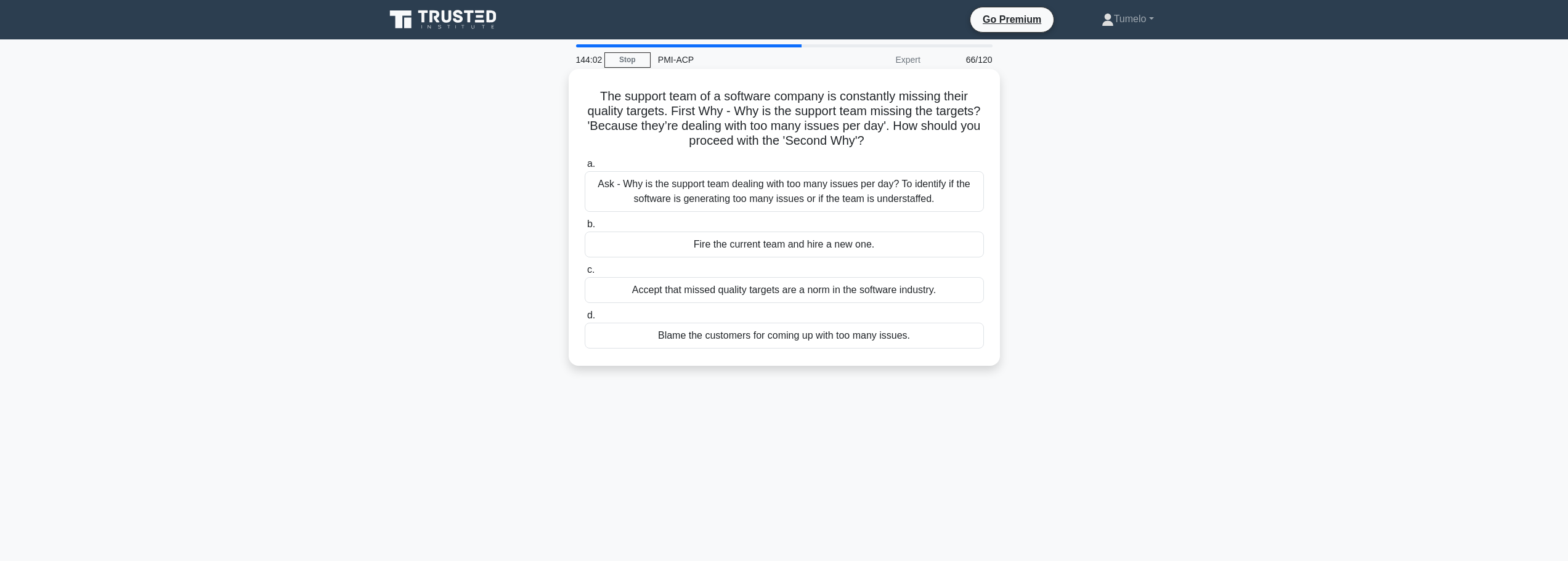
click at [848, 194] on div "Ask - Why is the support team dealing with too many issues per day? To identify…" at bounding box center [784, 191] width 399 height 41
click at [585, 169] on input "a. Ask - Why is the support team dealing with too many issues per day? To ident…" at bounding box center [585, 164] width 0 height 8
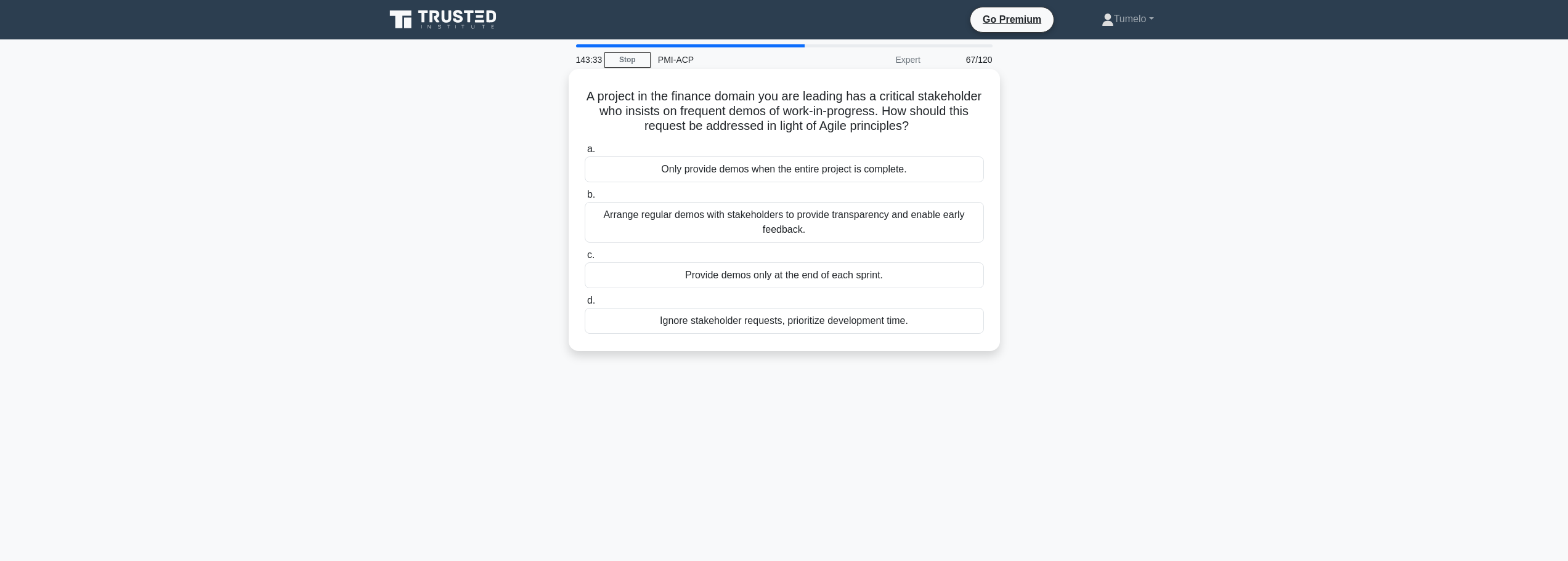
click at [850, 229] on div "Arrange regular demos with stakeholders to provide transparency and enable earl…" at bounding box center [784, 222] width 399 height 41
click at [585, 199] on input "b. Arrange regular demos with stakeholders to provide transparency and enable e…" at bounding box center [585, 195] width 0 height 8
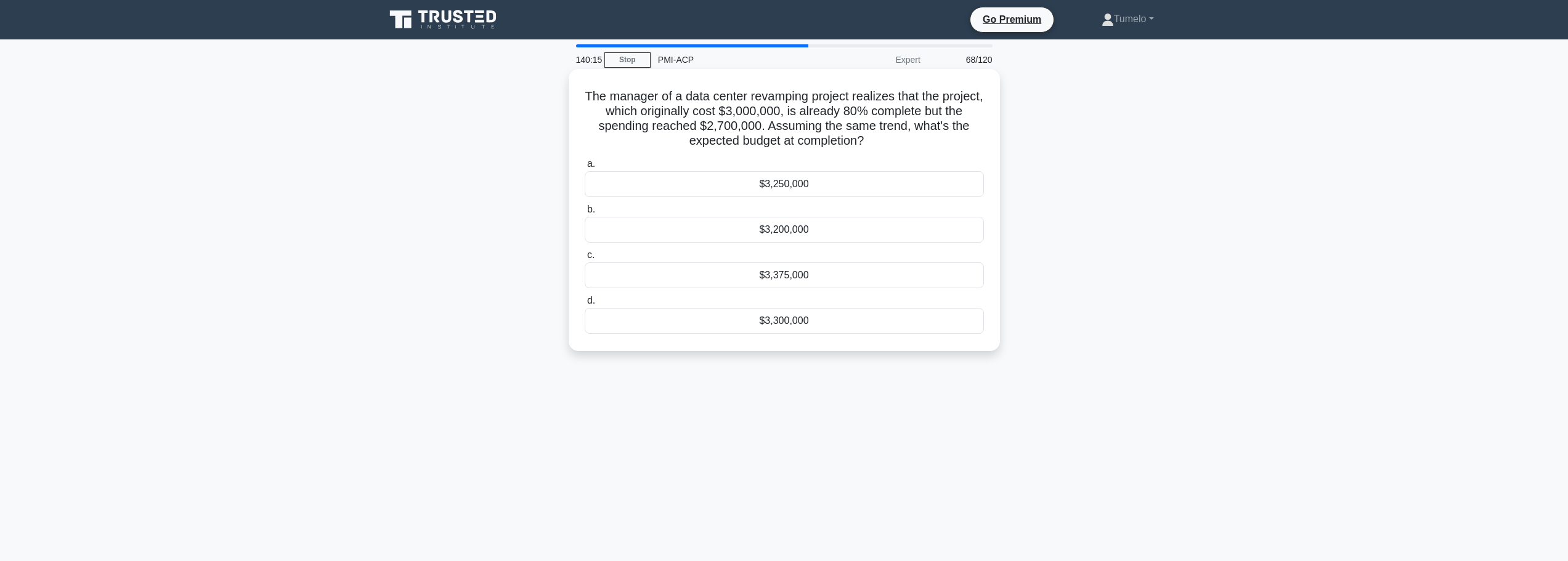
click at [784, 321] on div "$3,300,000" at bounding box center [784, 320] width 399 height 26
click at [585, 305] on input "d. $3,300,000" at bounding box center [585, 300] width 0 height 8
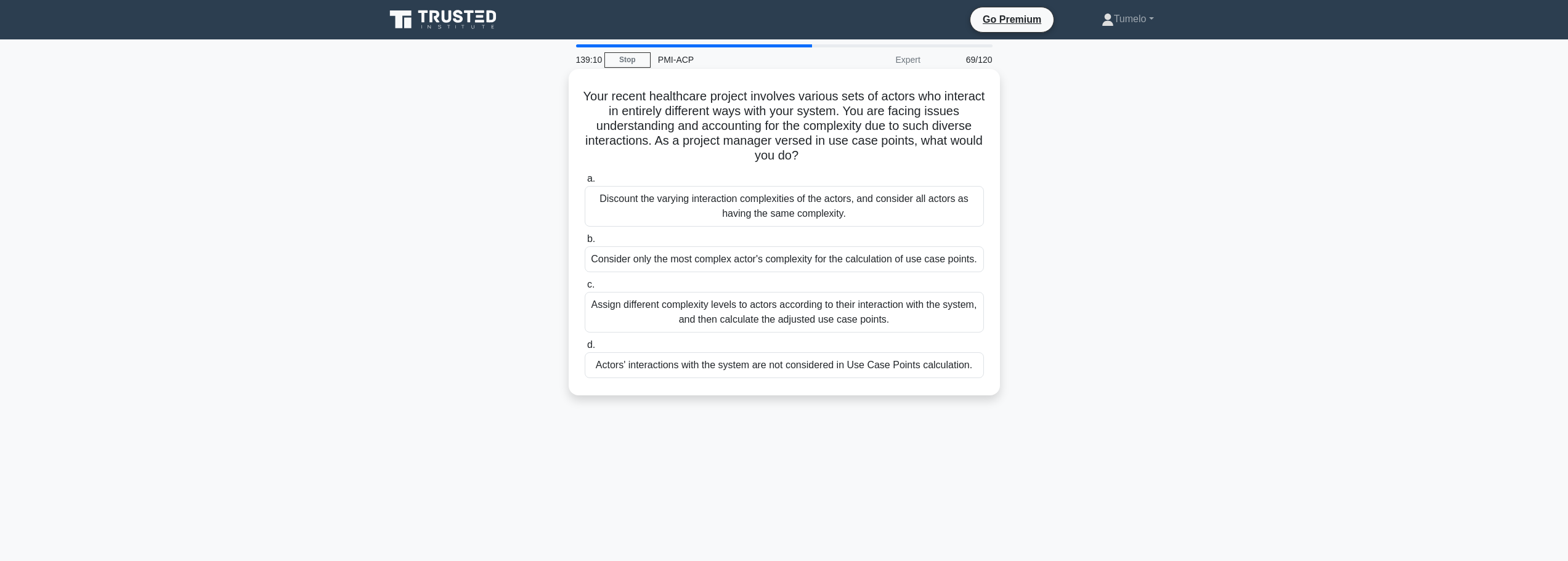
click at [775, 316] on div "Assign different complexity levels to actors according to their interaction wit…" at bounding box center [784, 312] width 399 height 41
click at [585, 289] on input "c. Assign different complexity levels to actors according to their interaction …" at bounding box center [585, 285] width 0 height 8
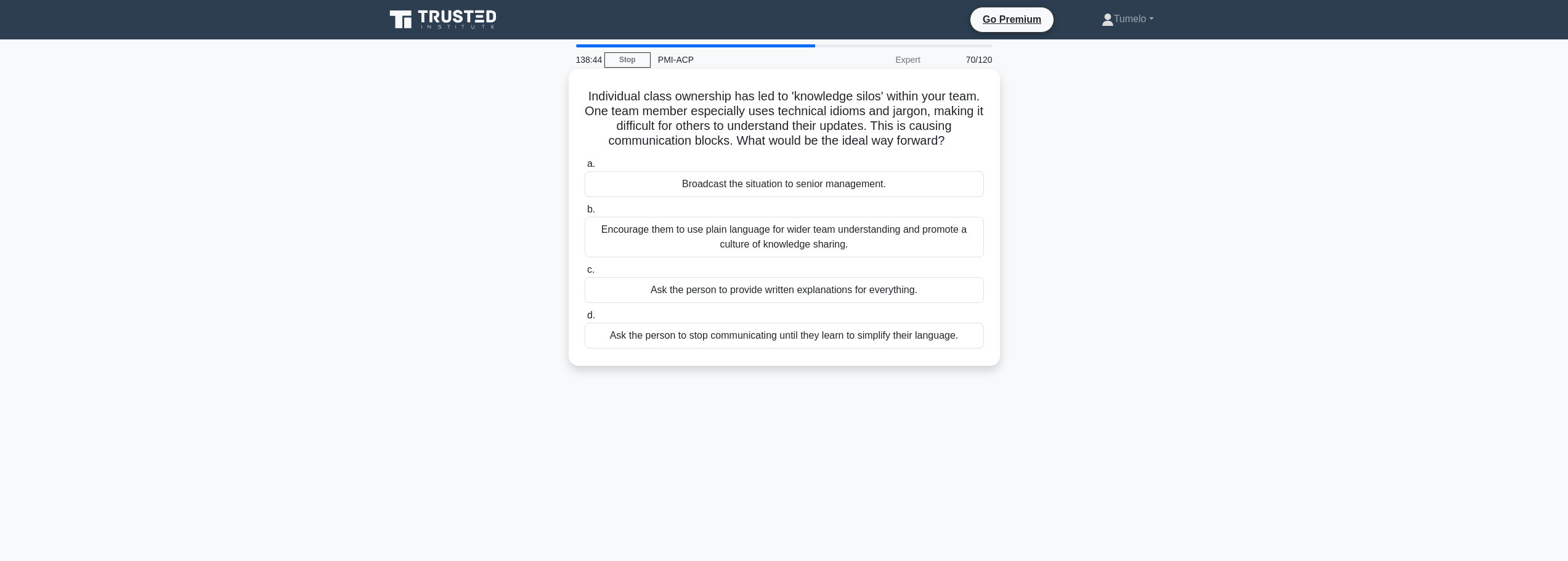
click at [807, 251] on div "Encourage them to use plain language for wider team understanding and promote a…" at bounding box center [784, 237] width 399 height 41
click at [585, 214] on input "b. Encourage them to use plain language for wider team understanding and promot…" at bounding box center [585, 209] width 0 height 8
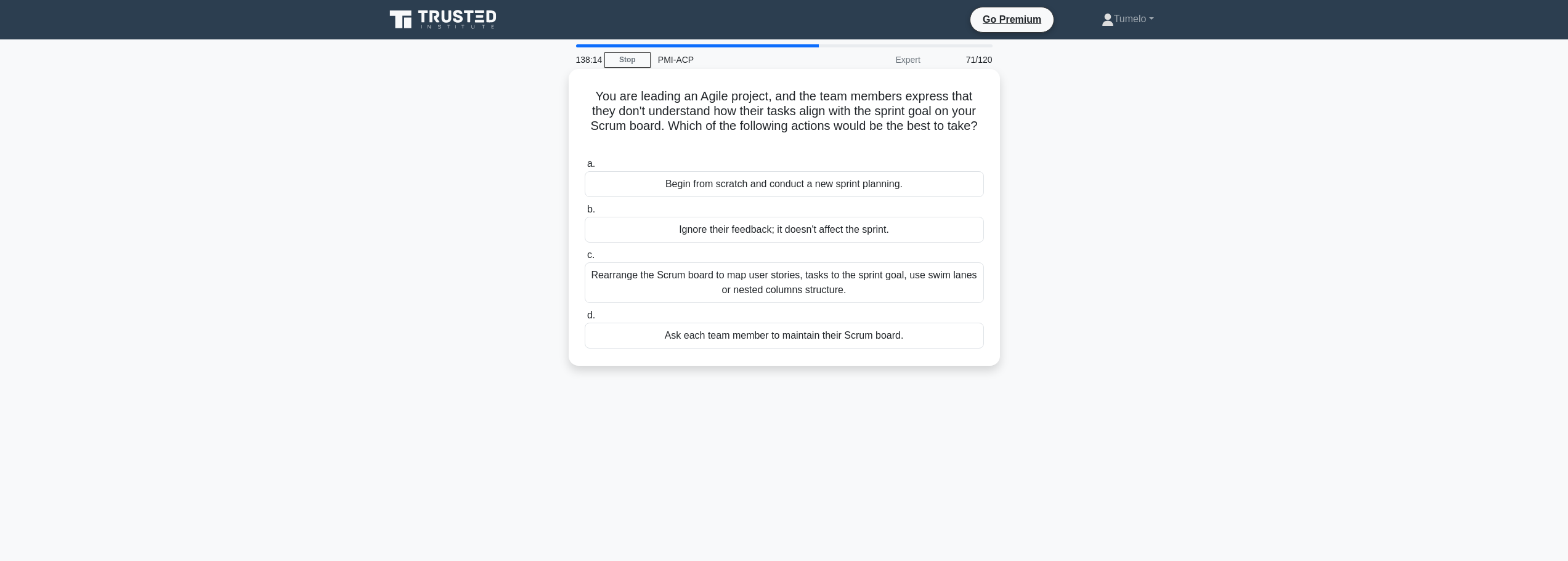
click at [861, 288] on div "Rearrange the Scrum board to map user stories, tasks to the sprint goal, use sw…" at bounding box center [784, 282] width 399 height 41
click at [585, 260] on input "c. Rearrange the Scrum board to map user stories, tasks to the sprint goal, use…" at bounding box center [585, 255] width 0 height 8
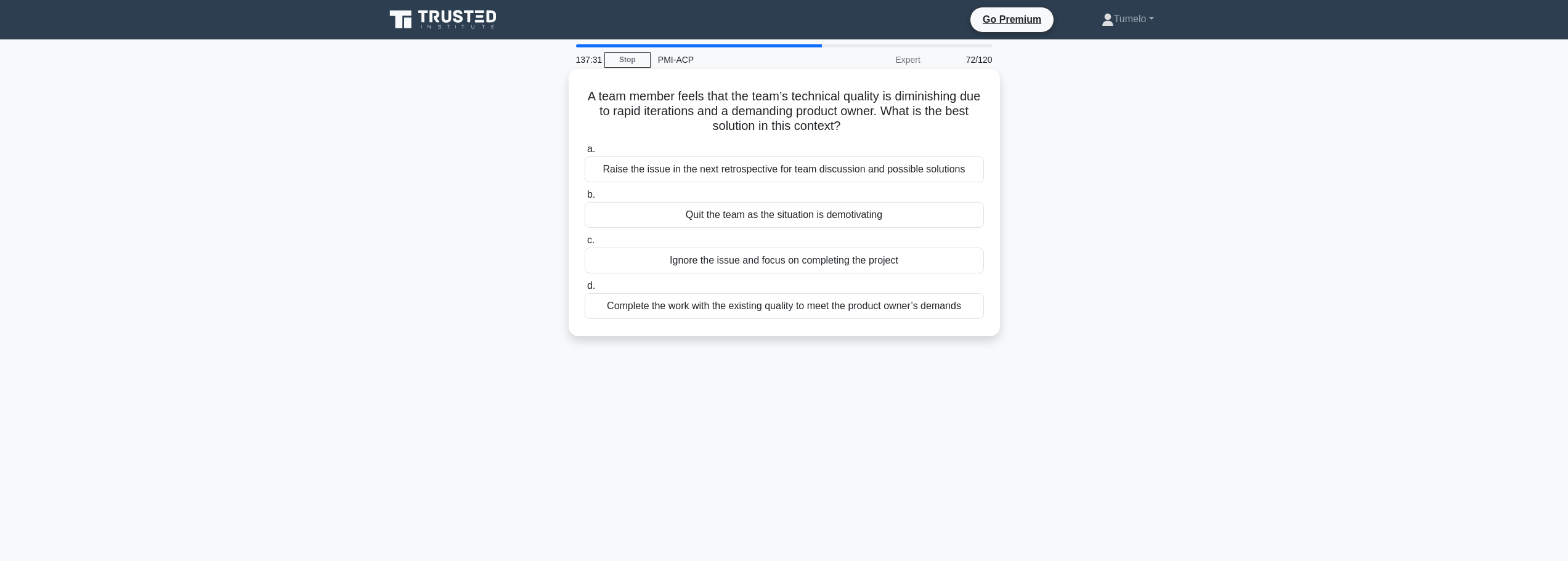
click at [877, 167] on div "Raise the issue in the next retrospective for team discussion and possible solu…" at bounding box center [784, 169] width 399 height 26
click at [585, 154] on input "a. Raise the issue in the next retrospective for team discussion and possible s…" at bounding box center [585, 149] width 0 height 8
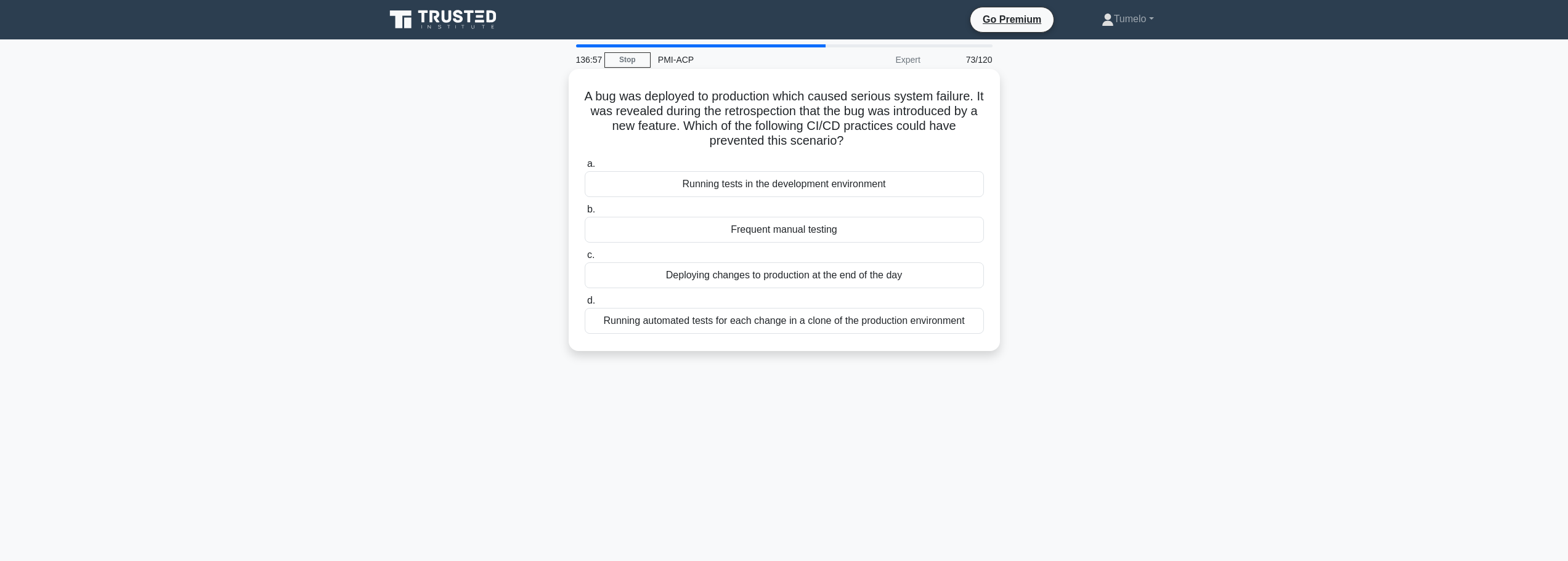
click at [759, 325] on div "Running automated tests for each change in a clone of the production environment" at bounding box center [784, 320] width 399 height 26
click at [585, 305] on input "d. Running automated tests for each change in a clone of the production environ…" at bounding box center [585, 300] width 0 height 8
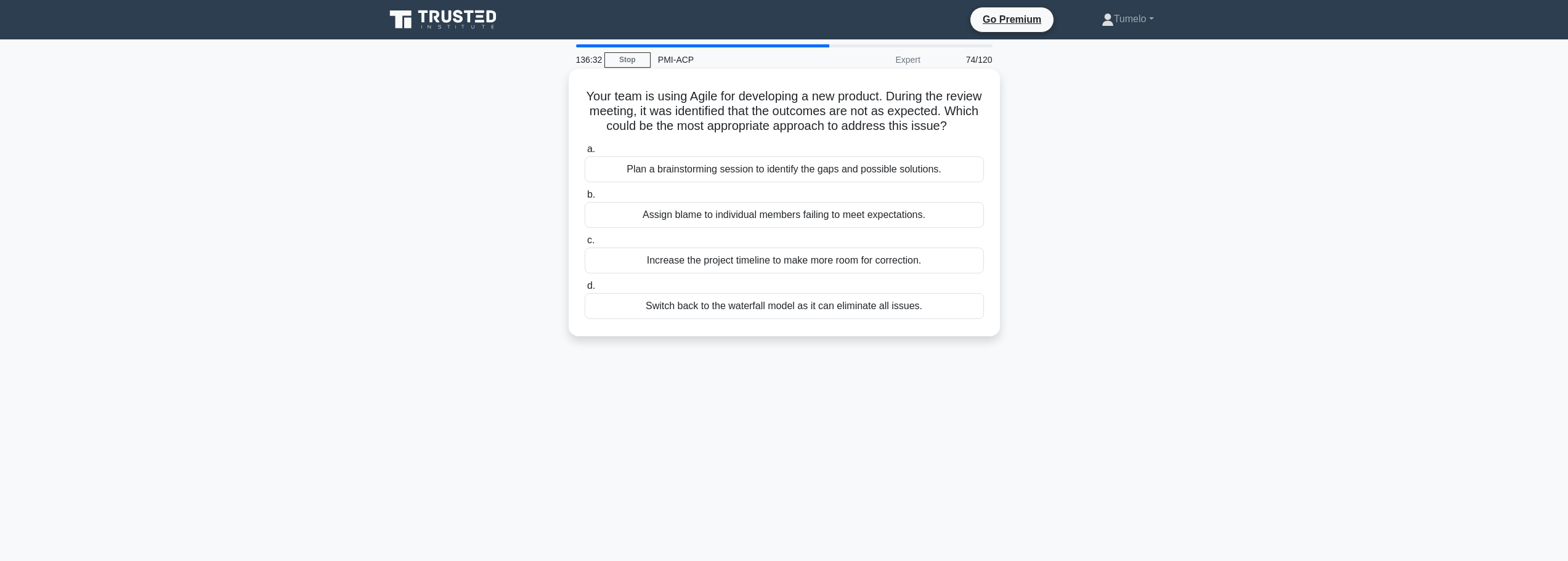
click at [863, 182] on div "Plan a brainstorming session to identify the gaps and possible solutions." at bounding box center [784, 169] width 399 height 26
click at [585, 154] on input "a. Plan a brainstorming session to identify the gaps and possible solutions." at bounding box center [585, 149] width 0 height 8
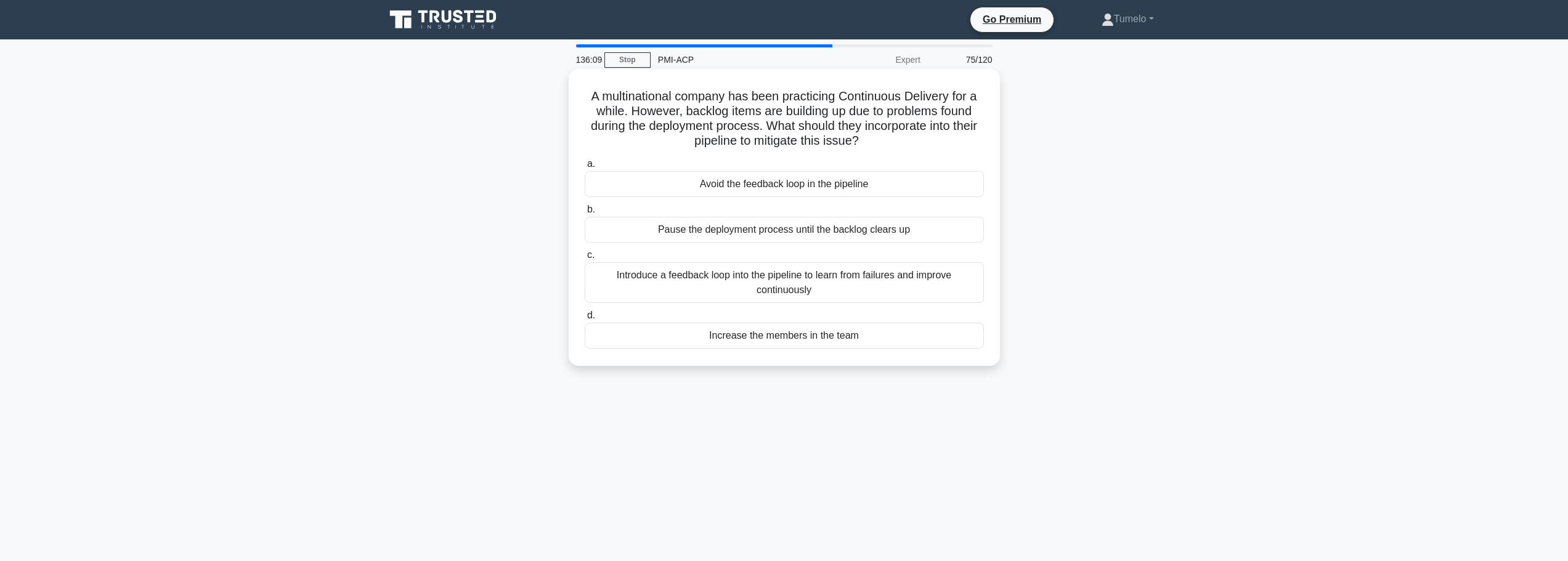
click at [873, 283] on div "Introduce a feedback loop into the pipeline to learn from failures and improve …" at bounding box center [784, 282] width 399 height 41
click at [585, 260] on input "c. Introduce a feedback loop into the pipeline to learn from failures and impro…" at bounding box center [585, 255] width 0 height 8
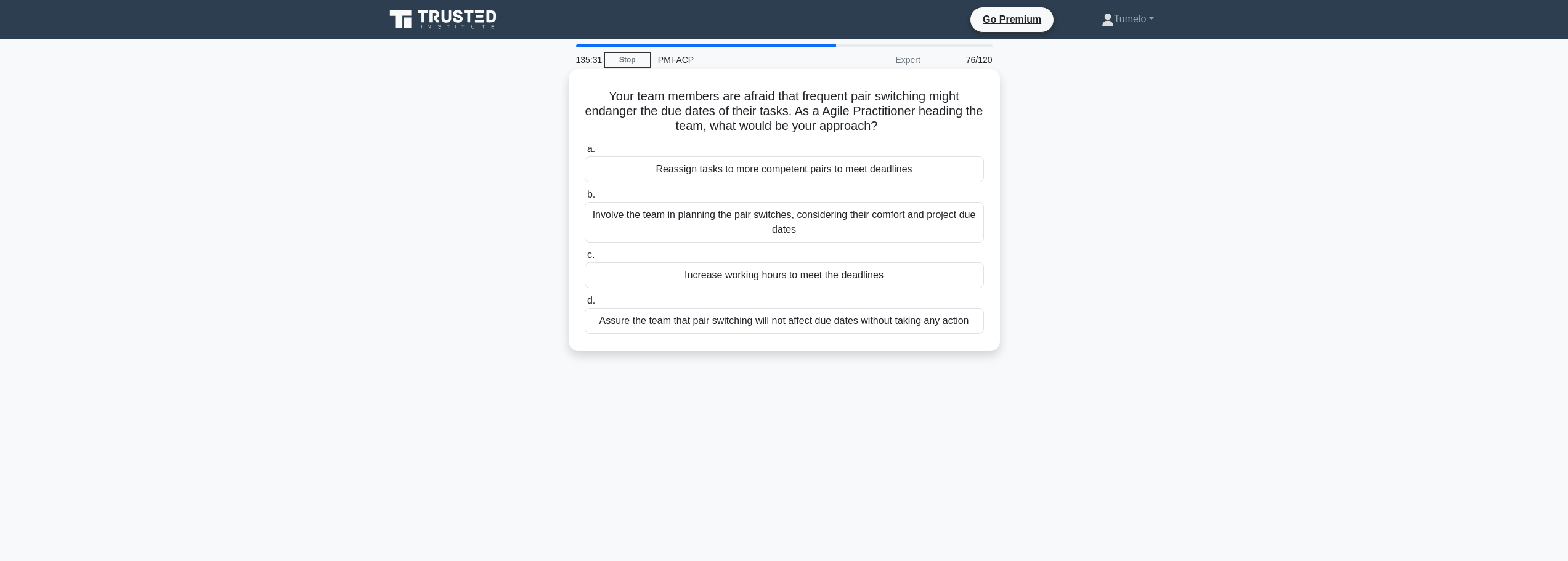
click at [854, 223] on div "Involve the team in planning the pair switches, considering their comfort and p…" at bounding box center [784, 222] width 399 height 41
click at [585, 199] on input "b. Involve the team in planning the pair switches, considering their comfort an…" at bounding box center [585, 195] width 0 height 8
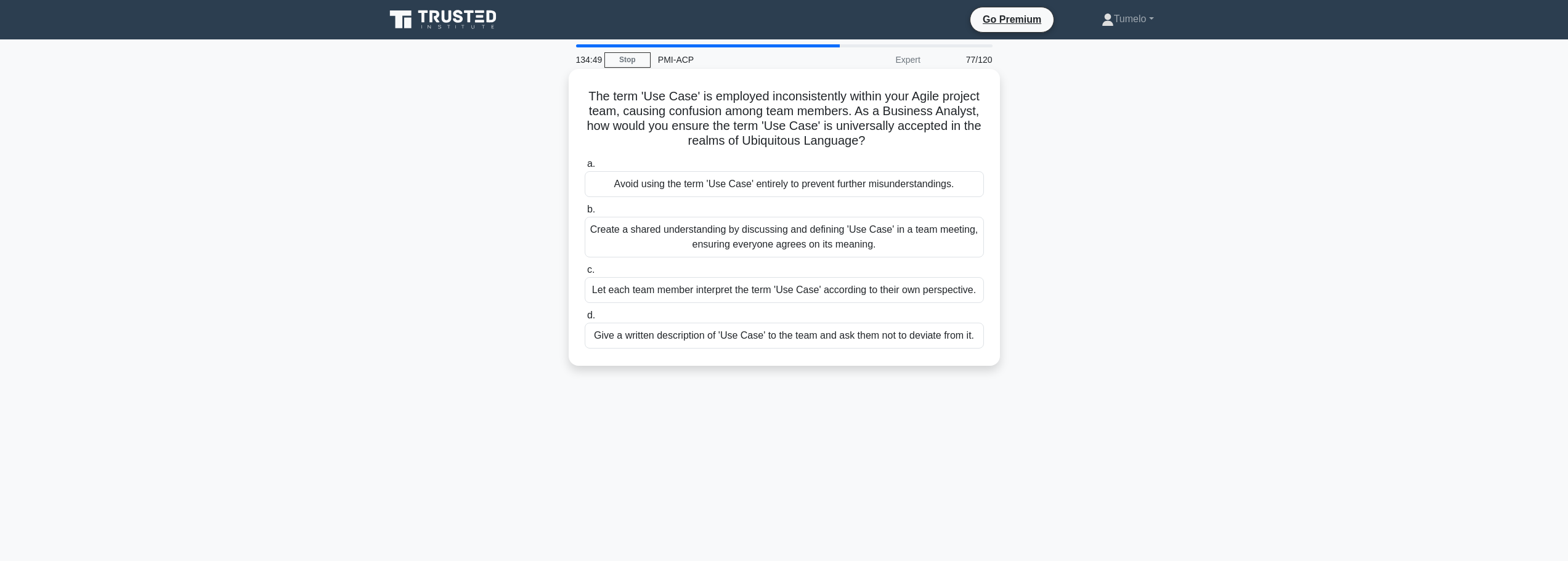
click at [883, 239] on div "Create a shared understanding by discussing and defining 'Use Case' in a team m…" at bounding box center [784, 237] width 399 height 41
click at [585, 214] on input "b. Create a shared understanding by discussing and defining 'Use Case' in a tea…" at bounding box center [585, 209] width 0 height 8
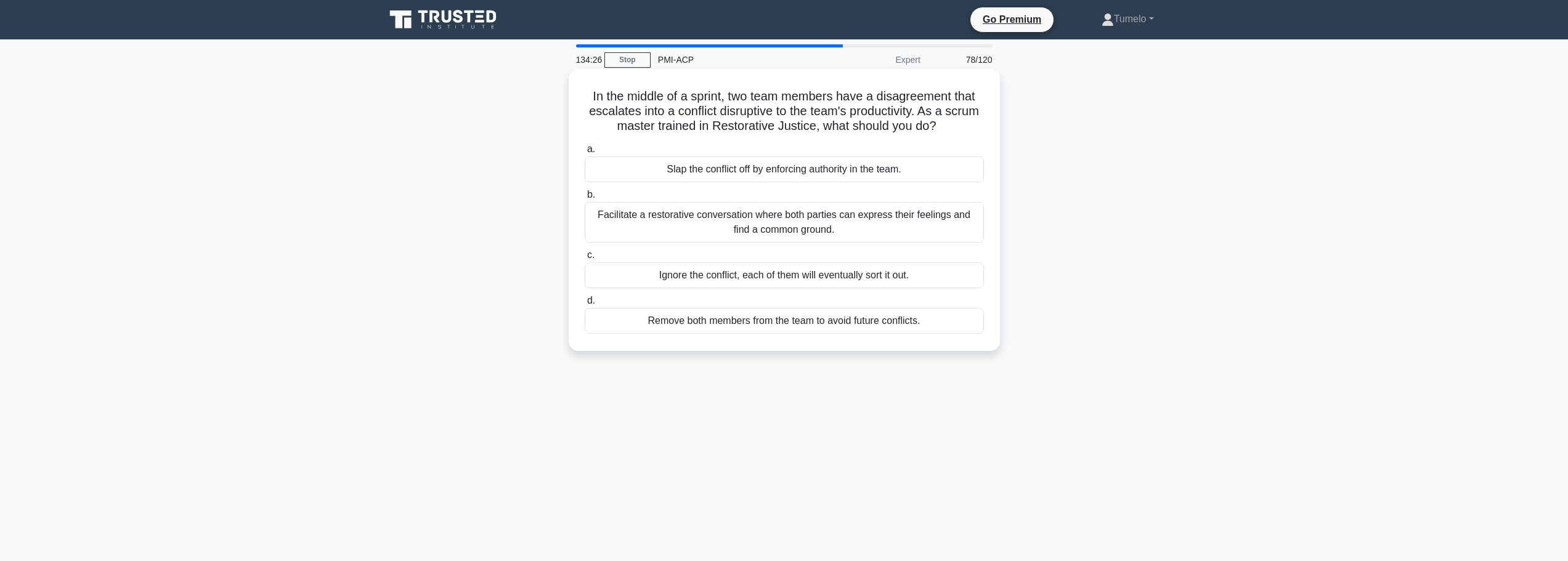
click at [838, 231] on div "Facilitate a restorative conversation where both parties can express their feel…" at bounding box center [784, 222] width 399 height 41
click at [585, 199] on input "b. Facilitate a restorative conversation where both parties can express their f…" at bounding box center [585, 195] width 0 height 8
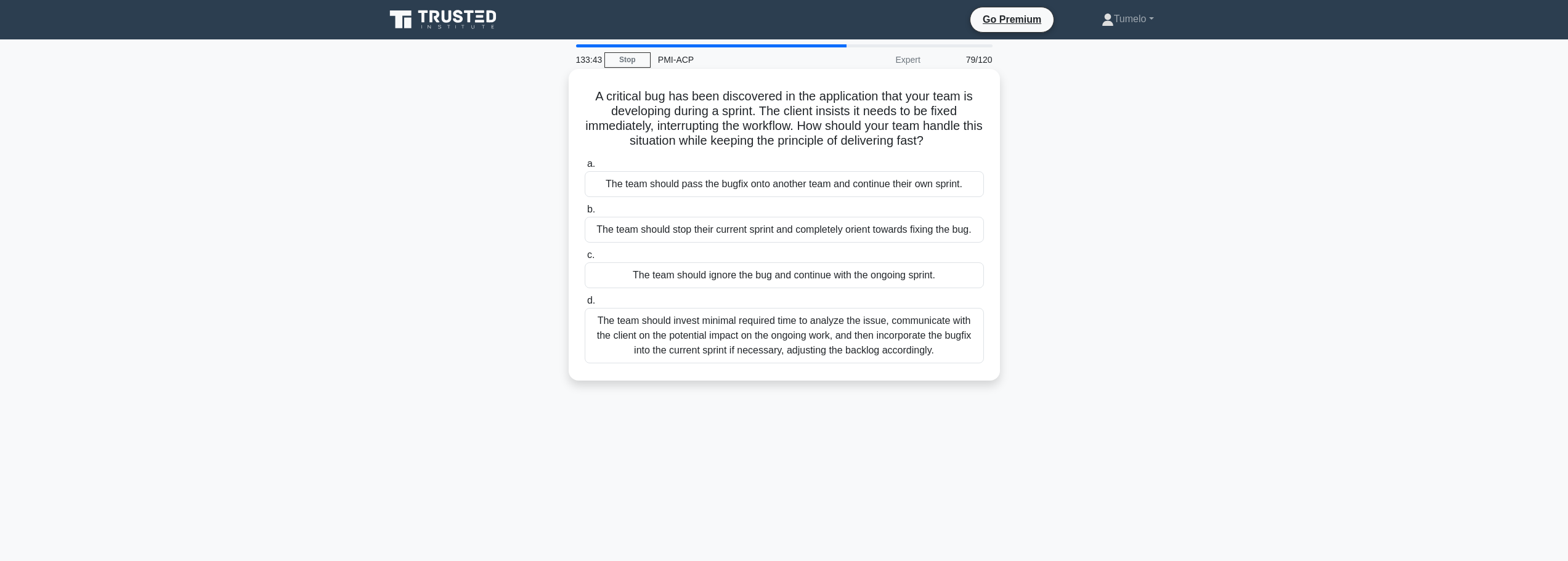
click at [836, 342] on div "The team should invest minimal required time to analyze the issue, communicate …" at bounding box center [784, 335] width 399 height 56
click at [585, 305] on input "d. The team should invest minimal required time to analyze the issue, communica…" at bounding box center [585, 300] width 0 height 8
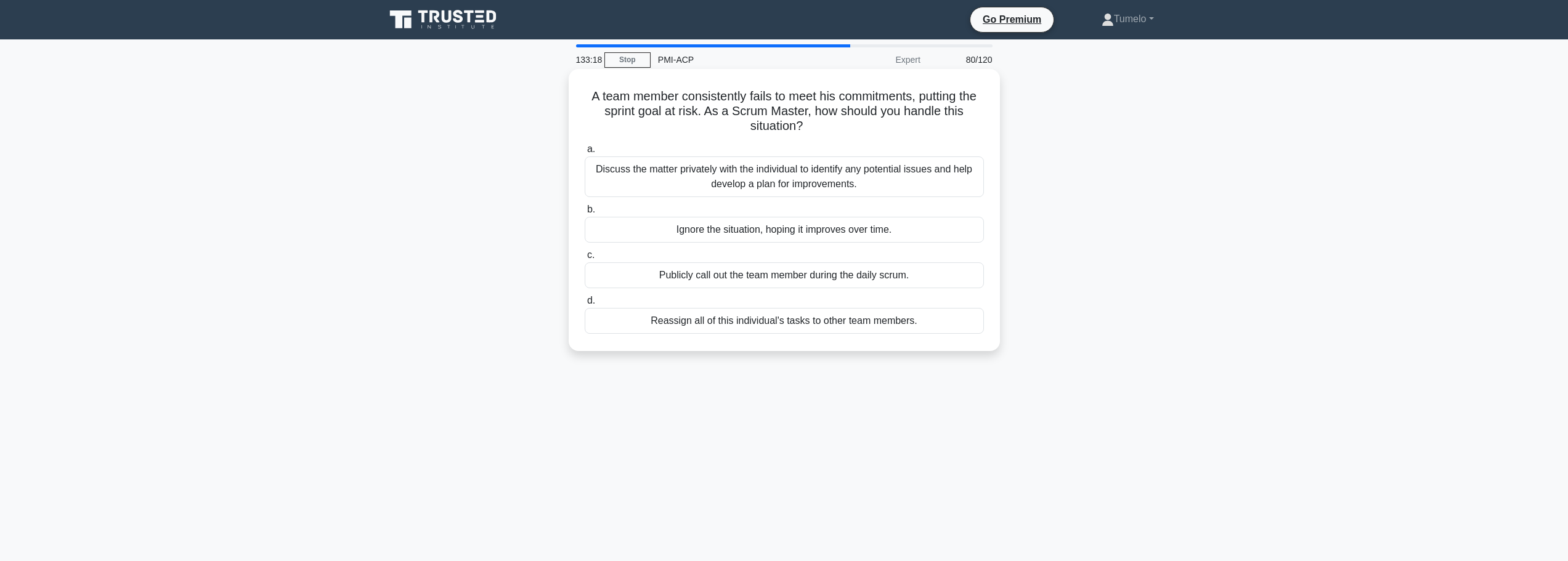
click at [802, 170] on div "Discuss the matter privately with the individual to identify any potential issu…" at bounding box center [784, 176] width 399 height 41
click at [585, 154] on input "a. Discuss the matter privately with the individual to identify any potential i…" at bounding box center [585, 149] width 0 height 8
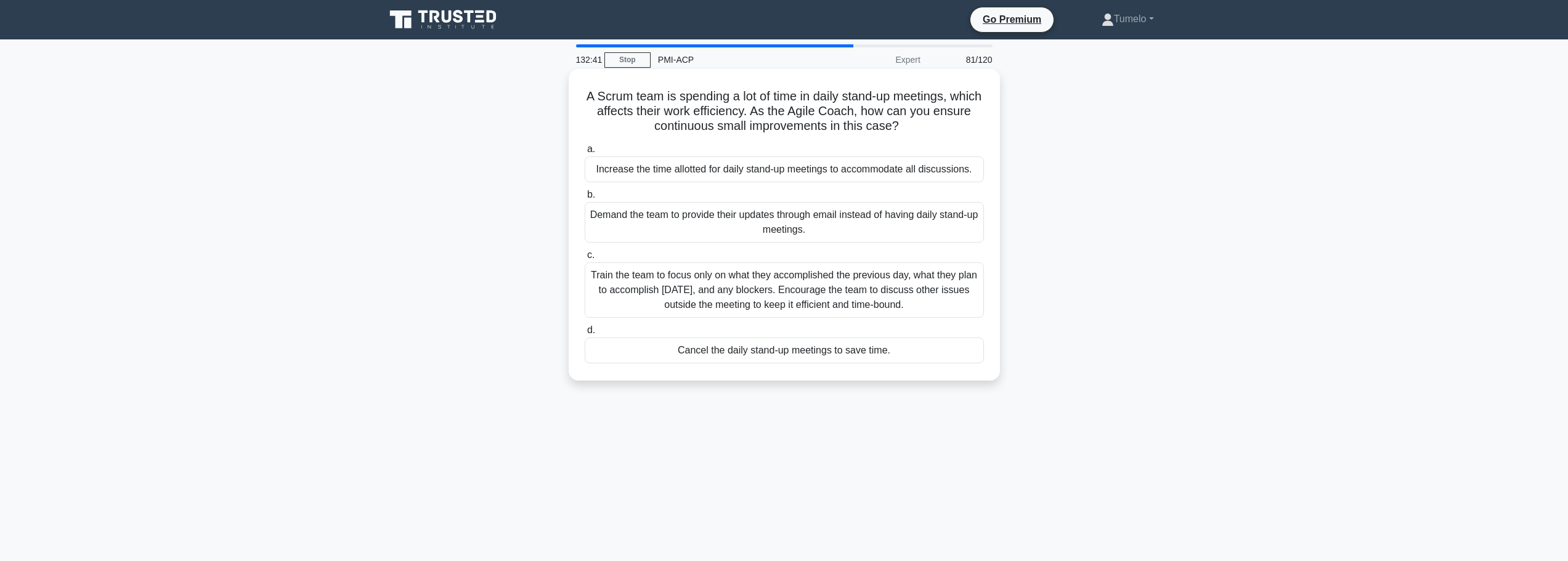
click at [820, 300] on div "Train the team to focus only on what they accomplished the previous day, what t…" at bounding box center [784, 290] width 399 height 56
click at [585, 260] on input "c. Train the team to focus only on what they accomplished the previous day, wha…" at bounding box center [585, 255] width 0 height 8
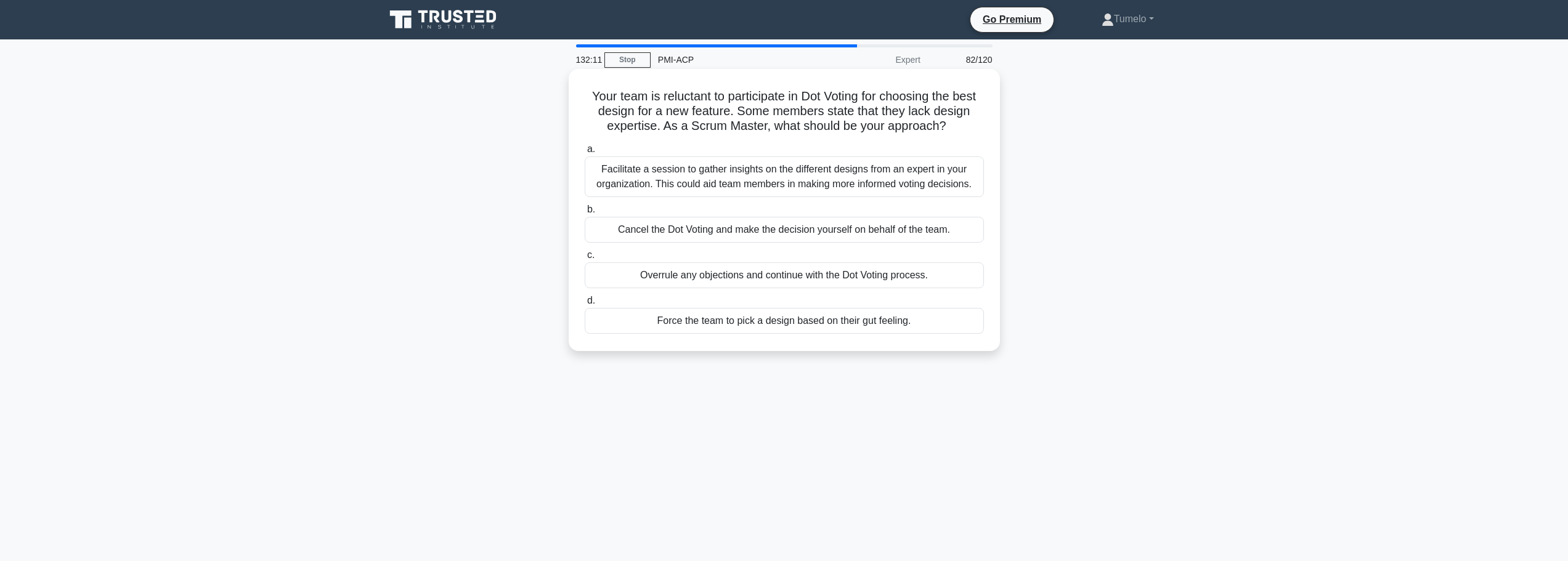
click at [783, 173] on div "Facilitate a session to gather insights on the different designs from an expert…" at bounding box center [784, 176] width 399 height 41
click at [585, 154] on input "a. Facilitate a session to gather insights on the different designs from an exp…" at bounding box center [585, 149] width 0 height 8
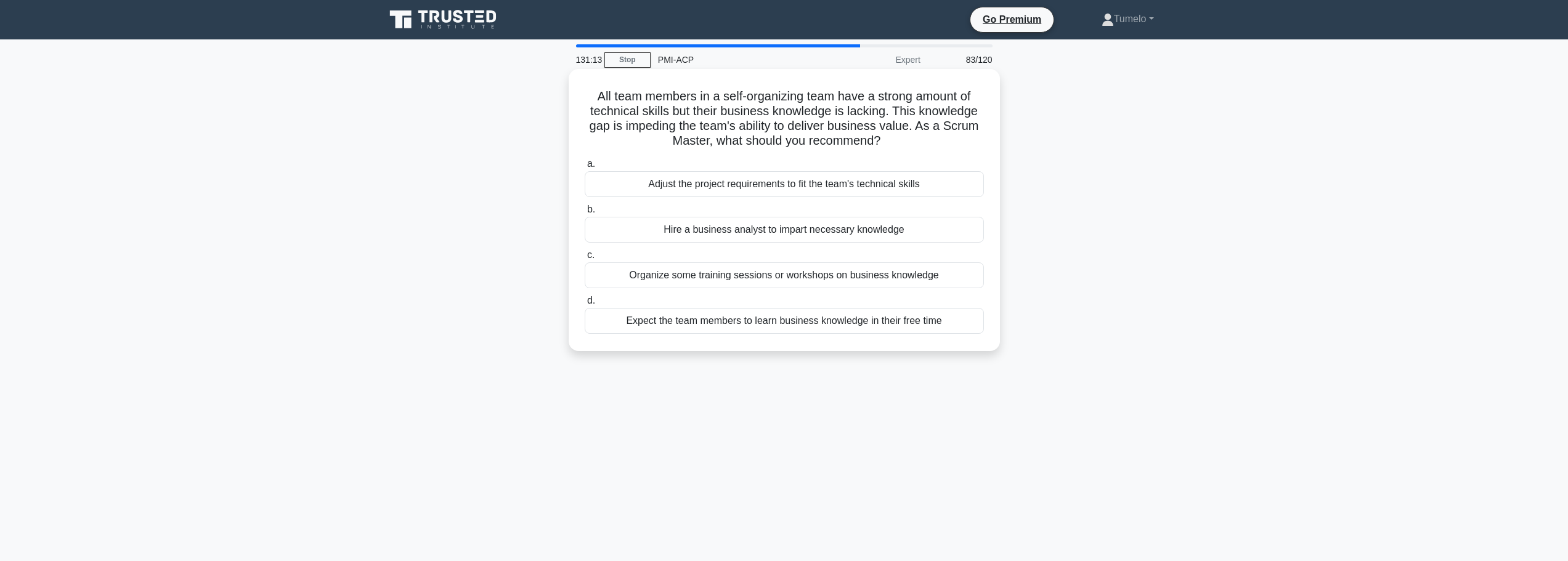
click at [837, 280] on div "Organize some training sessions or workshops on business knowledge" at bounding box center [784, 275] width 399 height 26
click at [585, 260] on input "c. Organize some training sessions or workshops on business knowledge" at bounding box center [585, 255] width 0 height 8
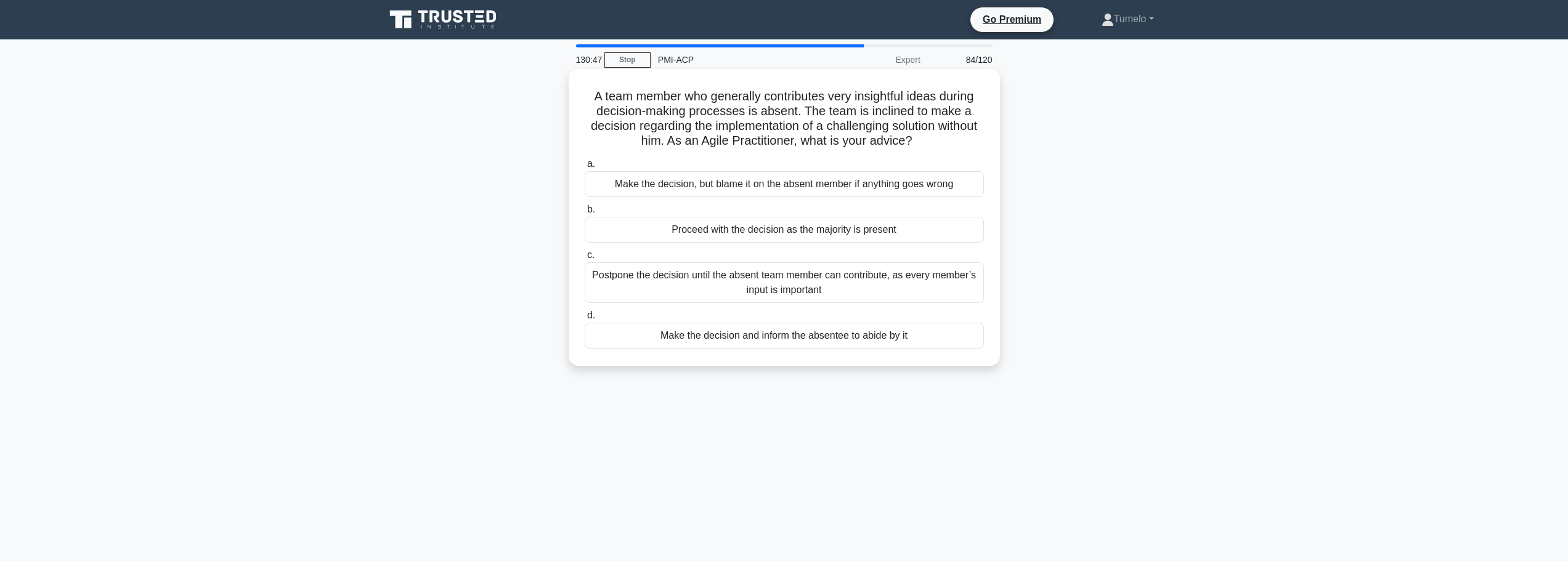
click at [806, 290] on div "Postpone the decision until the absent team member can contribute, as every mem…" at bounding box center [784, 282] width 399 height 41
click at [585, 260] on input "c. Postpone the decision until the absent team member can contribute, as every …" at bounding box center [585, 255] width 0 height 8
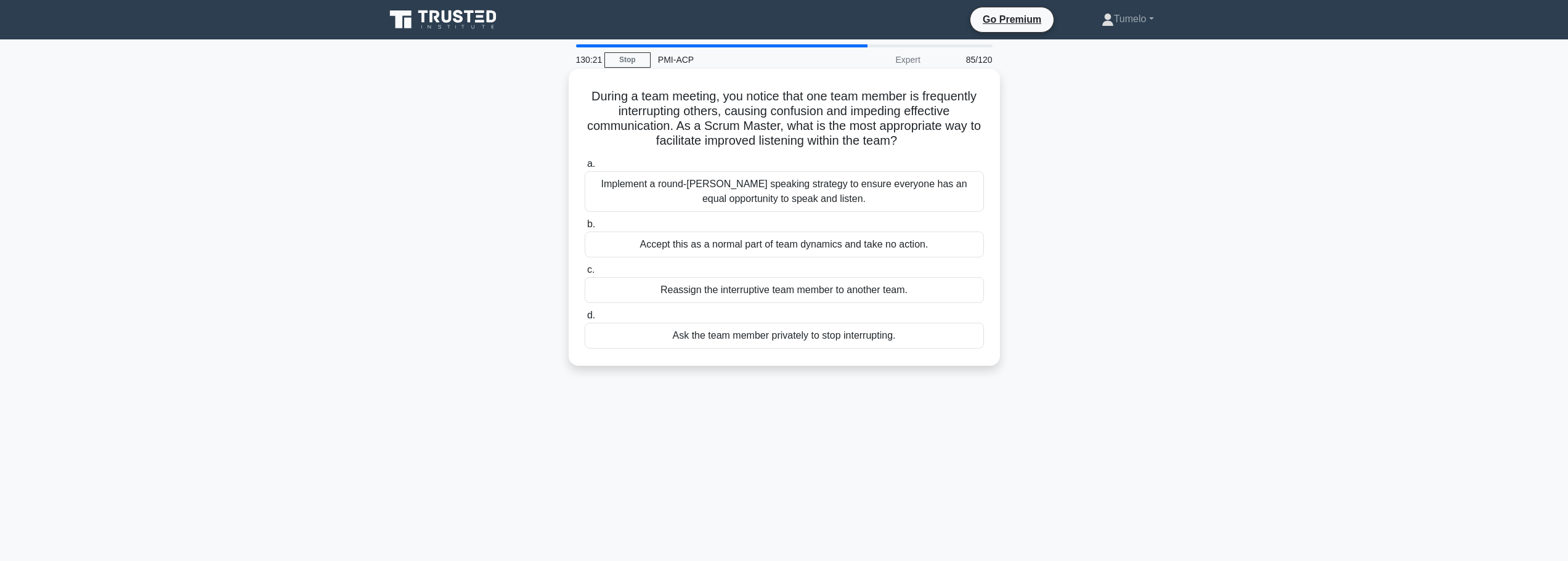
click at [831, 203] on div "Implement a round-robin speaking strategy to ensure everyone has an equal oppor…" at bounding box center [784, 191] width 399 height 41
click at [585, 169] on input "a. Implement a round-robin speaking strategy to ensure everyone has an equal op…" at bounding box center [585, 164] width 0 height 8
click at [796, 198] on div "Encourage the team to focus on quality over quantity, even if it results in few…" at bounding box center [784, 191] width 399 height 41
click at [585, 169] on input "a. Encourage the team to focus on quality over quantity, even if it results in …" at bounding box center [585, 164] width 0 height 8
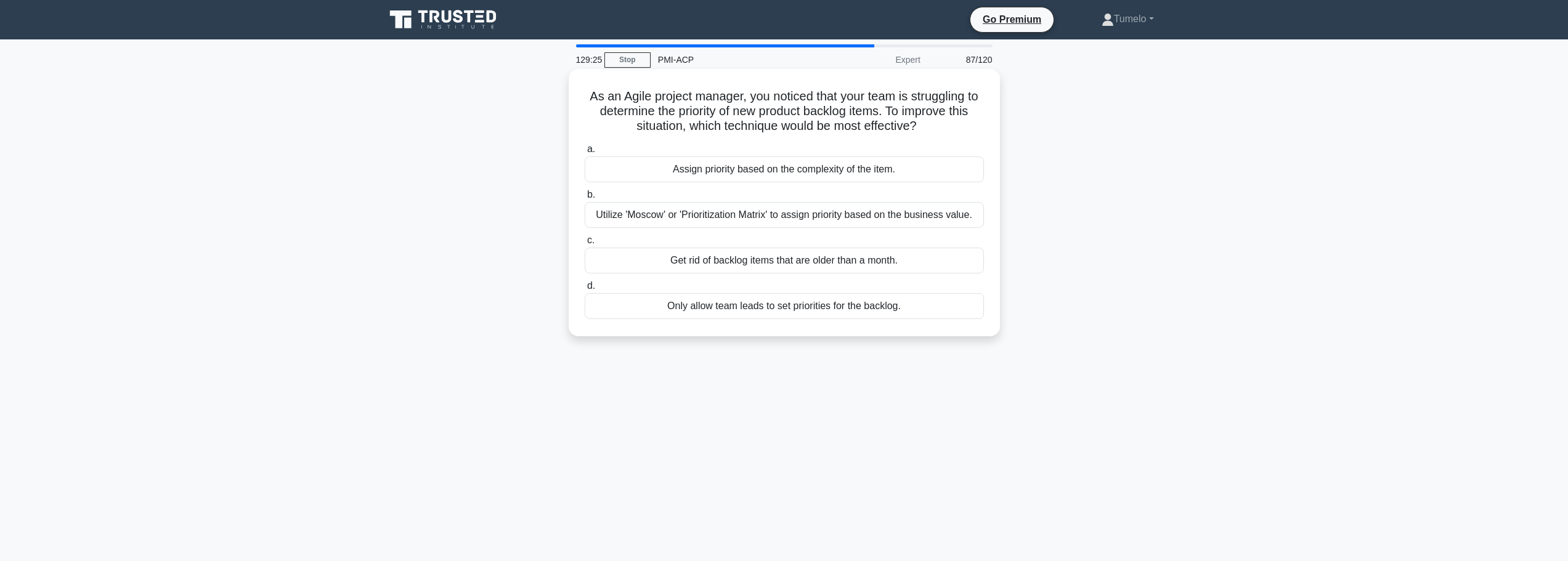
click at [864, 219] on div "Utilize 'Moscow' or 'Prioritization Matrix' to assign priority based on the bus…" at bounding box center [784, 214] width 399 height 26
click at [585, 199] on input "b. Utilize 'Moscow' or 'Prioritization Matrix' to assign priority based on the …" at bounding box center [585, 195] width 0 height 8
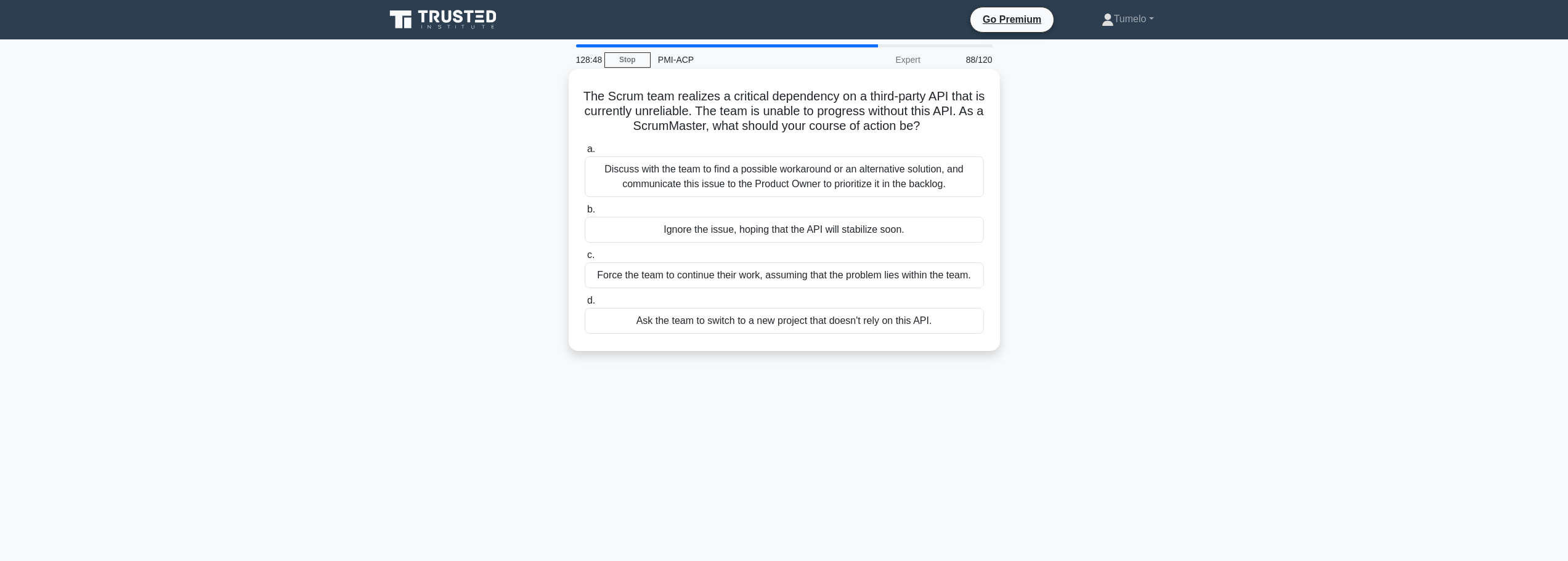
click at [832, 186] on div "Discuss with the team to find a possible workaround or an alternative solution,…" at bounding box center [784, 176] width 399 height 41
click at [585, 154] on input "a. Discuss with the team to find a possible workaround or an alternative soluti…" at bounding box center [585, 149] width 0 height 8
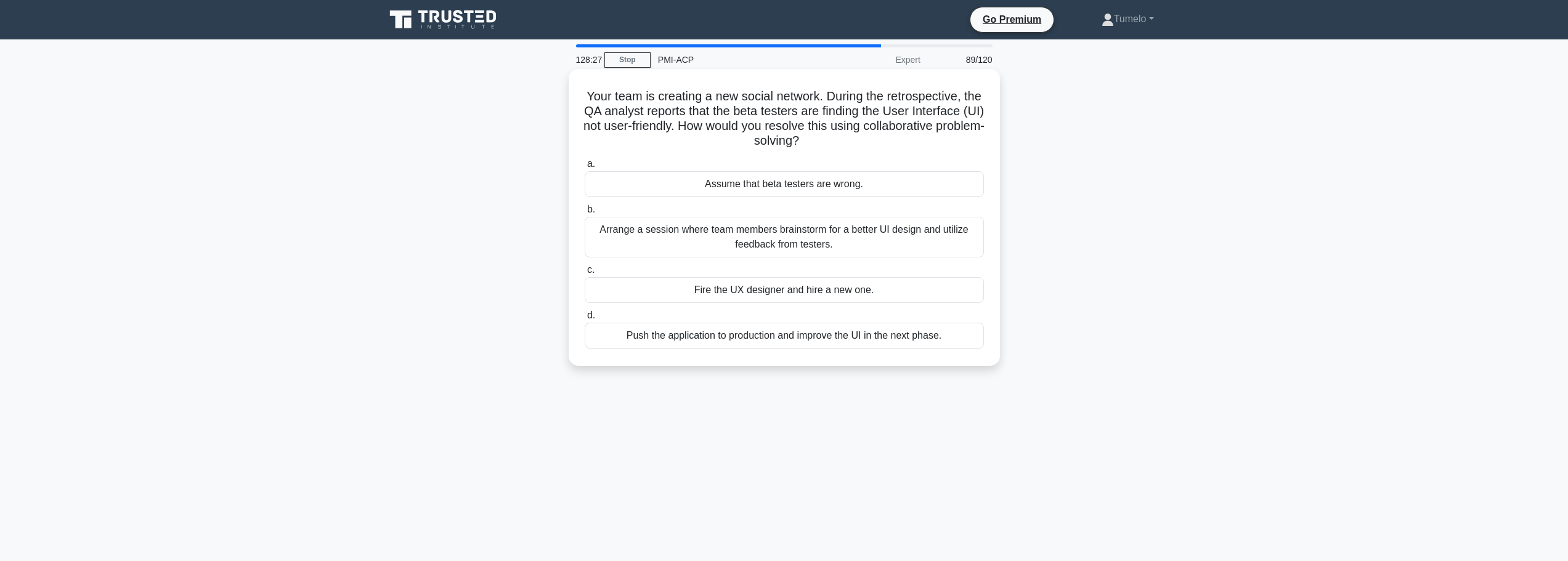
click at [811, 234] on div "Arrange a session where team members brainstorm for a better UI design and util…" at bounding box center [784, 237] width 399 height 41
click at [585, 214] on input "b. Arrange a session where team members brainstorm for a better UI design and u…" at bounding box center [585, 209] width 0 height 8
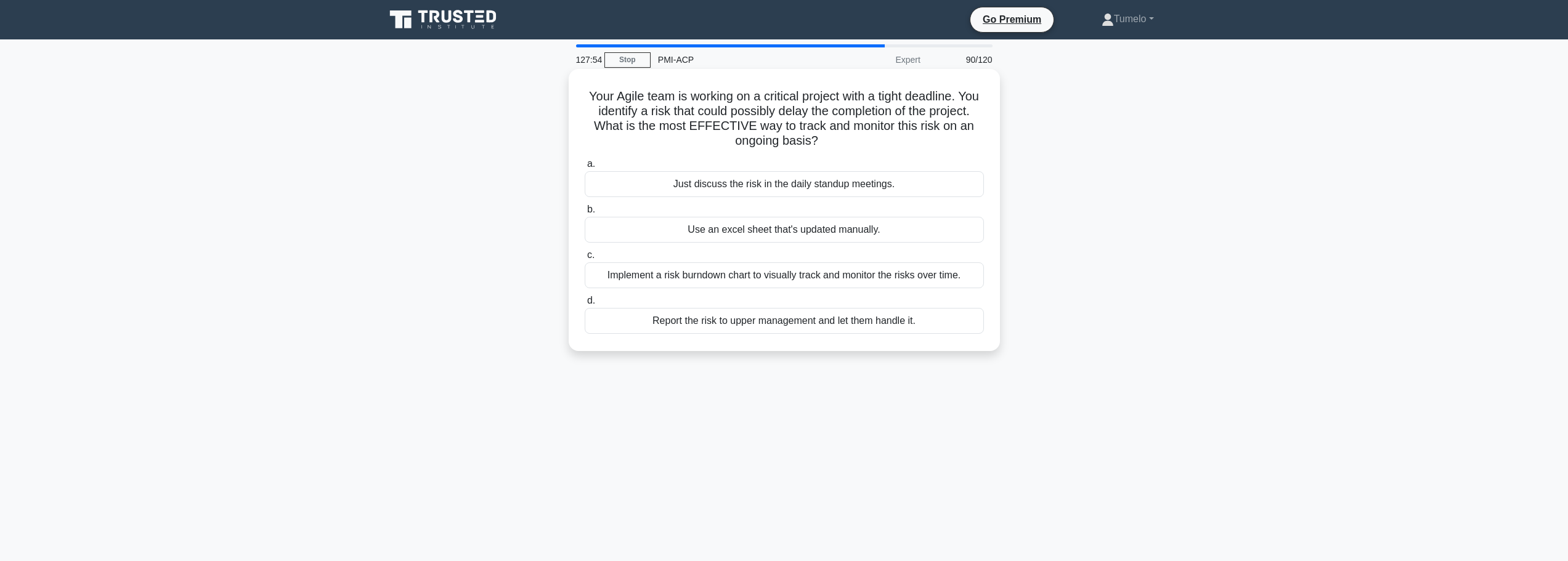
click at [859, 281] on div "Implement a risk burndown chart to visually track and monitor the risks over ti…" at bounding box center [784, 275] width 399 height 26
click at [585, 260] on input "c. Implement a risk burndown chart to visually track and monitor the risks over…" at bounding box center [585, 255] width 0 height 8
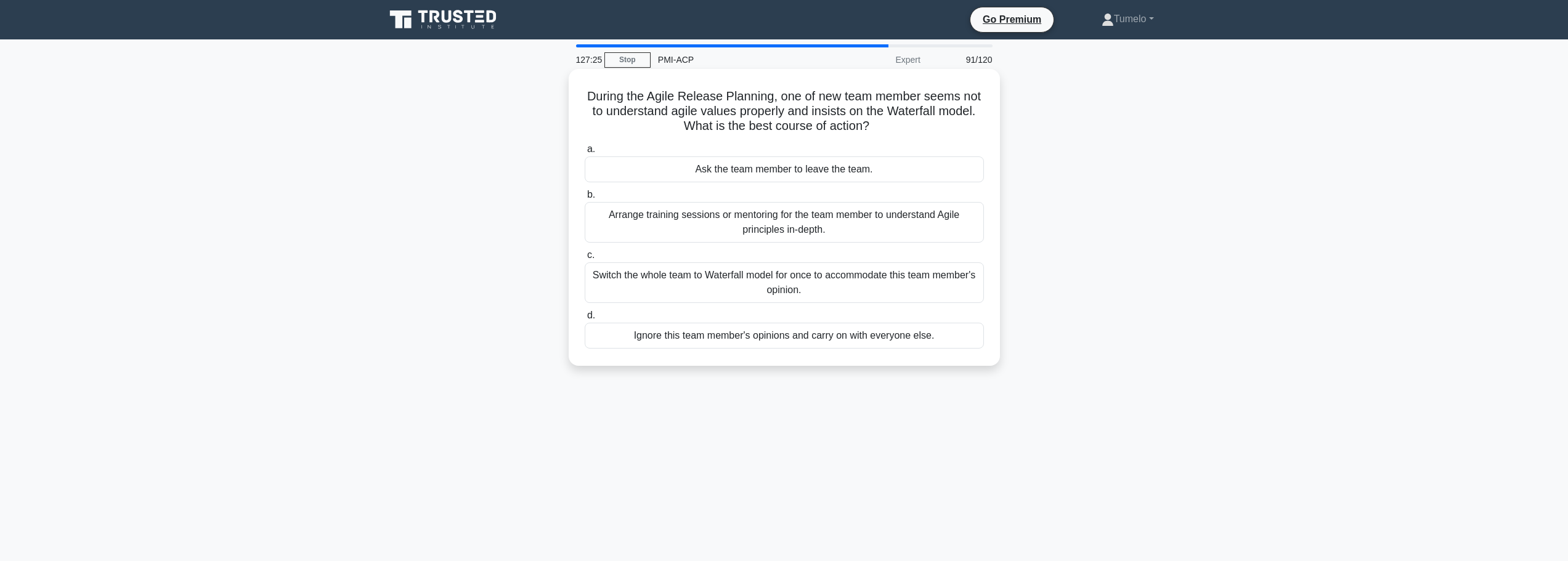
click at [829, 223] on div "Arrange training sessions or mentoring for the team member to understand Agile …" at bounding box center [784, 222] width 399 height 41
click at [585, 199] on input "b. Arrange training sessions or mentoring for the team member to understand Agi…" at bounding box center [585, 195] width 0 height 8
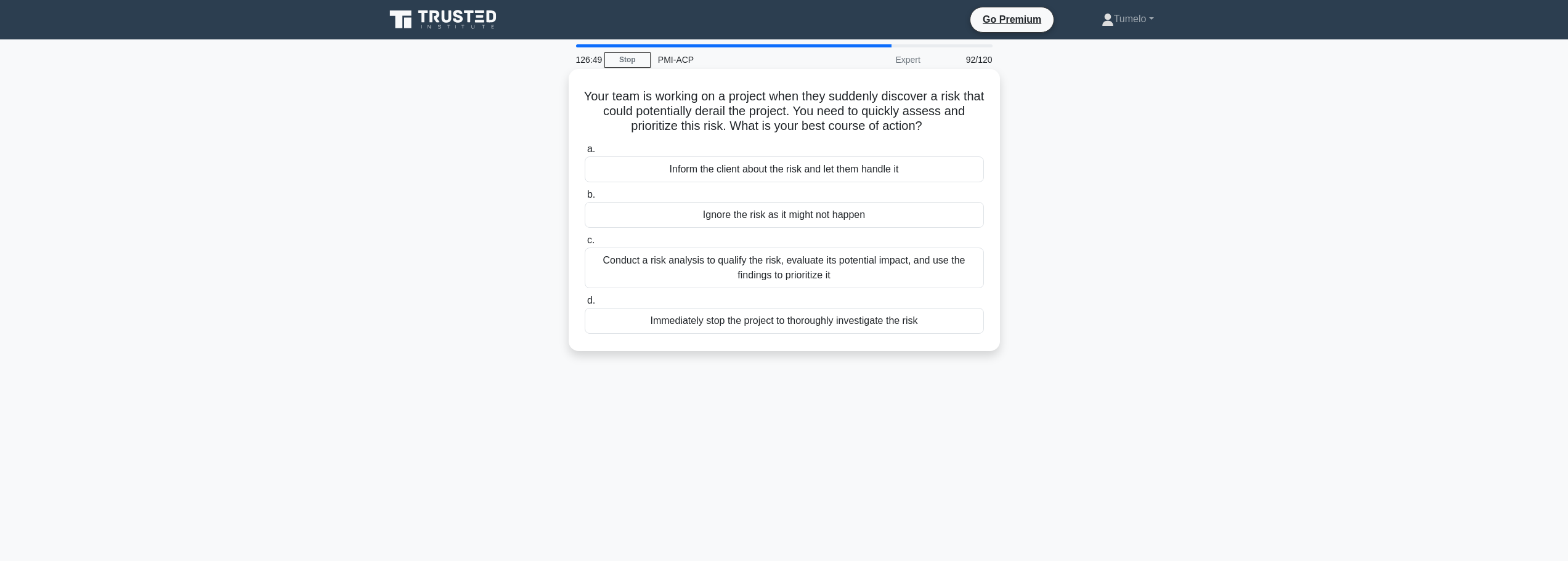
click at [853, 274] on div "Conduct a risk analysis to qualify the risk, evaluate its potential impact, and…" at bounding box center [784, 267] width 399 height 41
click at [585, 244] on input "c. Conduct a risk analysis to qualify the risk, evaluate its potential impact, …" at bounding box center [585, 241] width 0 height 8
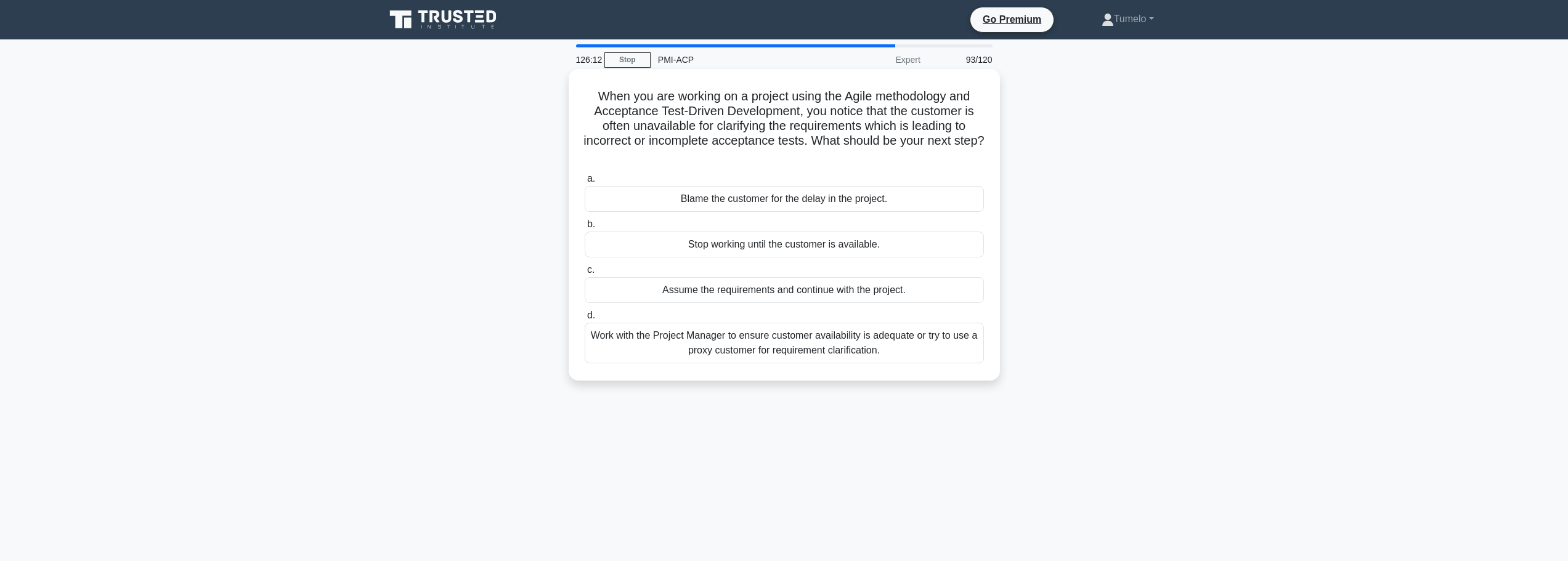
click at [834, 350] on div "Work with the Project Manager to ensure customer availability is adequate or tr…" at bounding box center [784, 343] width 399 height 41
click at [585, 320] on input "d. Work with the Project Manager to ensure customer availability is adequate or…" at bounding box center [585, 316] width 0 height 8
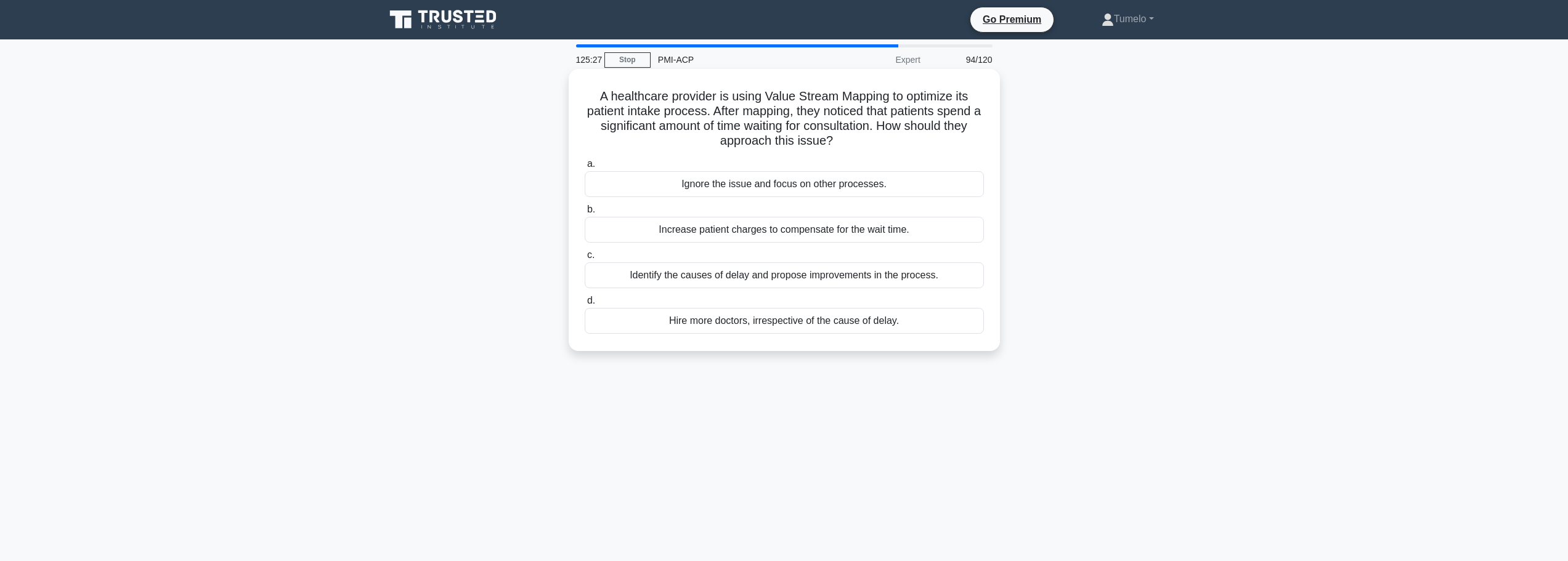
click at [886, 282] on div "Identify the causes of delay and propose improvements in the process." at bounding box center [784, 275] width 399 height 26
click at [585, 260] on input "c. Identify the causes of delay and propose improvements in the process." at bounding box center [585, 255] width 0 height 8
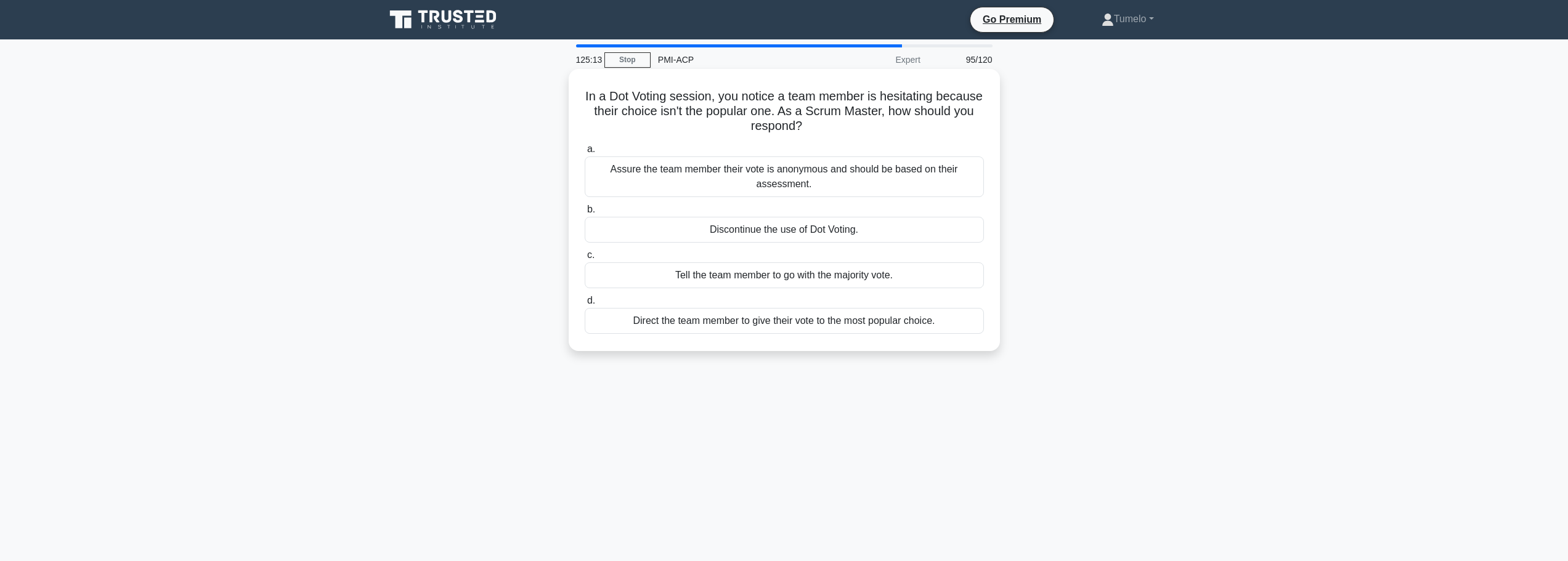
click at [815, 182] on div "Assure the team member their vote is anonymous and should be based on their ass…" at bounding box center [784, 176] width 399 height 41
click at [585, 154] on input "a. Assure the team member their vote is anonymous and should be based on their …" at bounding box center [585, 149] width 0 height 8
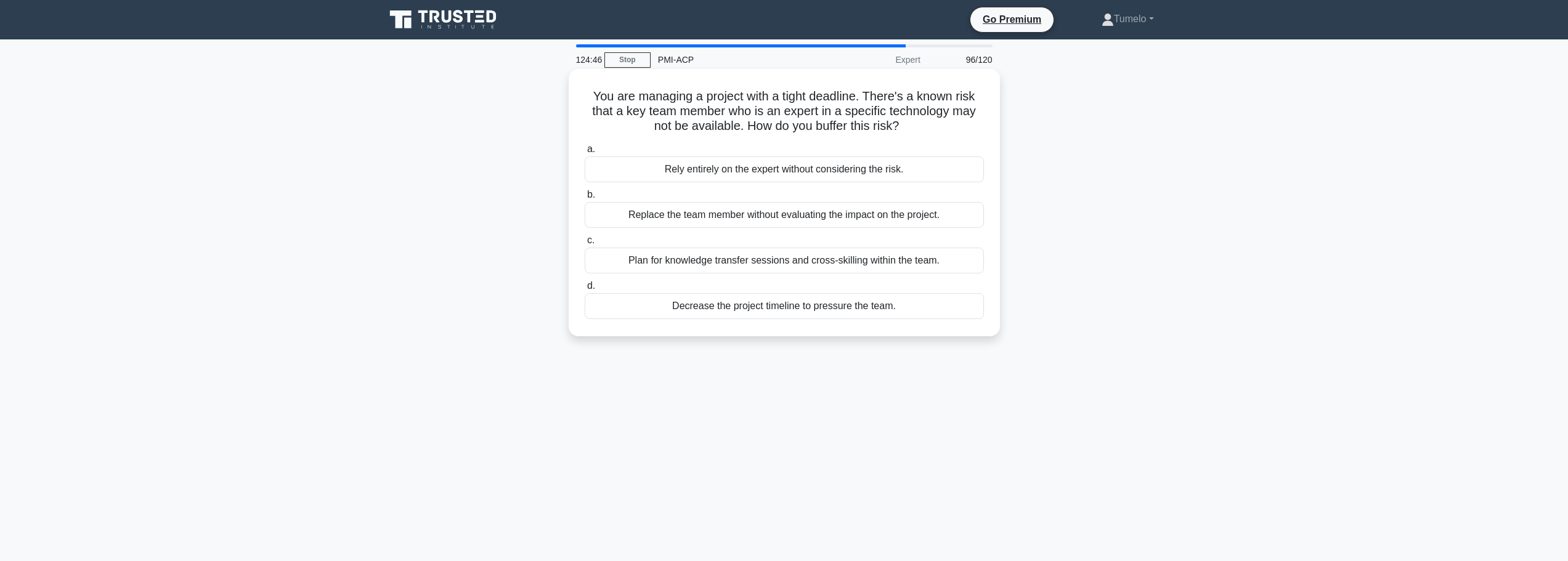
click at [869, 267] on div "Plan for knowledge transfer sessions and cross-skilling within the team." at bounding box center [784, 260] width 399 height 26
click at [585, 244] on input "c. Plan for knowledge transfer sessions and cross-skilling within the team." at bounding box center [585, 241] width 0 height 8
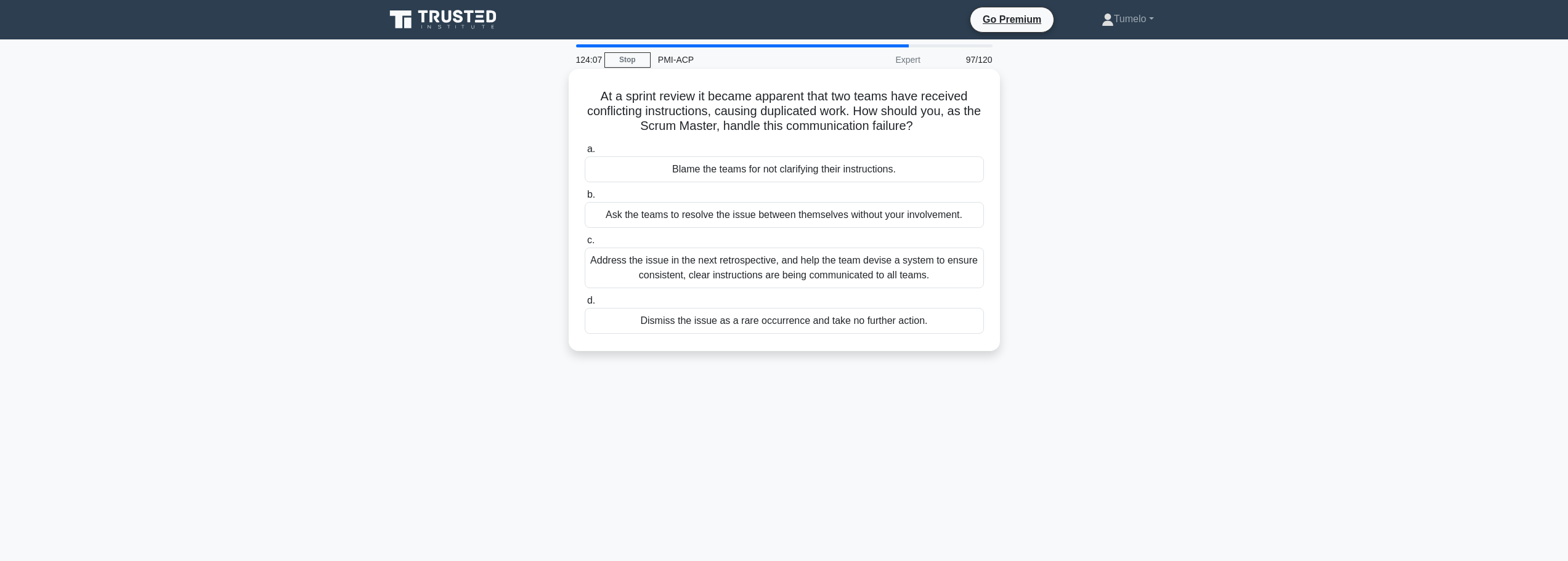
click at [813, 272] on div "Address the issue in the next retrospective, and help the team devise a system …" at bounding box center [784, 267] width 399 height 41
click at [585, 244] on input "c. Address the issue in the next retrospective, and help the team devise a syst…" at bounding box center [585, 241] width 0 height 8
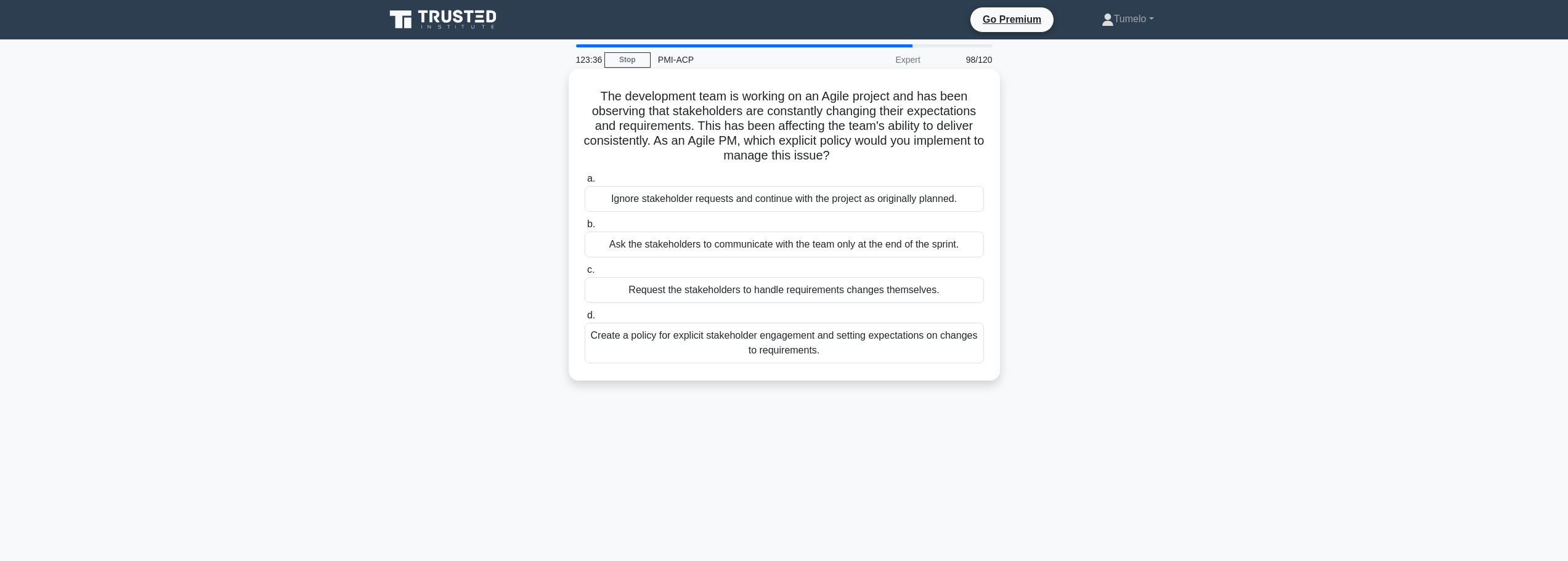
click at [882, 343] on div "Create a policy for explicit stakeholder engagement and setting expectations on…" at bounding box center [784, 343] width 399 height 41
click at [585, 320] on input "d. Create a policy for explicit stakeholder engagement and setting expectations…" at bounding box center [585, 316] width 0 height 8
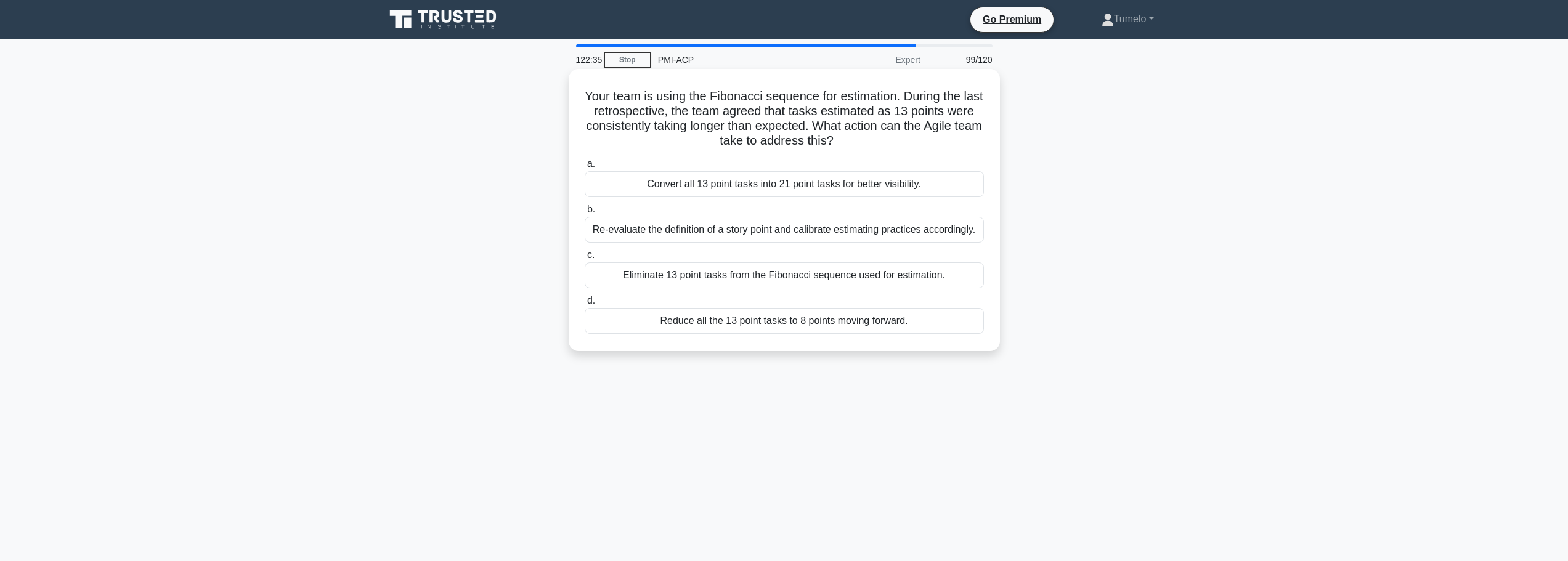
click at [903, 183] on div "Convert all 13 point tasks into 21 point tasks for better visibility." at bounding box center [784, 184] width 399 height 26
click at [585, 169] on input "a. Convert all 13 point tasks into 21 point tasks for better visibility." at bounding box center [585, 164] width 0 height 8
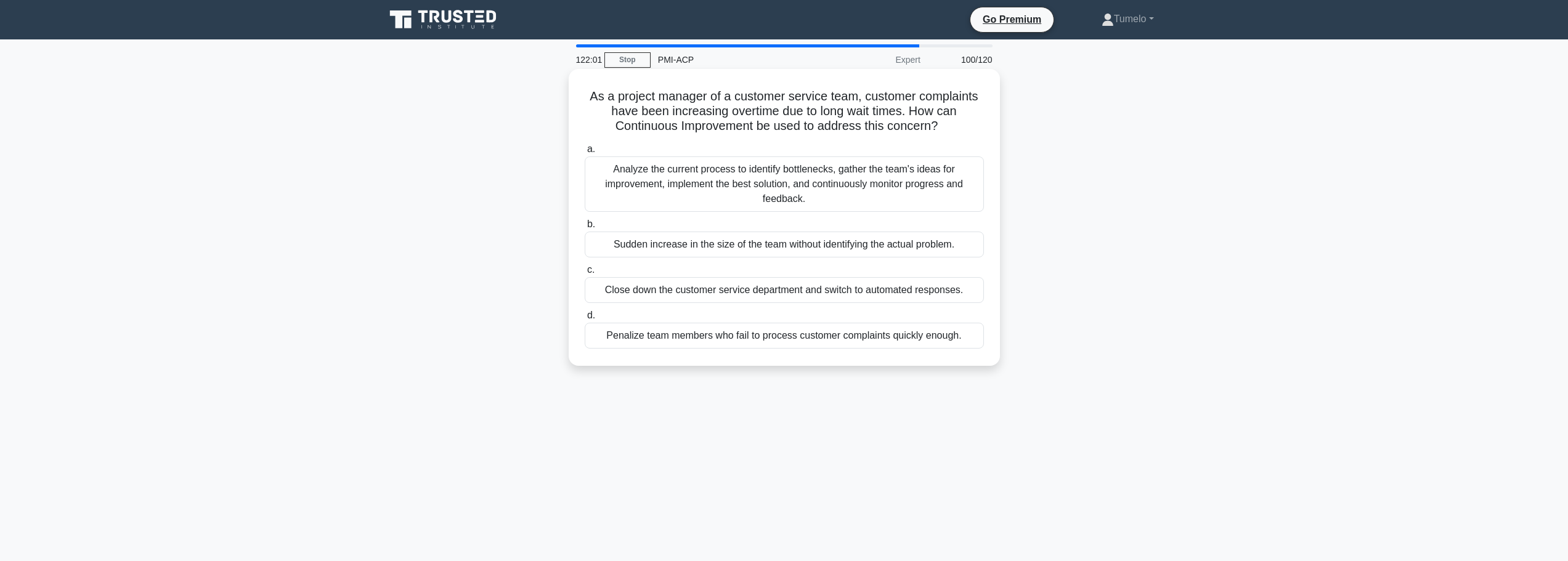
click at [872, 190] on div "Analyze the current process to identify bottlenecks, gather the team's ideas fo…" at bounding box center [784, 184] width 399 height 56
click at [585, 154] on input "a. Analyze the current process to identify bottlenecks, gather the team's ideas…" at bounding box center [585, 149] width 0 height 8
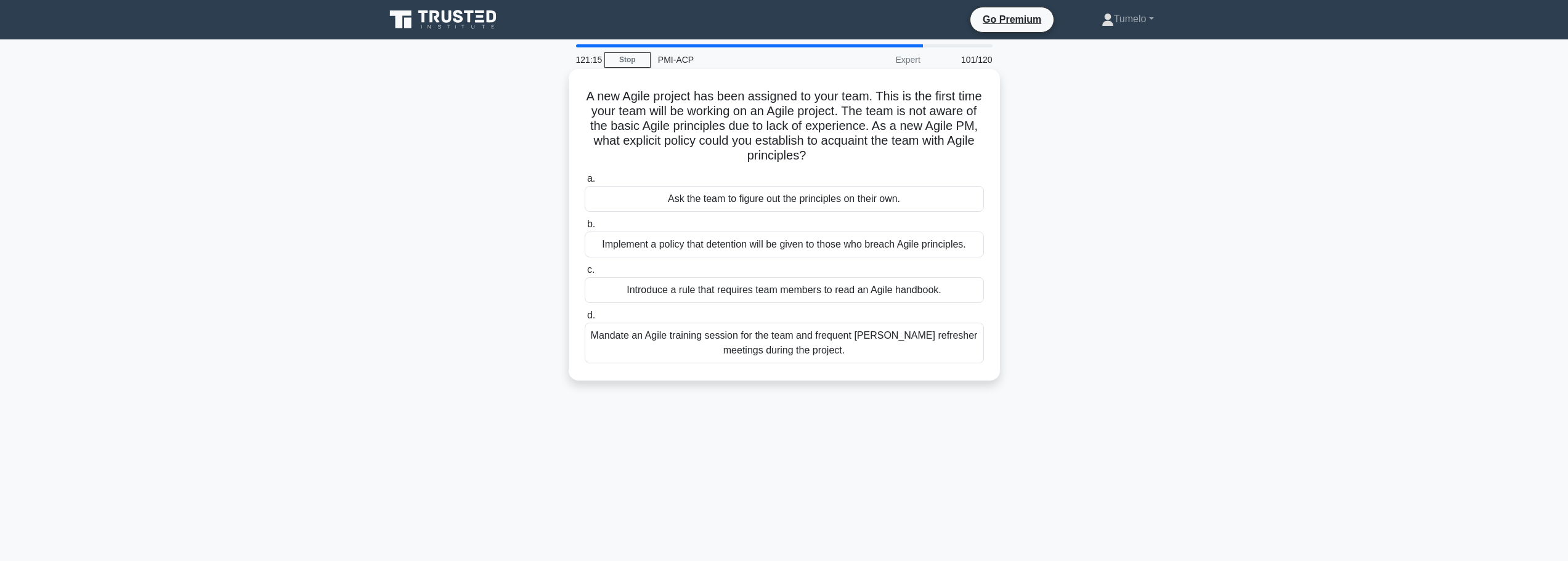
click at [816, 352] on div "Mandate an Agile training session for the team and frequent Agile refresher mee…" at bounding box center [784, 343] width 399 height 41
click at [585, 320] on input "d. Mandate an Agile training session for the team and frequent Agile refresher …" at bounding box center [585, 316] width 0 height 8
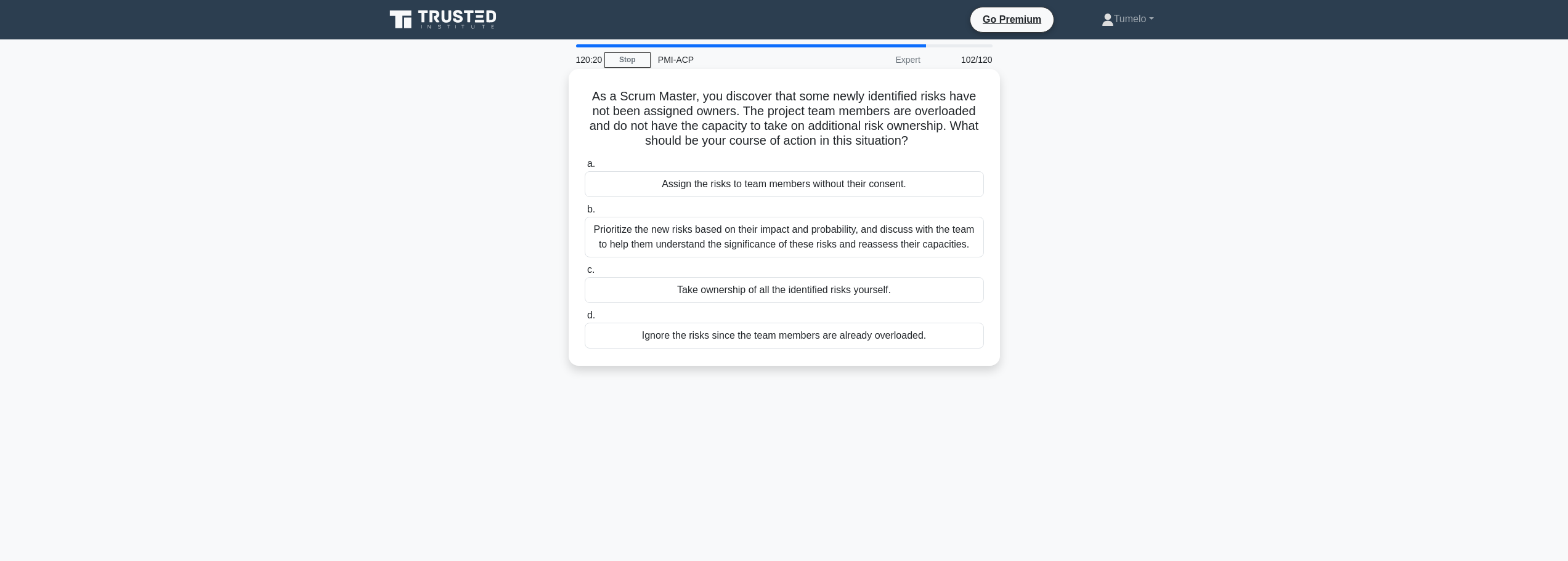
click at [756, 245] on div "Prioritize the new risks based on their impact and probability, and discuss wit…" at bounding box center [784, 237] width 399 height 41
click at [585, 214] on input "b. Prioritize the new risks based on their impact and probability, and discuss …" at bounding box center [585, 209] width 0 height 8
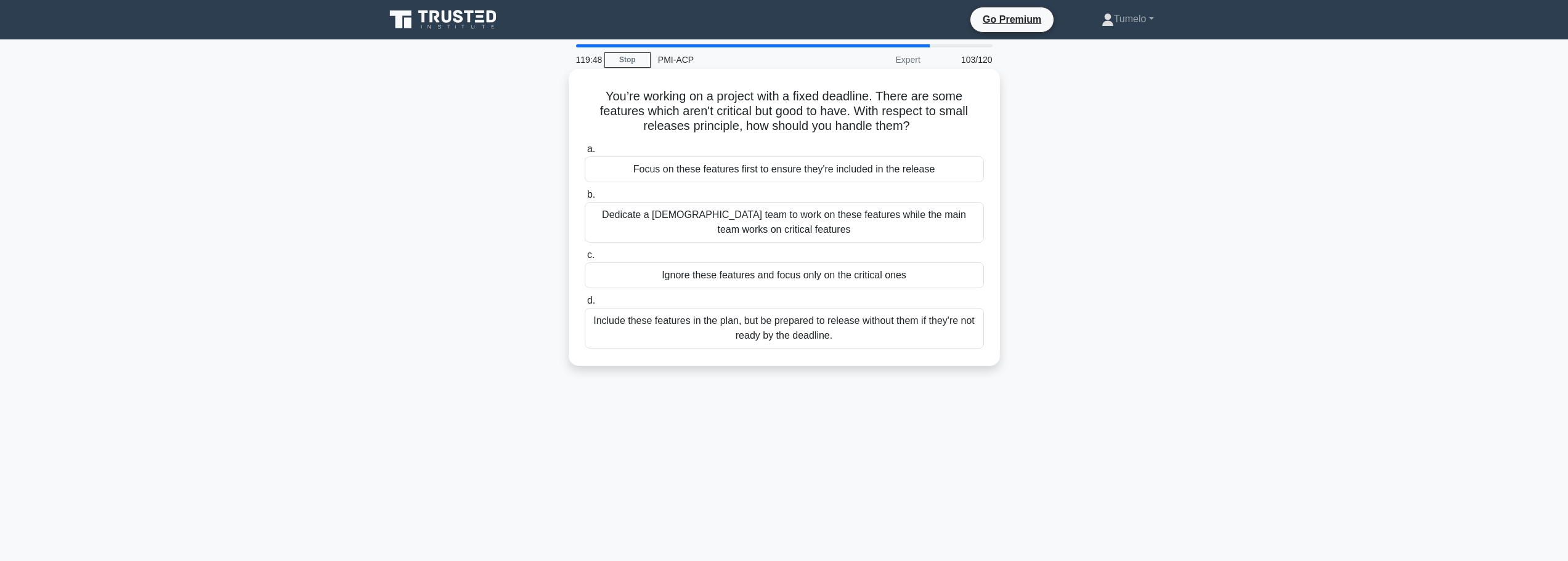
click at [817, 328] on div "Include these features in the plan, but be prepared to release without them if …" at bounding box center [784, 328] width 399 height 41
click at [585, 305] on input "d. Include these features in the plan, but be prepared to release without them …" at bounding box center [585, 300] width 0 height 8
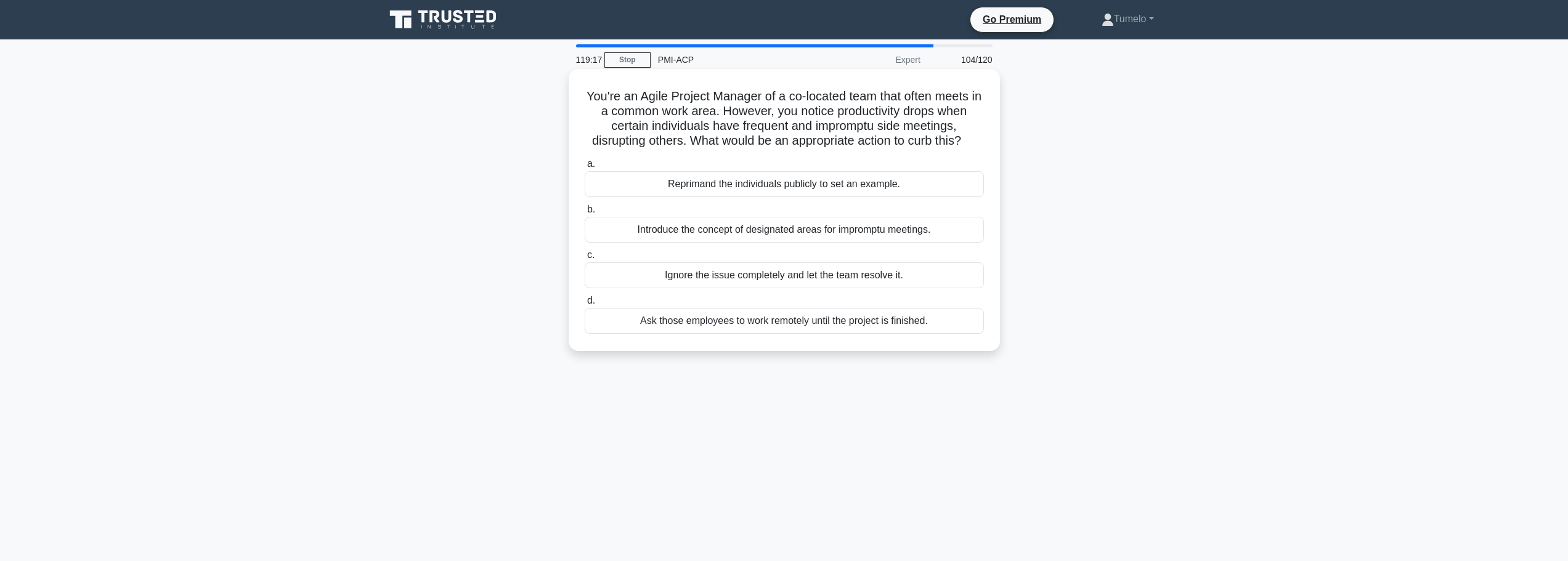
click at [836, 243] on div "Introduce the concept of designated areas for impromptu meetings." at bounding box center [784, 229] width 399 height 26
click at [585, 214] on input "b. Introduce the concept of designated areas for impromptu meetings." at bounding box center [585, 209] width 0 height 8
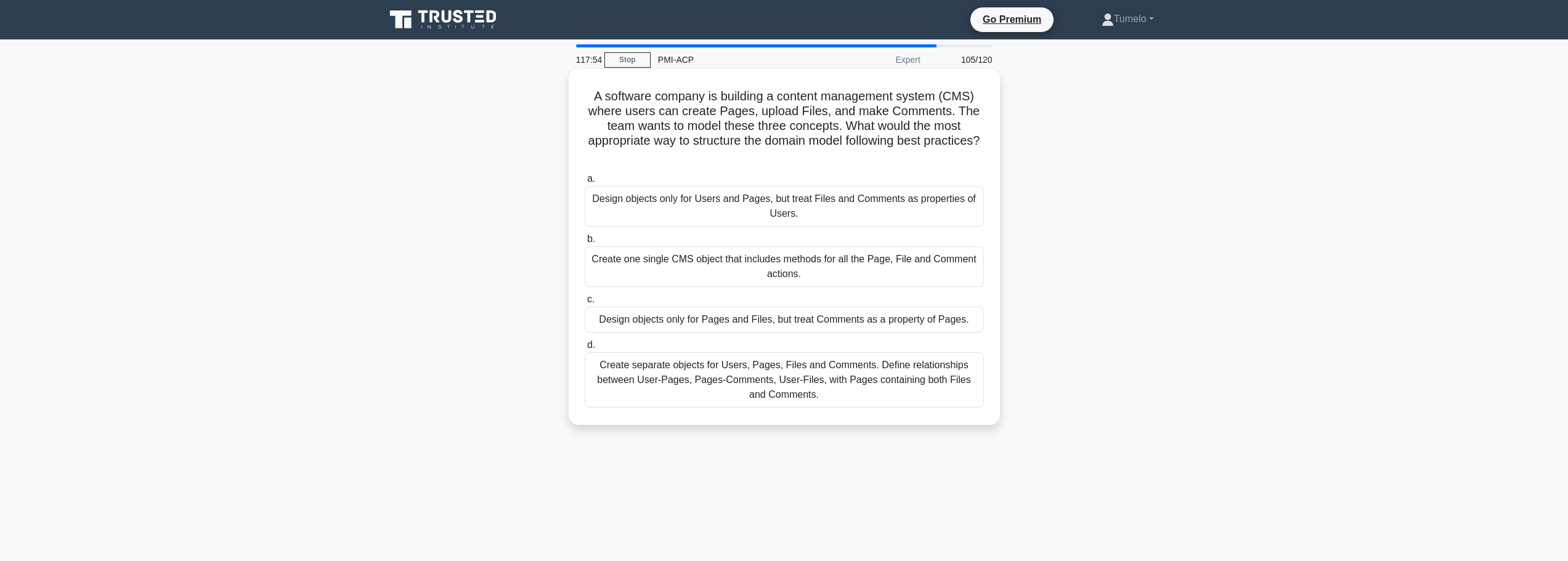
click at [741, 399] on div "Create separate objects for Users, Pages, Files and Comments. Define relationsh…" at bounding box center [784, 380] width 399 height 56
click at [585, 350] on input "d. Create separate objects for Users, Pages, Files and Comments. Define relatio…" at bounding box center [585, 345] width 0 height 8
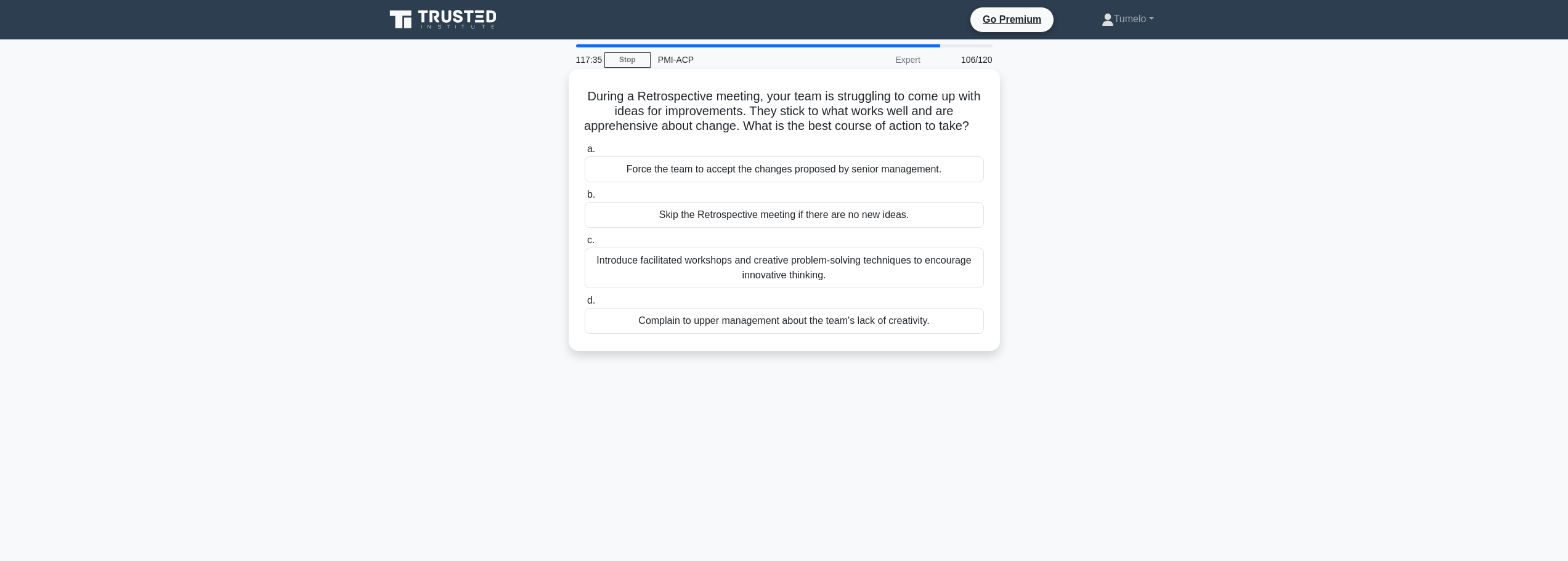
click at [802, 278] on div "Introduce facilitated workshops and creative problem-solving techniques to enco…" at bounding box center [784, 267] width 399 height 41
click at [585, 244] on input "c. Introduce facilitated workshops and creative problem-solving techniques to e…" at bounding box center [585, 241] width 0 height 8
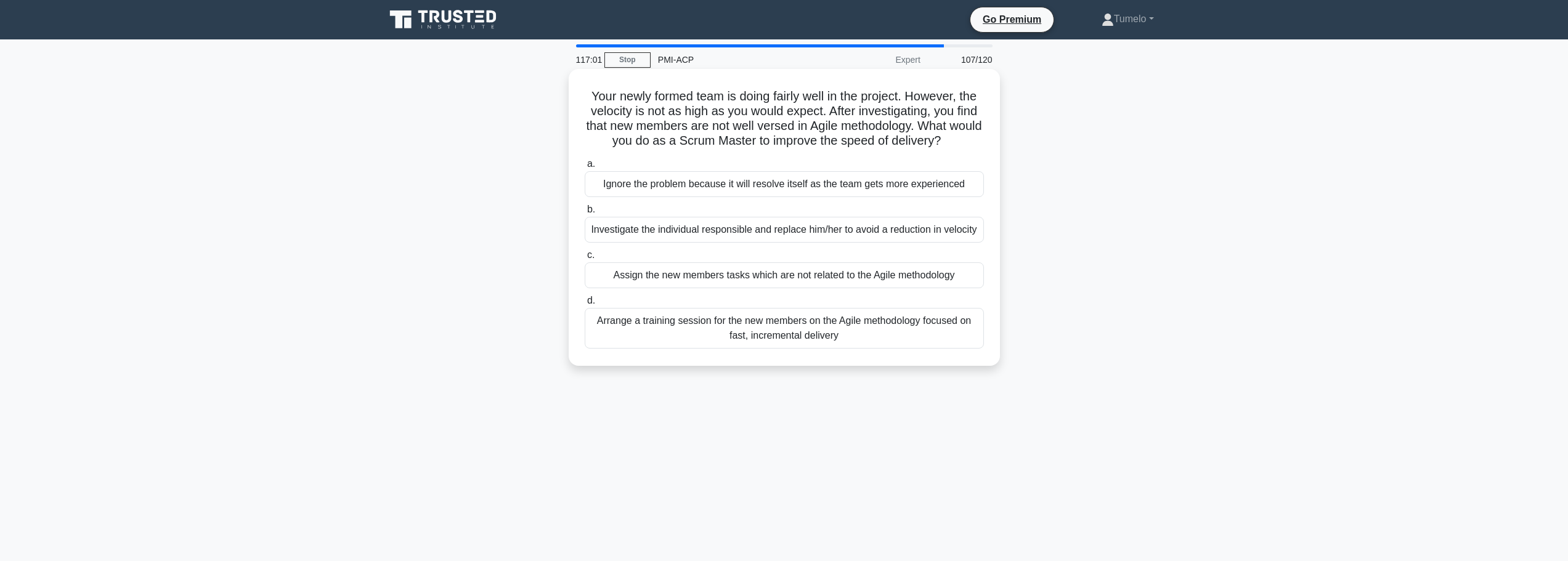
click at [809, 349] on div "Arrange a training session for the new members on the Agile methodology focused…" at bounding box center [784, 328] width 399 height 41
click at [585, 305] on input "d. Arrange a training session for the new members on the Agile methodology focu…" at bounding box center [585, 300] width 0 height 8
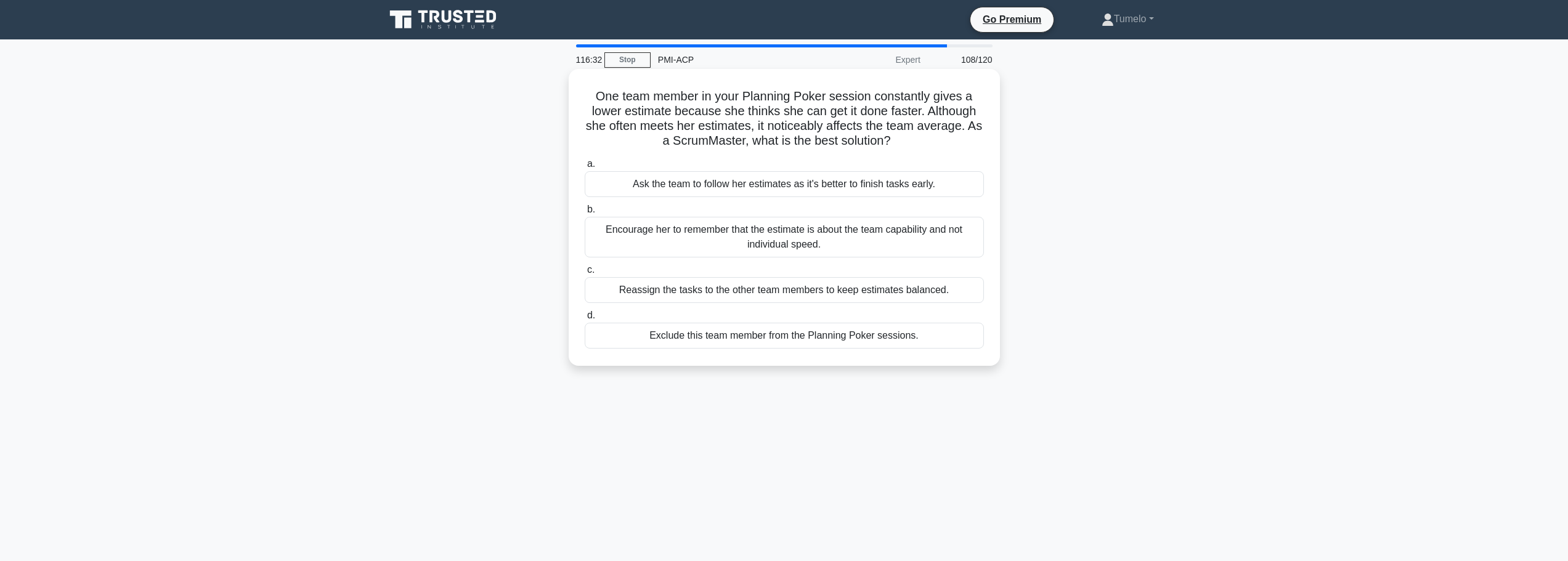
click at [808, 235] on div "Encourage her to remember that the estimate is about the team capability and no…" at bounding box center [784, 237] width 399 height 41
click at [585, 214] on input "b. Encourage her to remember that the estimate is about the team capability and…" at bounding box center [585, 209] width 0 height 8
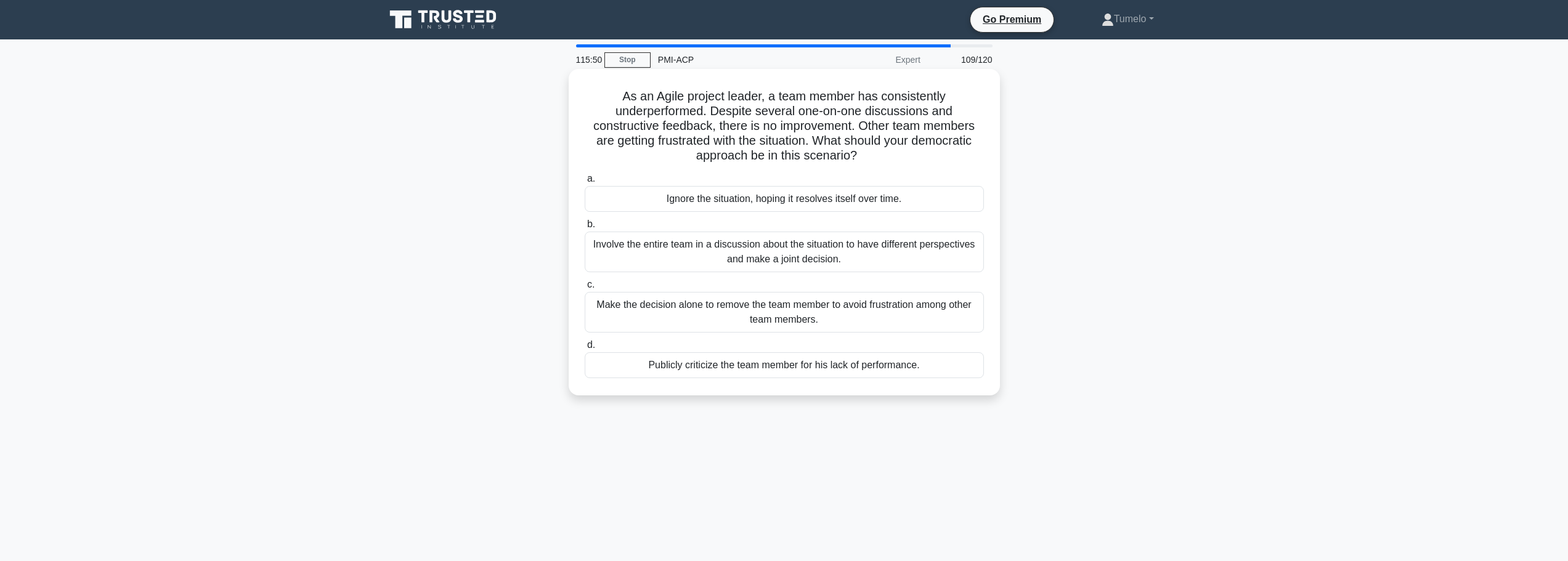
click at [833, 259] on div "Involve the entire team in a discussion about the situation to have different p…" at bounding box center [784, 252] width 399 height 41
click at [585, 228] on input "b. Involve the entire team in a discussion about the situation to have differen…" at bounding box center [585, 225] width 0 height 8
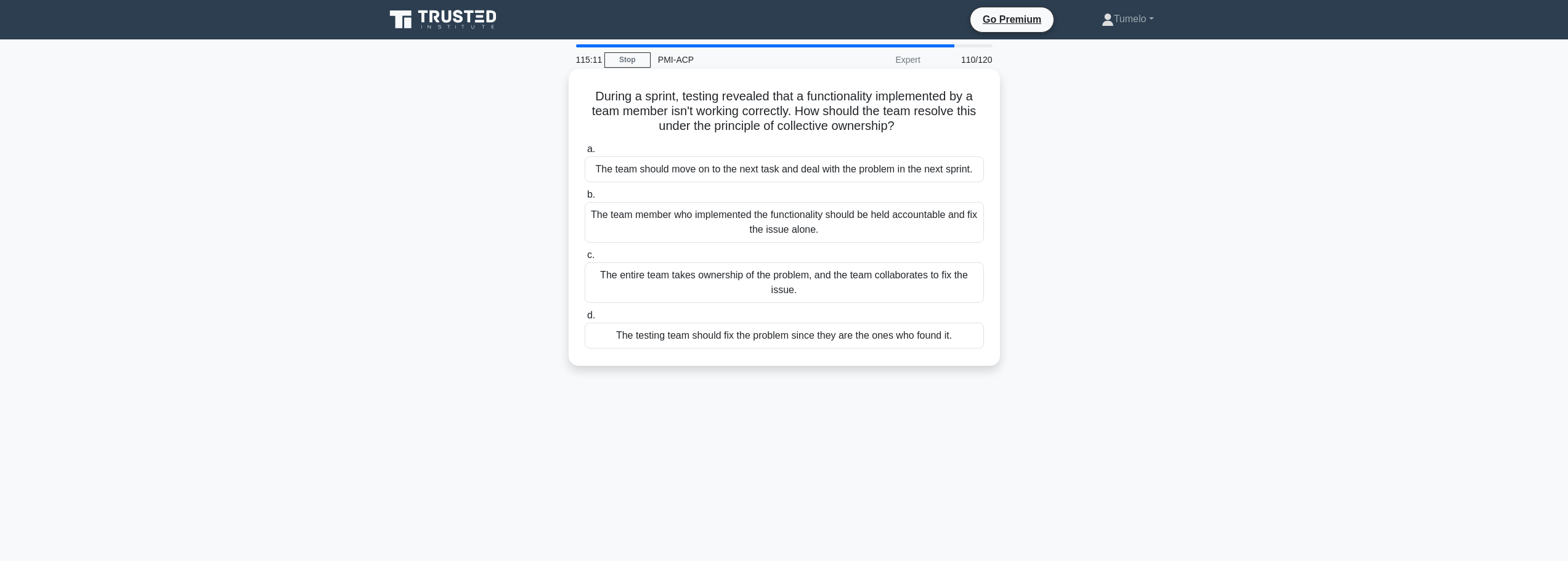
click at [933, 287] on div "The entire team takes ownership of the problem, and the team collaborates to fi…" at bounding box center [784, 282] width 399 height 41
click at [585, 260] on input "c. The entire team takes ownership of the problem, and the team collaborates to…" at bounding box center [585, 255] width 0 height 8
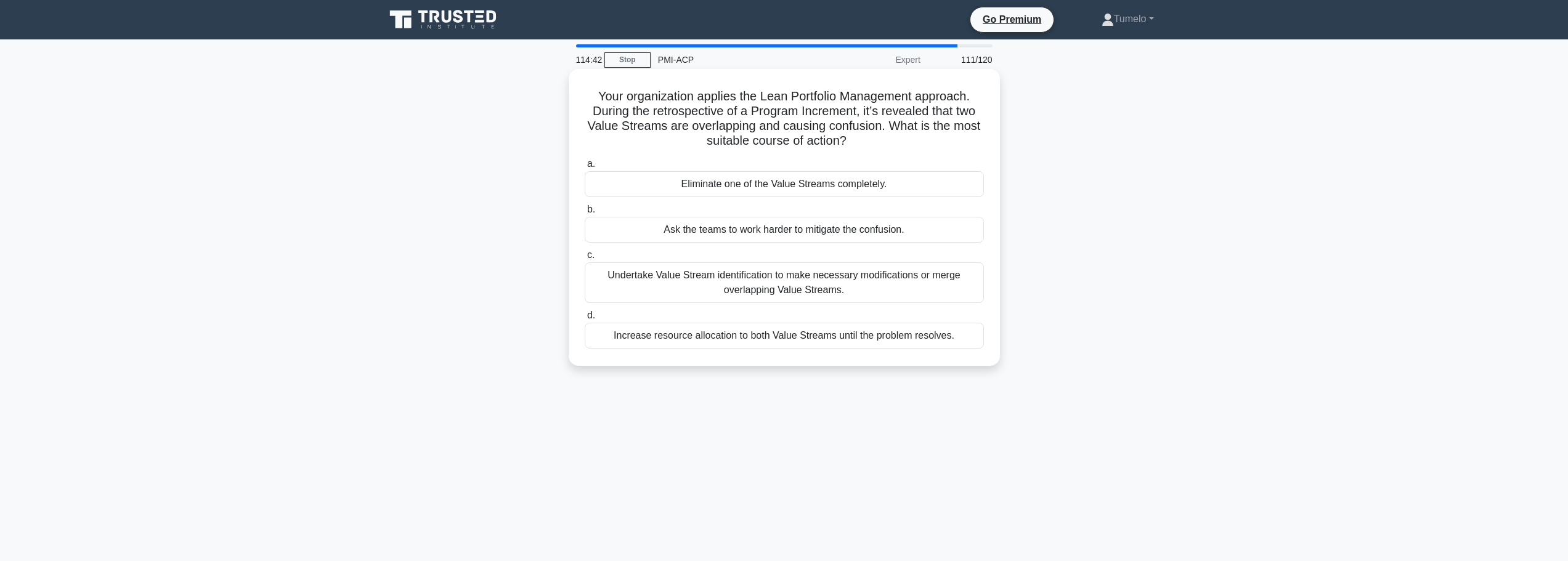
click at [788, 286] on div "Undertake Value Stream identification to make necessary modifications or merge …" at bounding box center [784, 282] width 399 height 41
click at [585, 260] on input "c. Undertake Value Stream identification to make necessary modifications or mer…" at bounding box center [585, 255] width 0 height 8
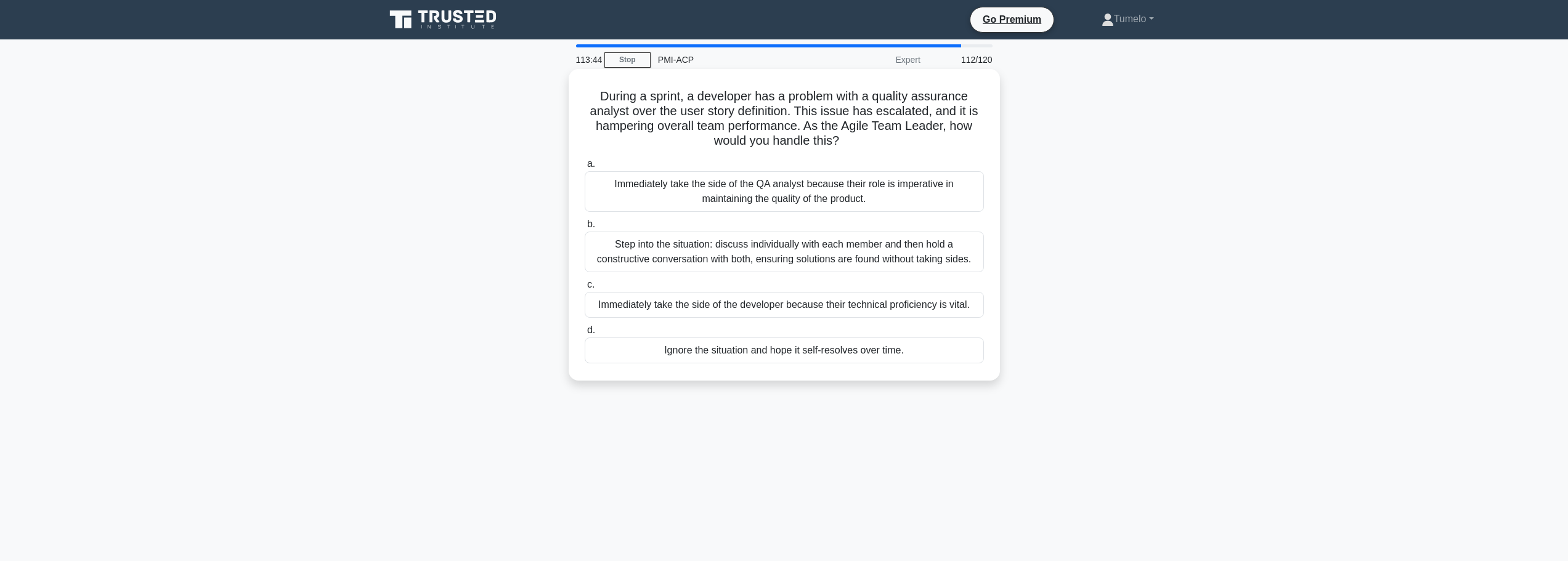
click at [824, 258] on div "Step into the situation: discuss individually with each member and then hold a …" at bounding box center [784, 252] width 399 height 41
click at [585, 228] on input "b. Step into the situation: discuss individually with each member and then hold…" at bounding box center [585, 225] width 0 height 8
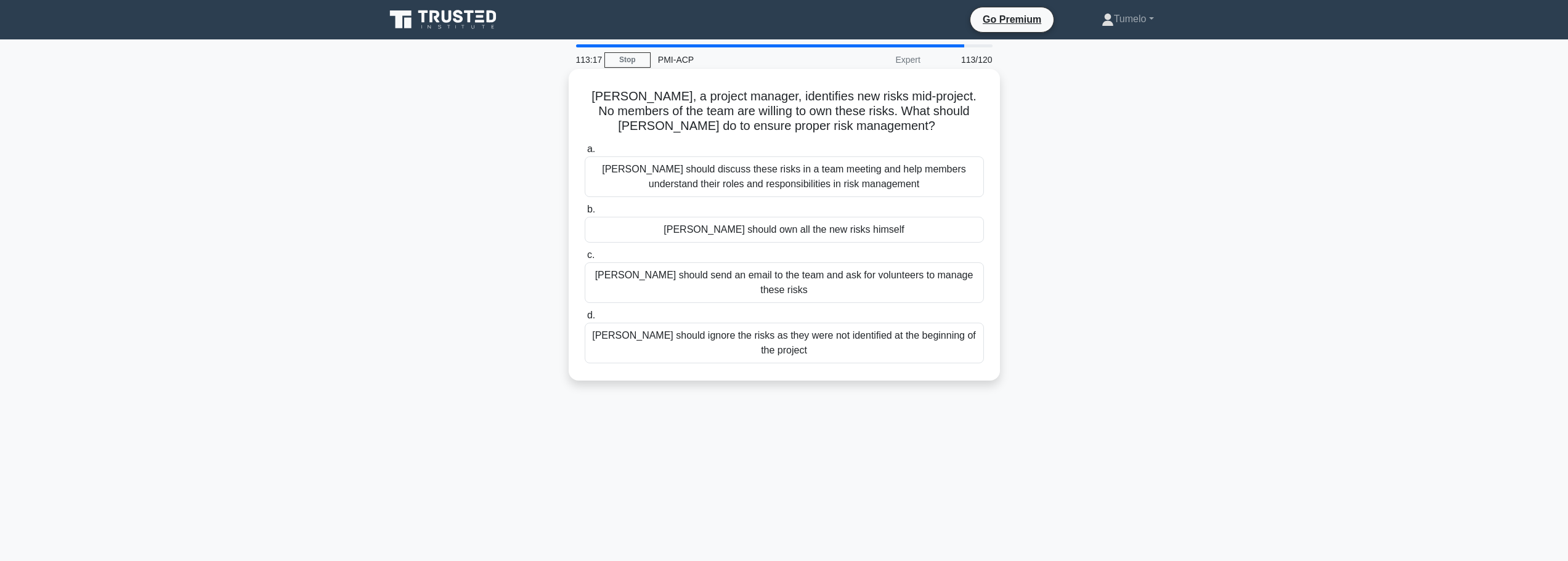
click at [773, 175] on div "Steve should discuss these risks in a team meeting and help members understand …" at bounding box center [784, 176] width 399 height 41
click at [585, 154] on input "a. Steve should discuss these risks in a team meeting and help members understa…" at bounding box center [585, 149] width 0 height 8
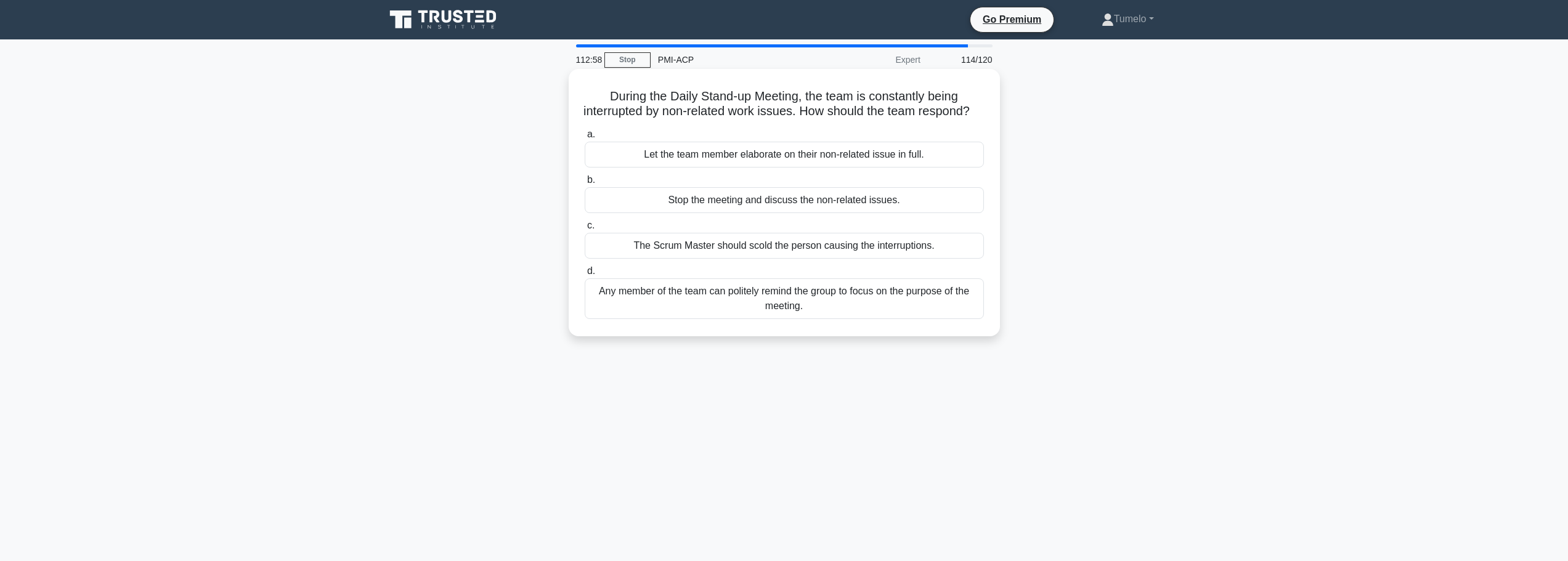
click at [926, 319] on div "Any member of the team can politely remind the group to focus on the purpose of…" at bounding box center [784, 299] width 399 height 41
click at [585, 276] on input "d. Any member of the team can politely remind the group to focus on the purpose…" at bounding box center [585, 271] width 0 height 8
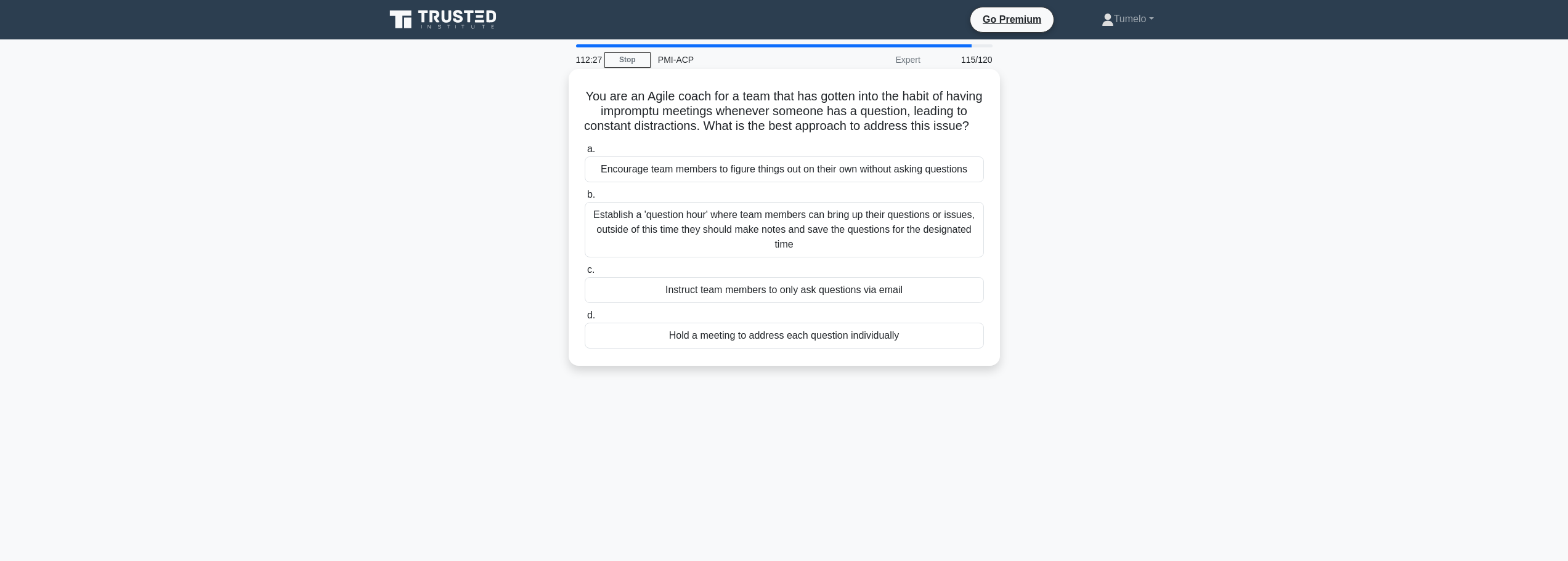
click at [878, 231] on div "Establish a 'question hour' where team members can bring up their questions or …" at bounding box center [784, 229] width 399 height 56
click at [585, 199] on input "b. Establish a 'question hour' where team members can bring up their questions …" at bounding box center [585, 195] width 0 height 8
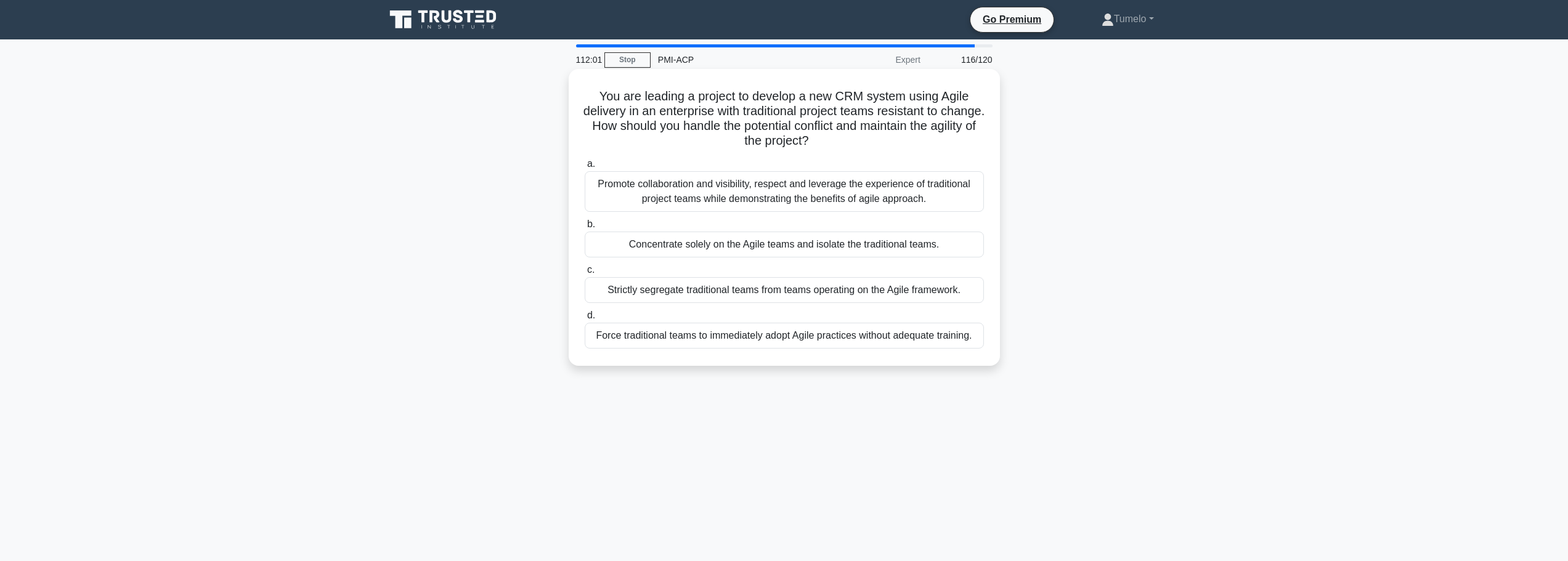
click at [831, 200] on div "Promote collaboration and visibility, respect and leverage the experience of tr…" at bounding box center [784, 191] width 399 height 41
click at [585, 169] on input "a. Promote collaboration and visibility, respect and leverage the experience of…" at bounding box center [585, 164] width 0 height 8
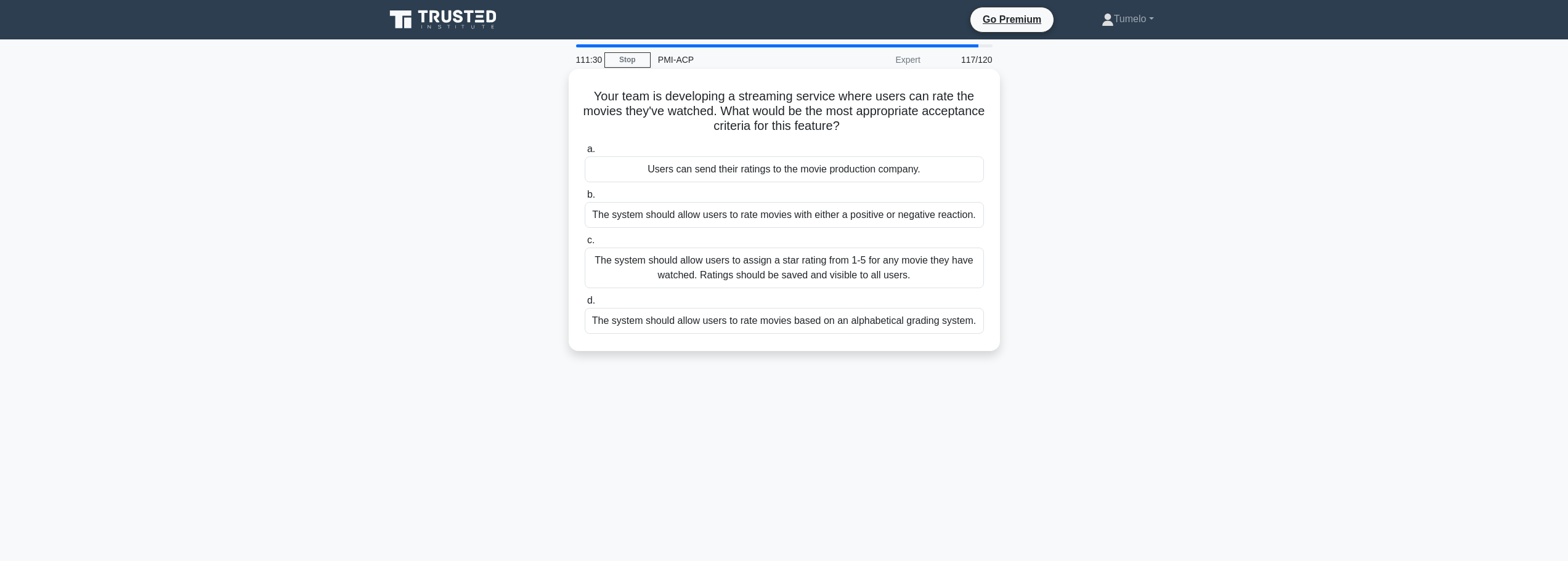
click at [788, 273] on div "The system should allow users to assign a star rating from 1-5 for any movie th…" at bounding box center [784, 267] width 399 height 41
click at [585, 244] on input "c. The system should allow users to assign a star rating from 1-5 for any movie…" at bounding box center [585, 241] width 0 height 8
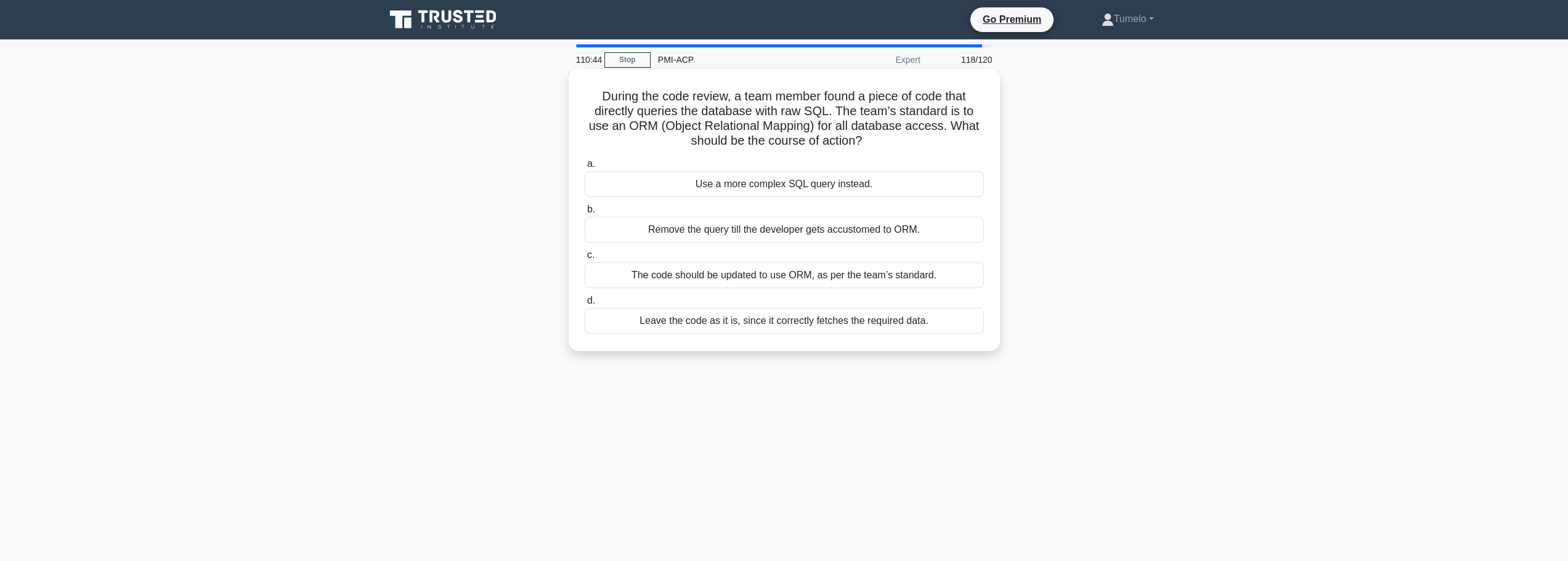
click at [776, 280] on div "The code should be updated to use ORM, as per the team’s standard." at bounding box center [784, 275] width 399 height 26
click at [585, 260] on input "c. The code should be updated to use ORM, as per the team’s standard." at bounding box center [585, 255] width 0 height 8
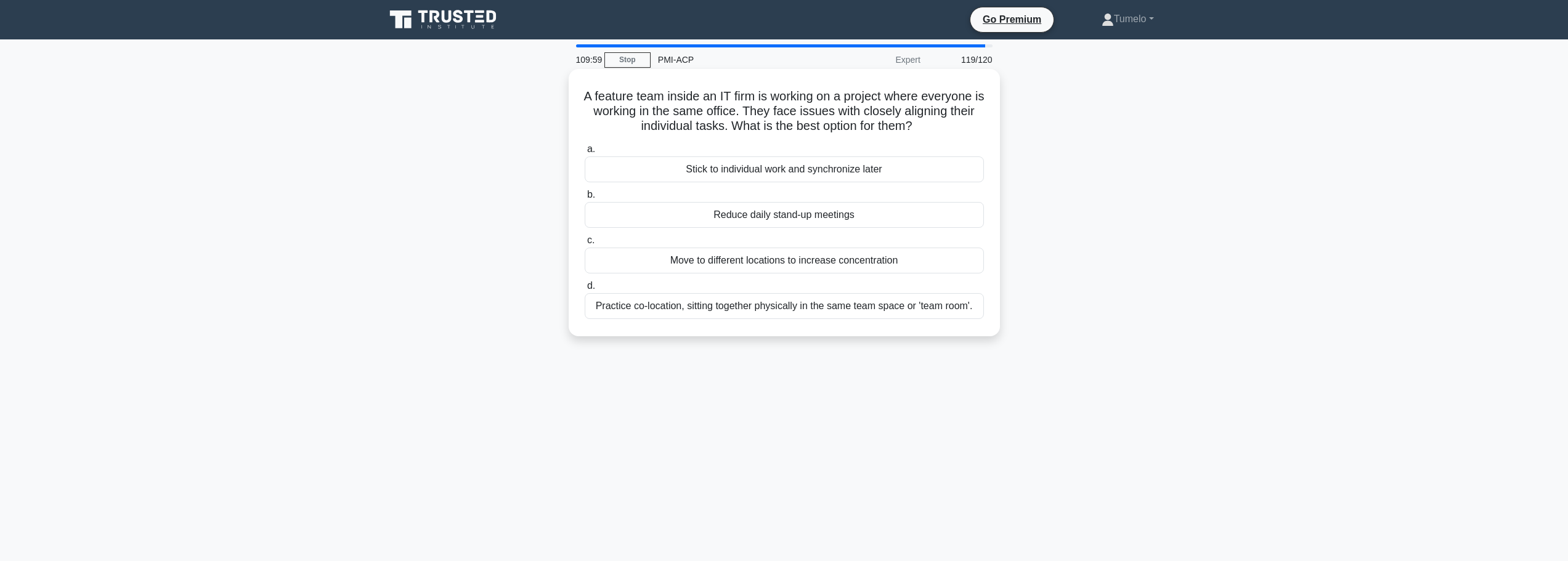
click at [876, 307] on div "Practice co-location, sitting together physically in the same team space or 'te…" at bounding box center [784, 306] width 399 height 26
click at [585, 290] on input "d. Practice co-location, sitting together physically in the same team space or …" at bounding box center [585, 286] width 0 height 8
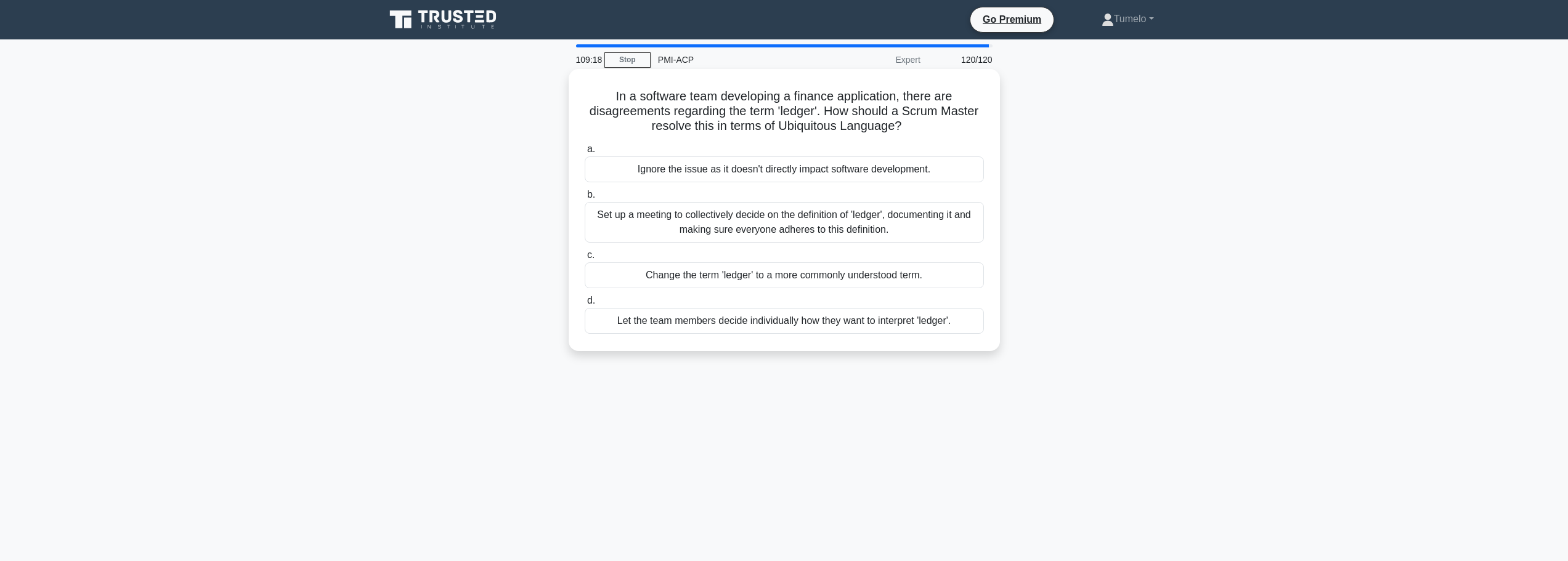
click at [811, 216] on div "Set up a meeting to collectively decide on the definition of 'ledger', document…" at bounding box center [784, 222] width 399 height 41
click at [585, 199] on input "b. Set up a meeting to collectively decide on the definition of 'ledger', docum…" at bounding box center [585, 195] width 0 height 8
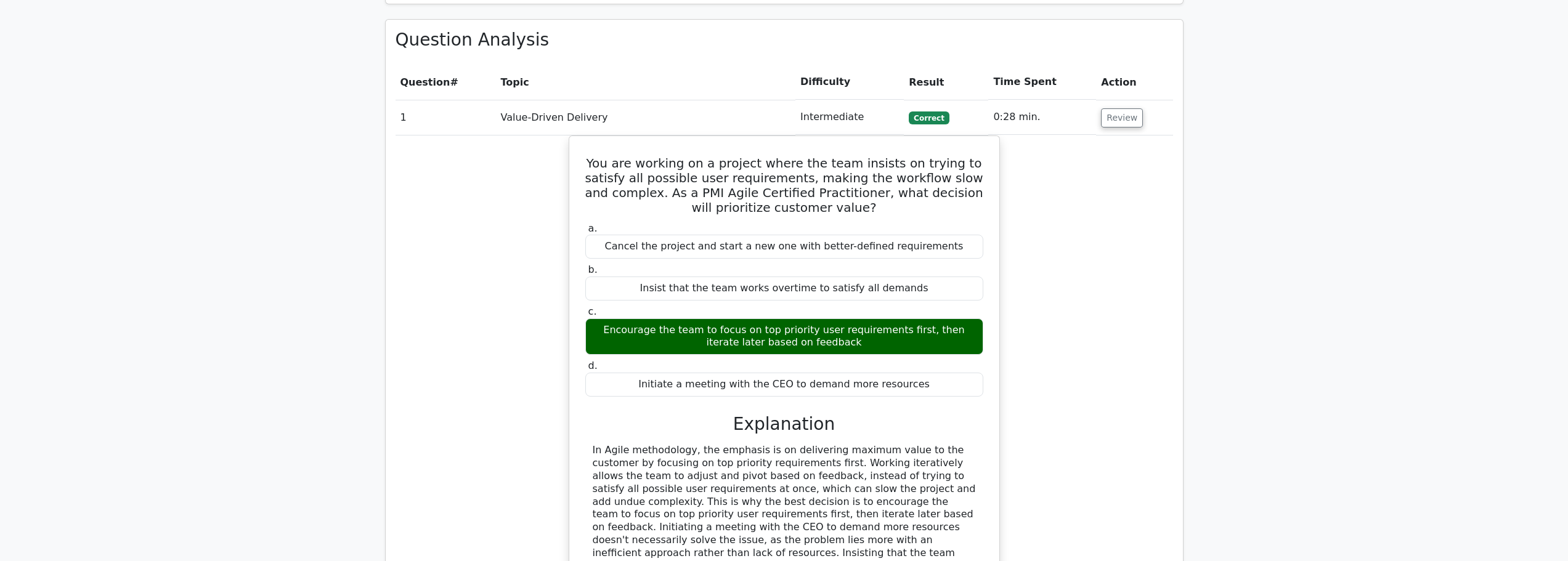
scroll to position [1602, 0]
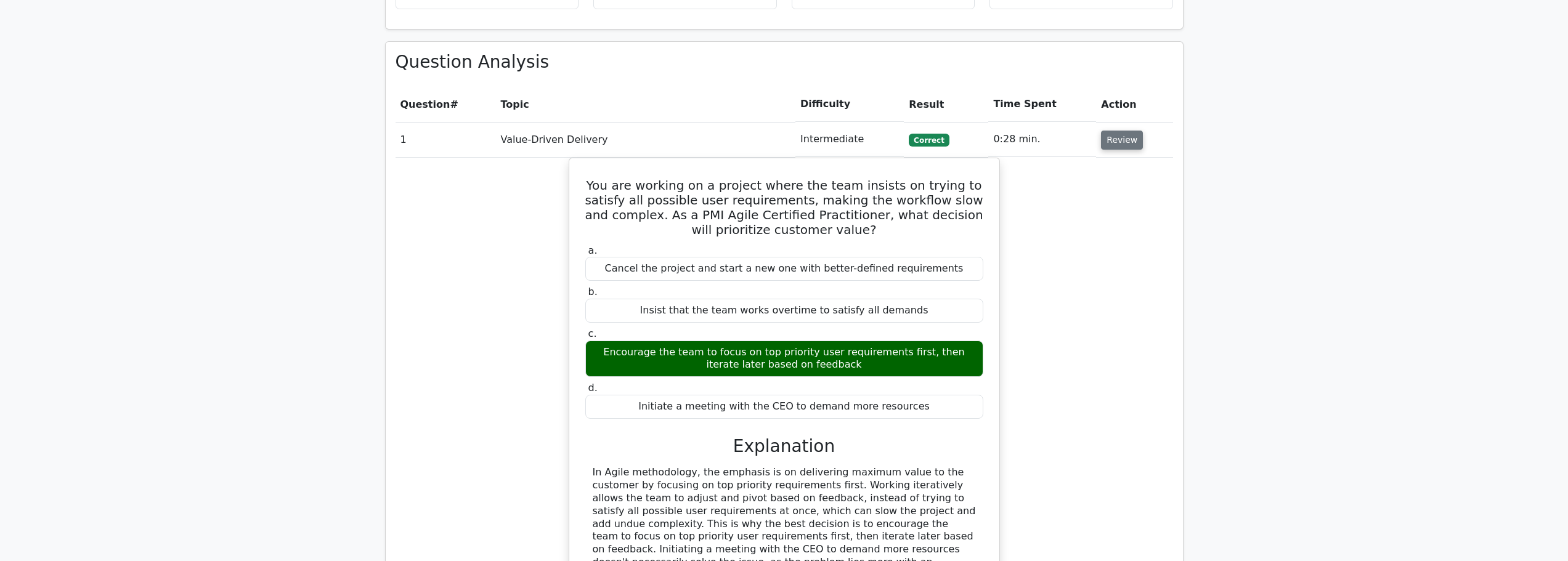
click at [1122, 131] on button "Review" at bounding box center [1122, 140] width 42 height 19
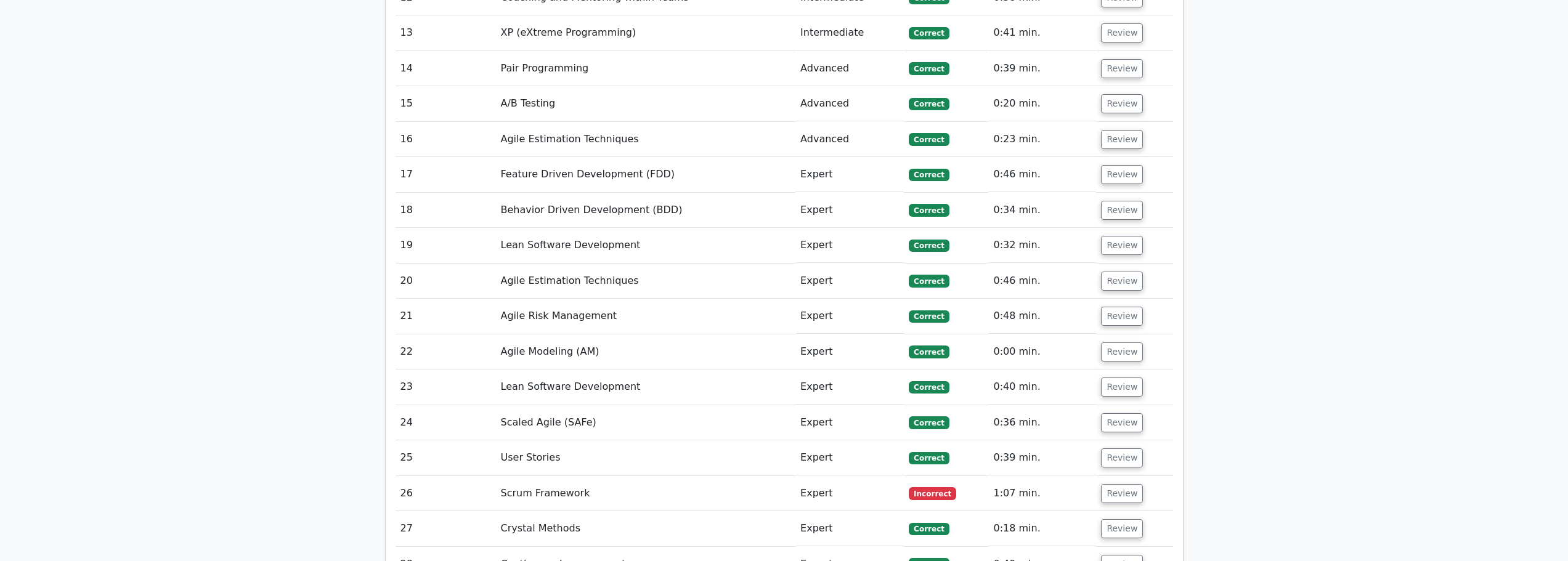
scroll to position [2157, 0]
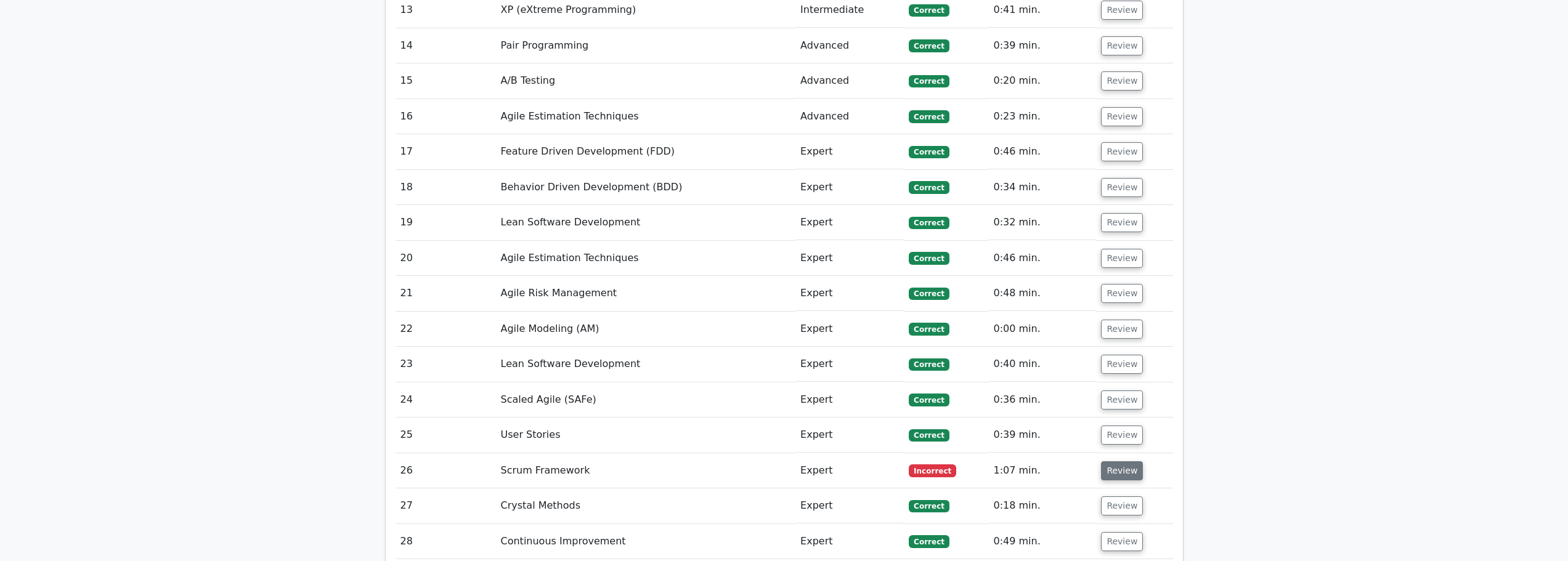
click at [1129, 461] on button "Review" at bounding box center [1122, 471] width 42 height 19
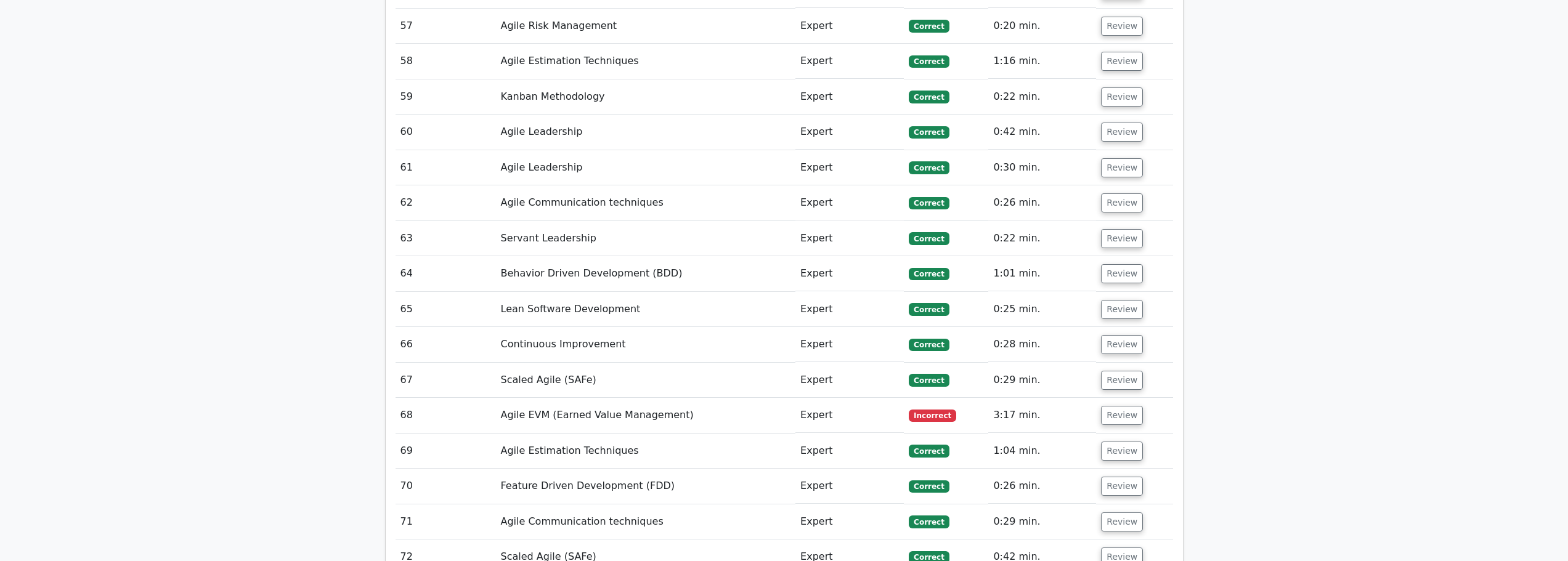
scroll to position [4375, 0]
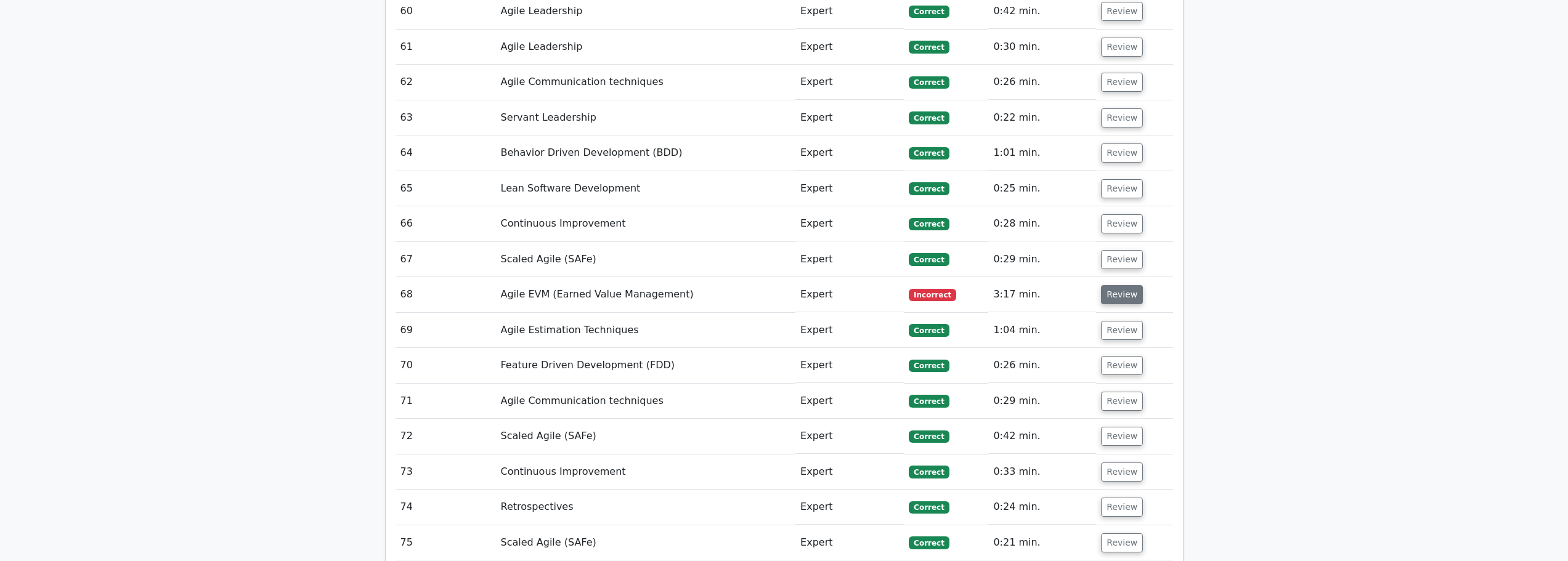
click at [1123, 285] on button "Review" at bounding box center [1122, 295] width 42 height 19
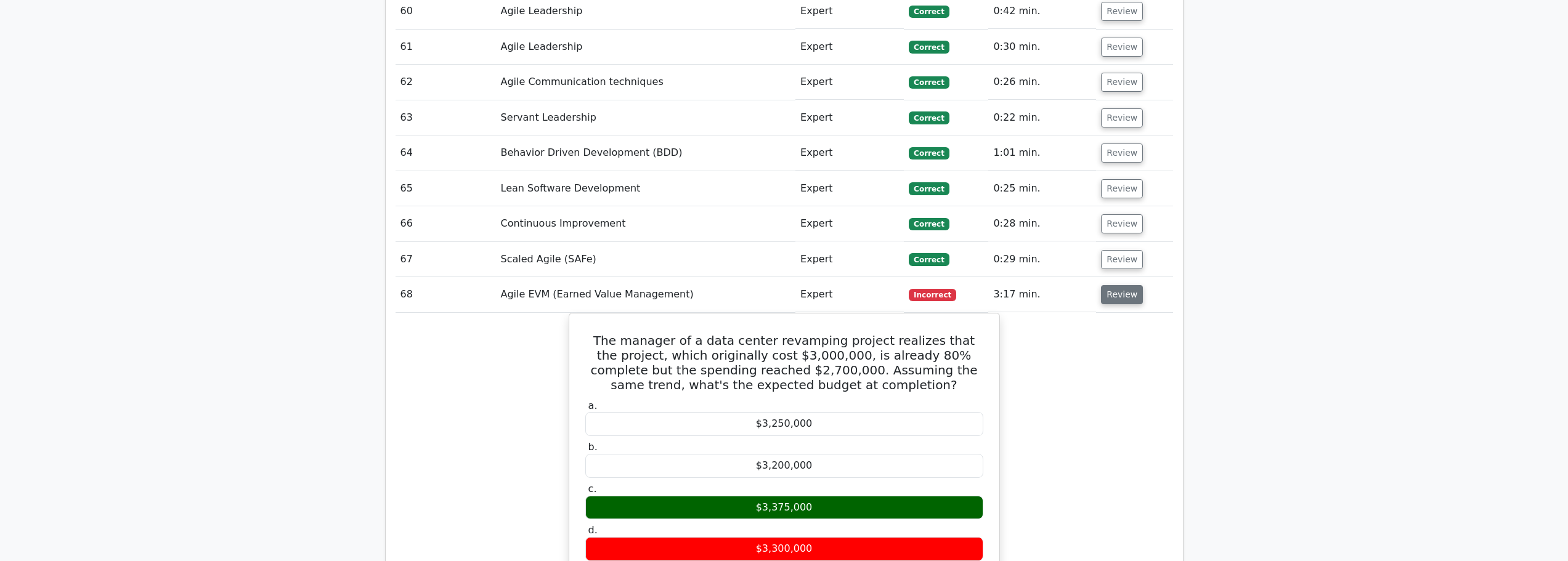
click at [1116, 285] on button "Review" at bounding box center [1122, 295] width 42 height 19
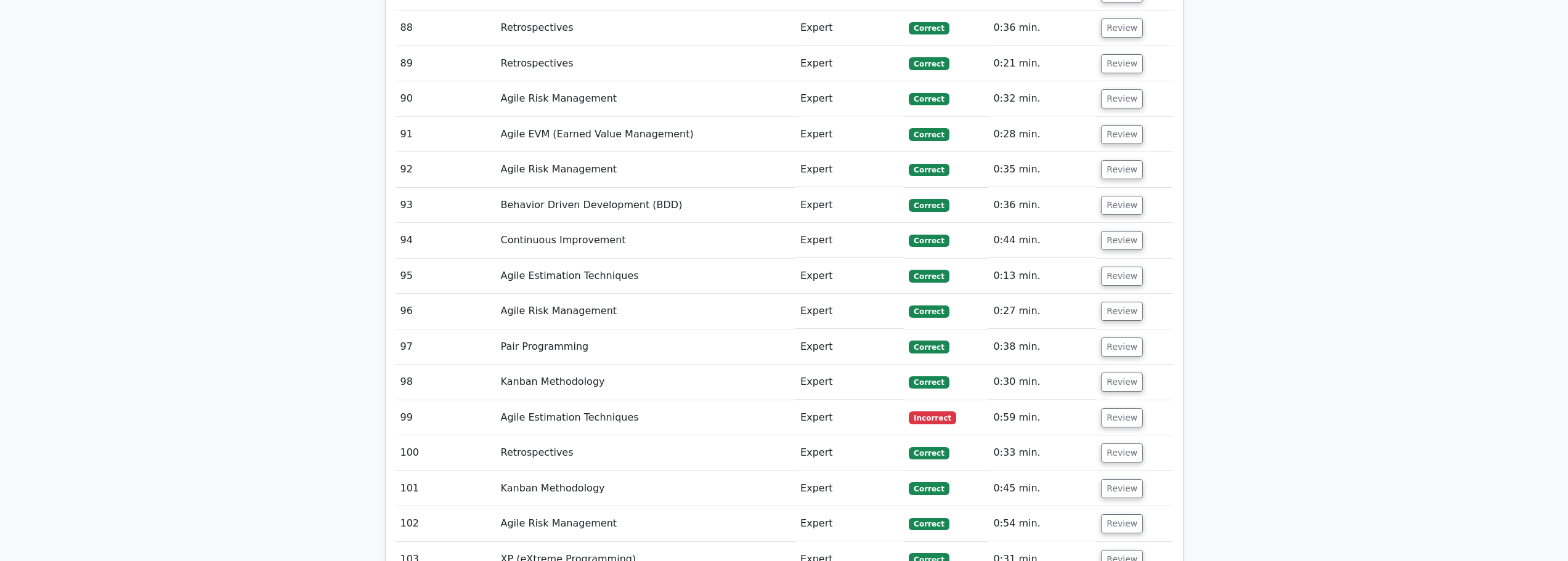
scroll to position [5362, 0]
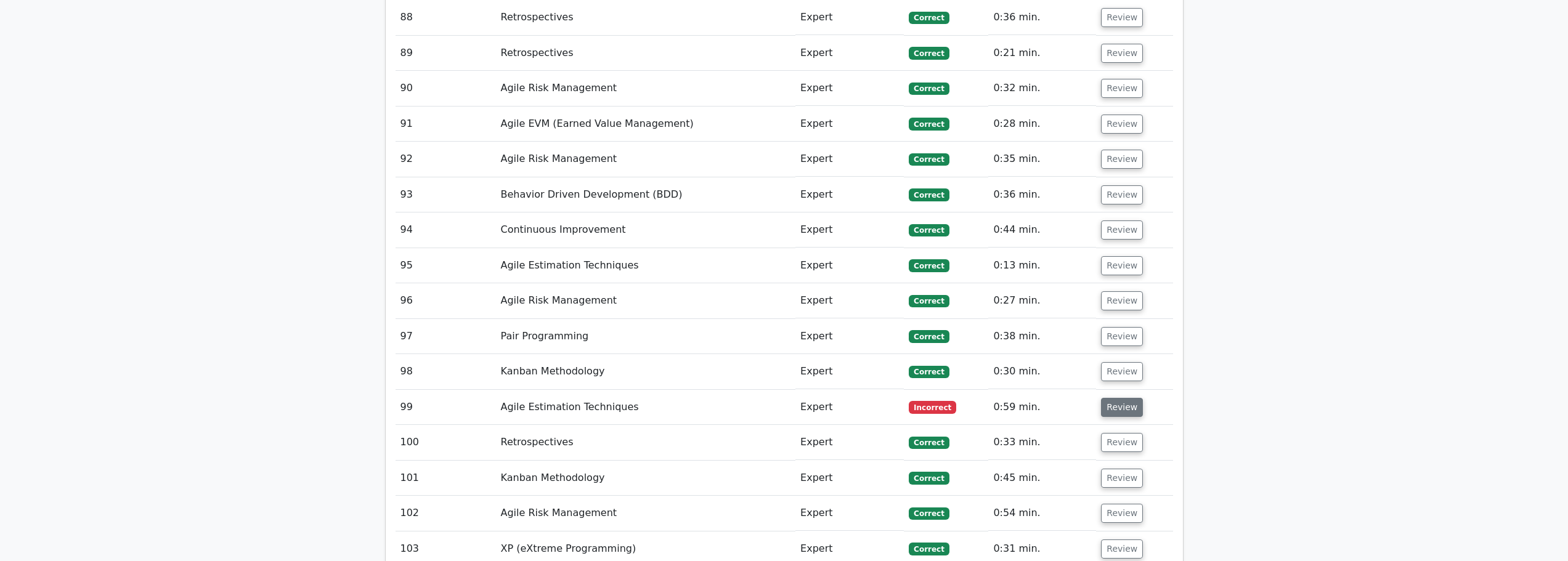
click at [1119, 398] on button "Review" at bounding box center [1122, 407] width 42 height 19
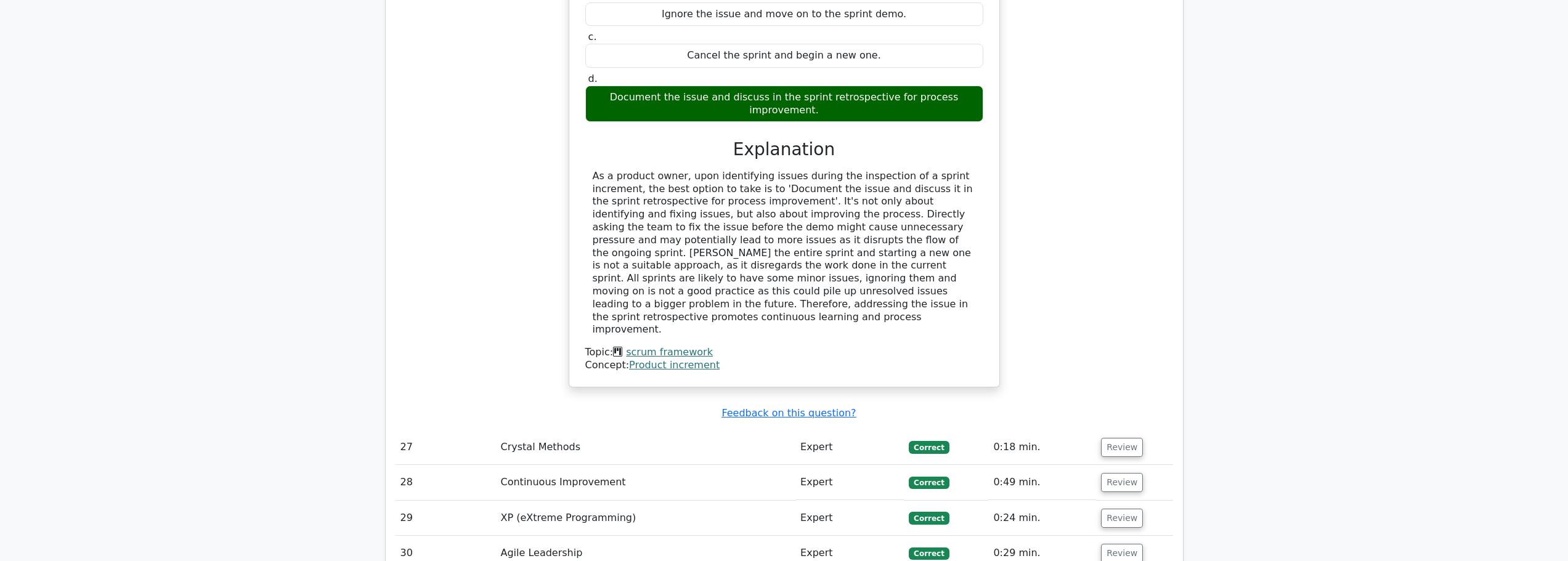
scroll to position [2403, 0]
